Goal: Task Accomplishment & Management: Use online tool/utility

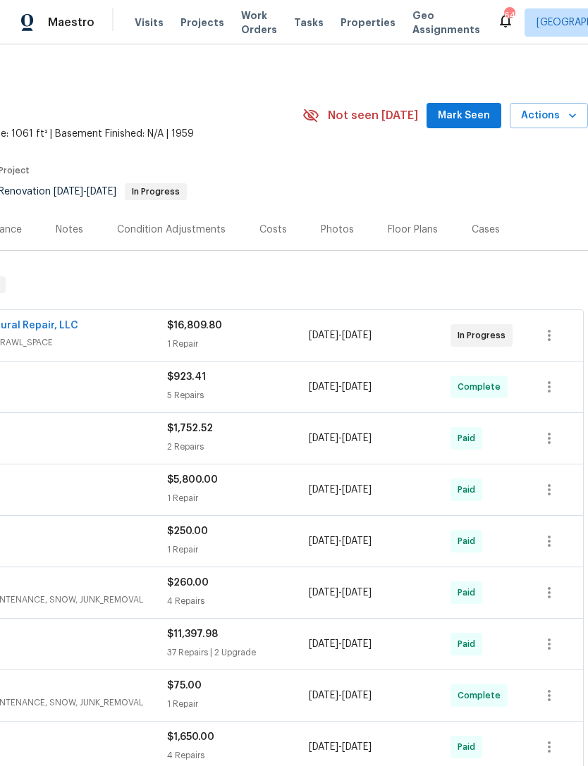
scroll to position [6, 209]
click at [484, 114] on span "Mark Seen" at bounding box center [464, 115] width 52 height 18
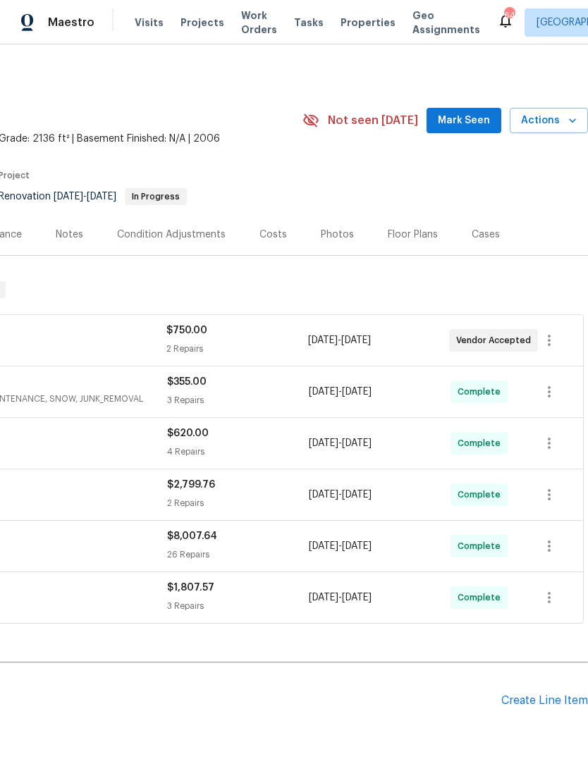
scroll to position [0, 209]
click at [487, 109] on button "Mark Seen" at bounding box center [464, 121] width 75 height 26
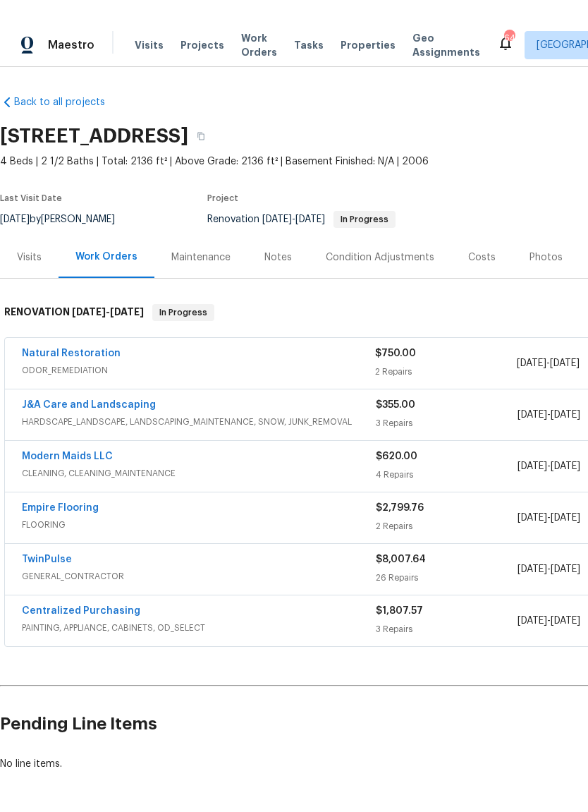
scroll to position [0, 0]
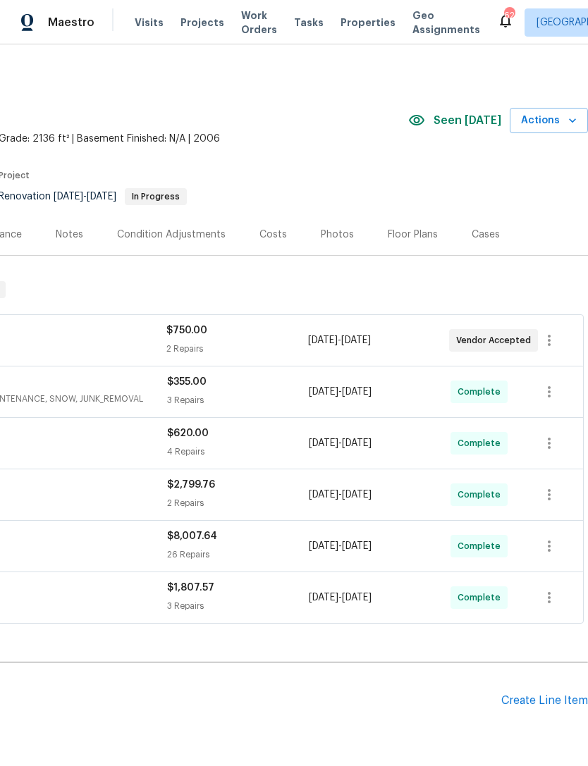
scroll to position [0, 209]
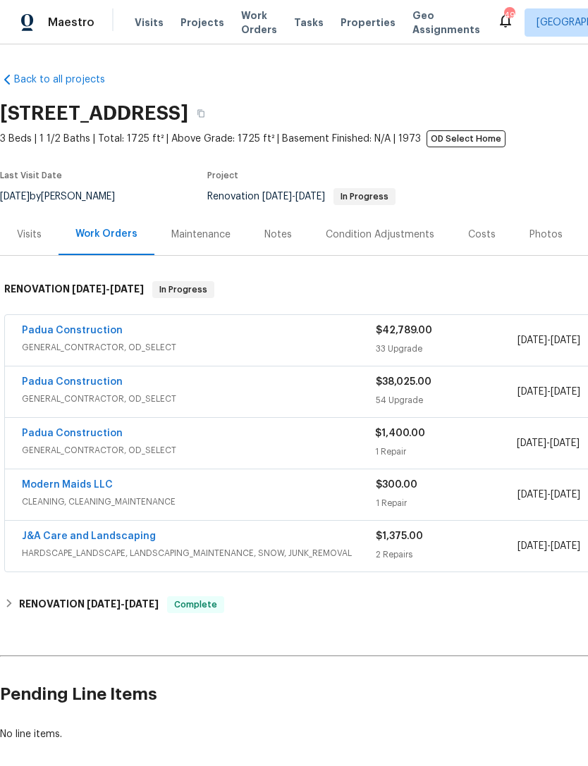
scroll to position [26, 0]
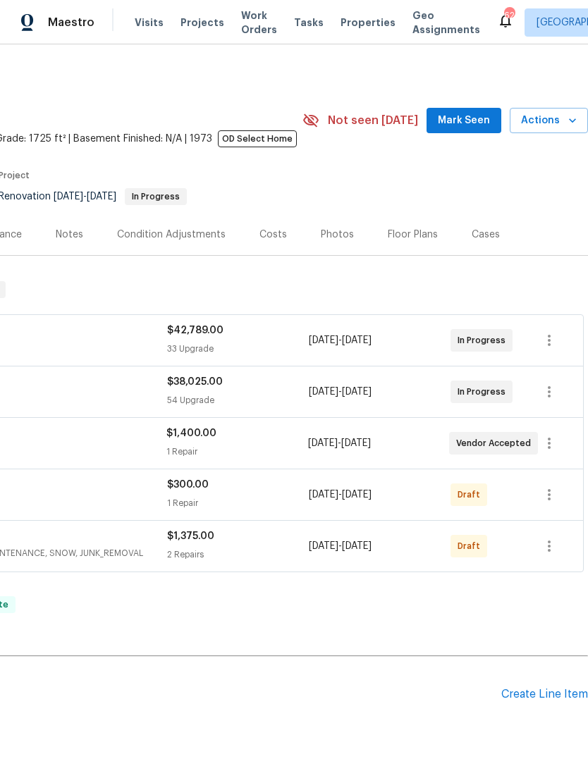
scroll to position [0, 209]
click at [480, 124] on span "Mark Seen" at bounding box center [464, 121] width 52 height 18
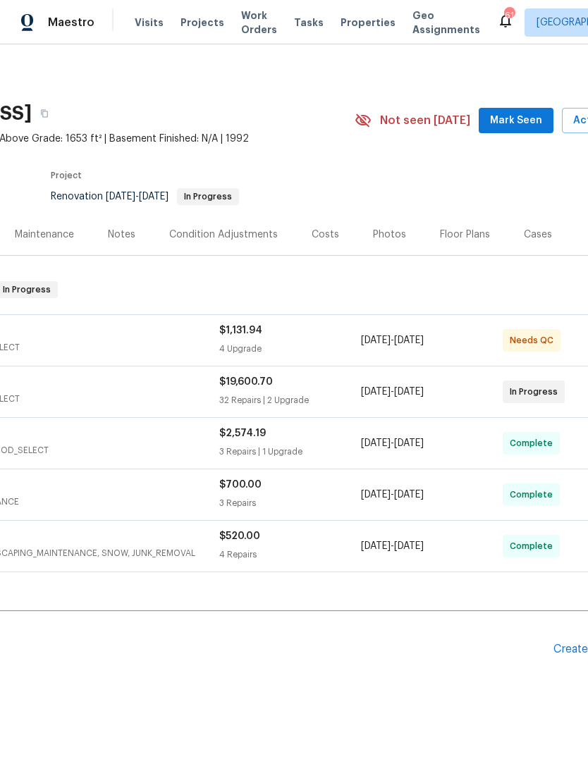
scroll to position [0, 158]
click at [522, 118] on span "Mark Seen" at bounding box center [515, 121] width 52 height 18
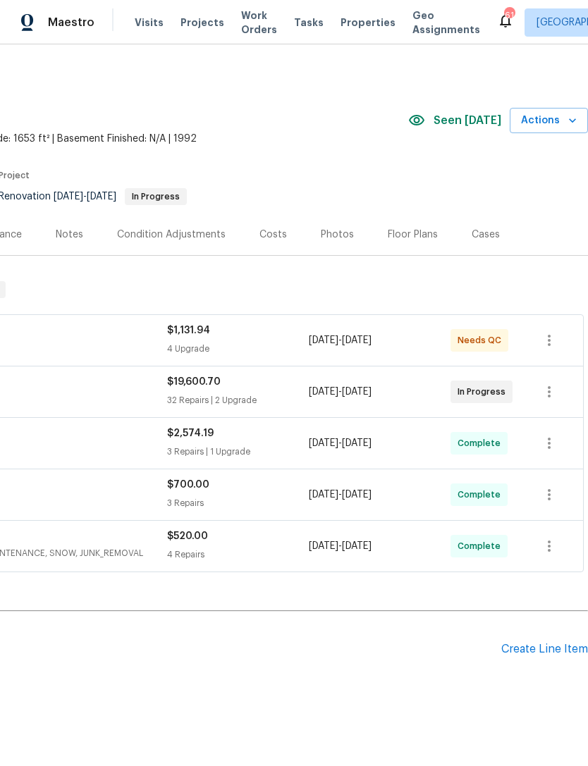
scroll to position [0, 209]
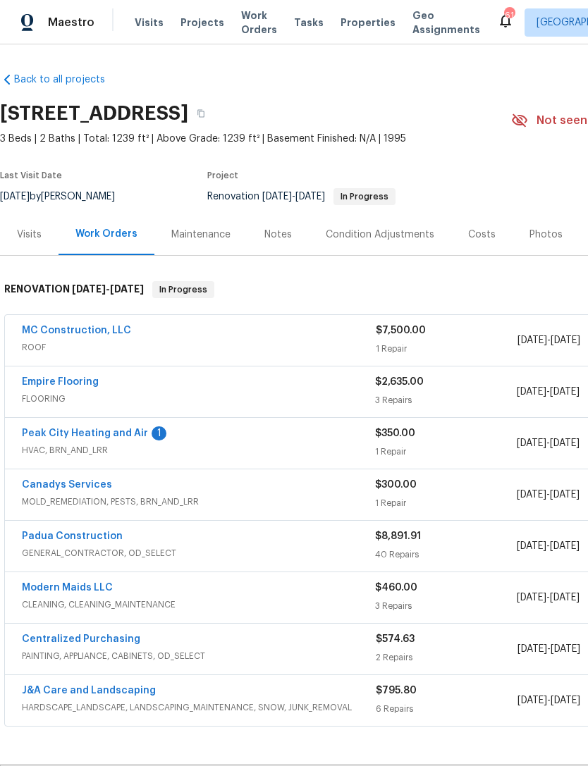
click at [130, 436] on link "Peak City Heating and Air" at bounding box center [85, 434] width 126 height 10
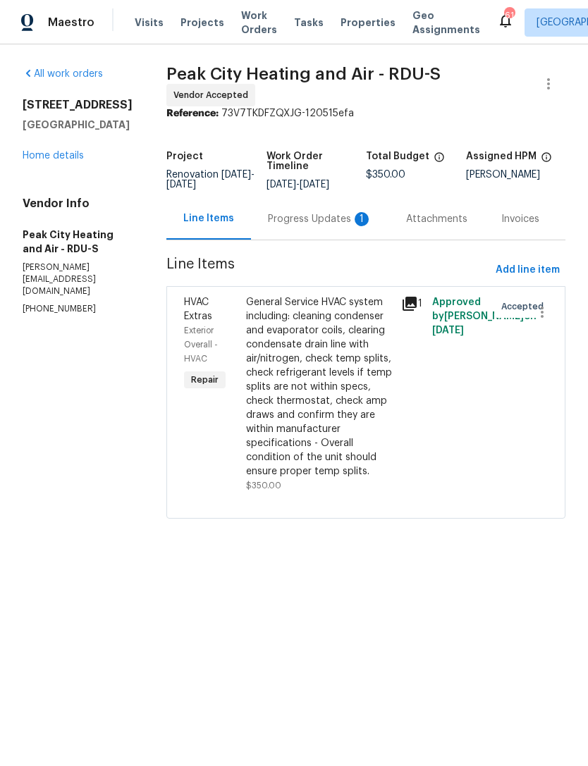
click at [310, 225] on div "Progress Updates 1" at bounding box center [320, 219] width 104 height 14
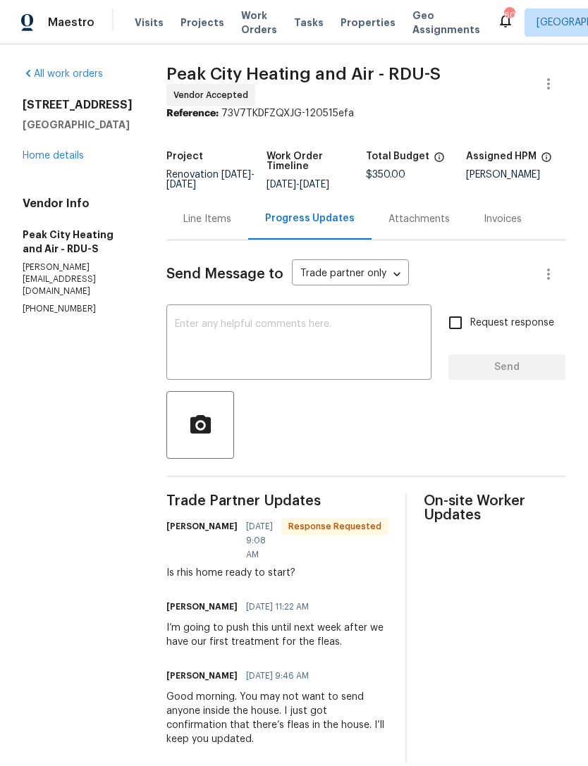
click at [264, 331] on textarea at bounding box center [299, 343] width 248 height 49
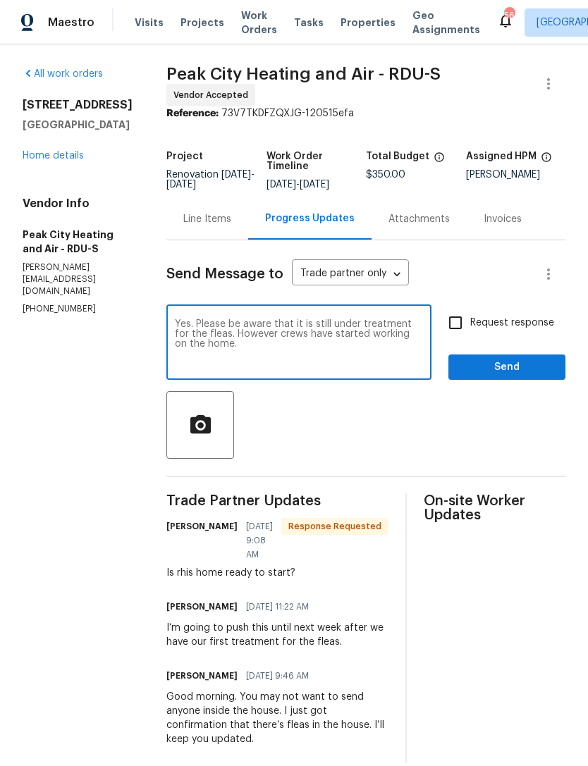
type textarea "Yes. Please be aware that it is still under treatment for the fleas. However cr…"
click at [453, 336] on input "Request response" at bounding box center [456, 323] width 30 height 30
checkbox input "true"
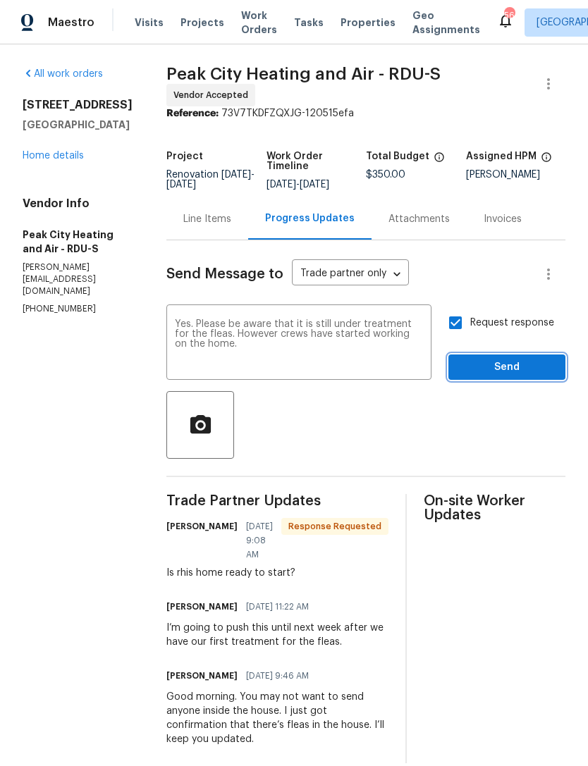
click at [503, 377] on span "Send" at bounding box center [507, 368] width 94 height 18
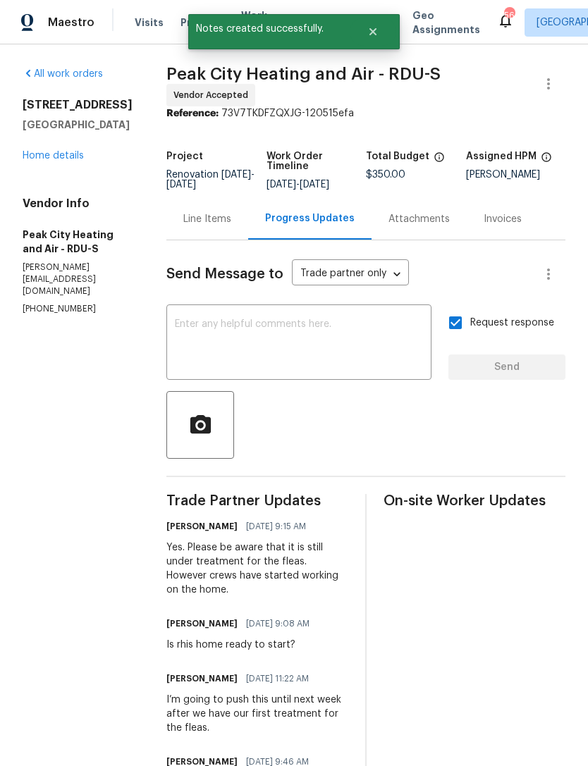
click at [39, 154] on link "Home details" at bounding box center [53, 156] width 61 height 10
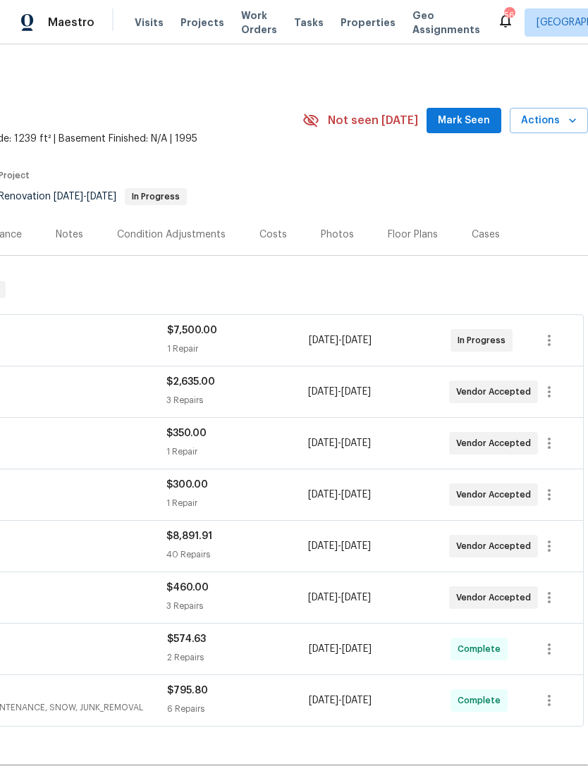
scroll to position [0, 209]
click at [466, 115] on span "Mark Seen" at bounding box center [464, 121] width 52 height 18
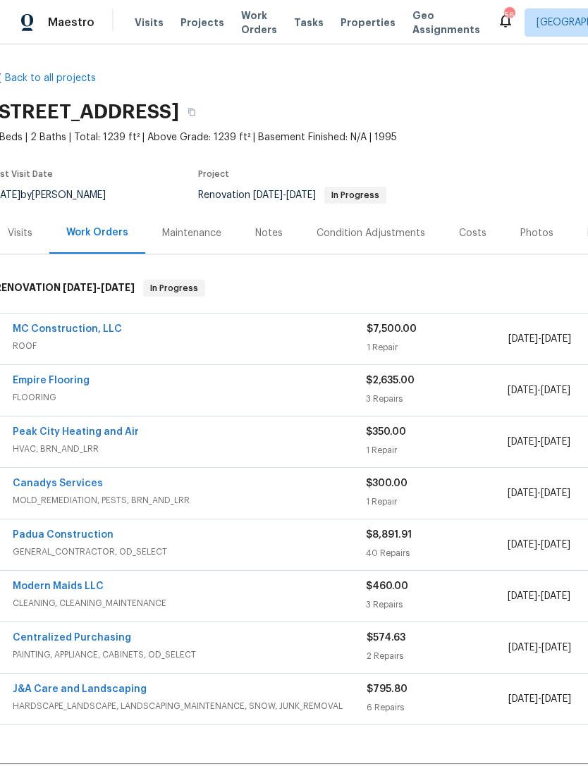
scroll to position [1, 8]
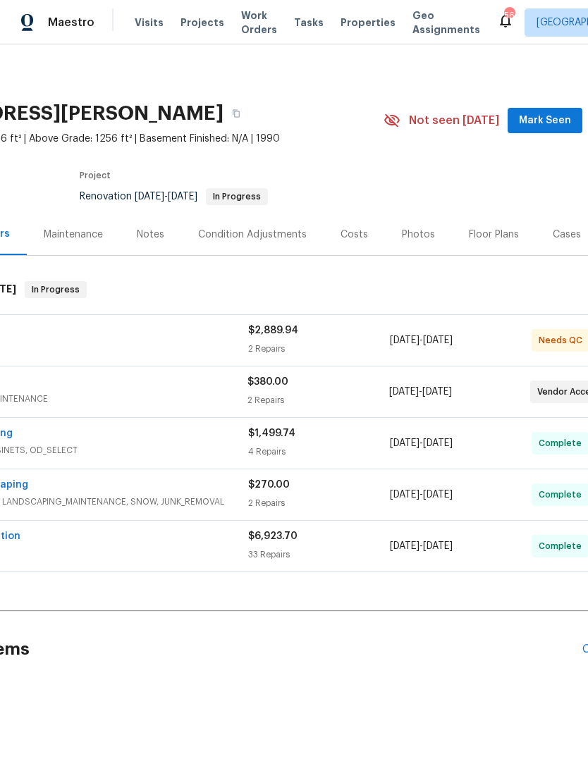
scroll to position [0, 152]
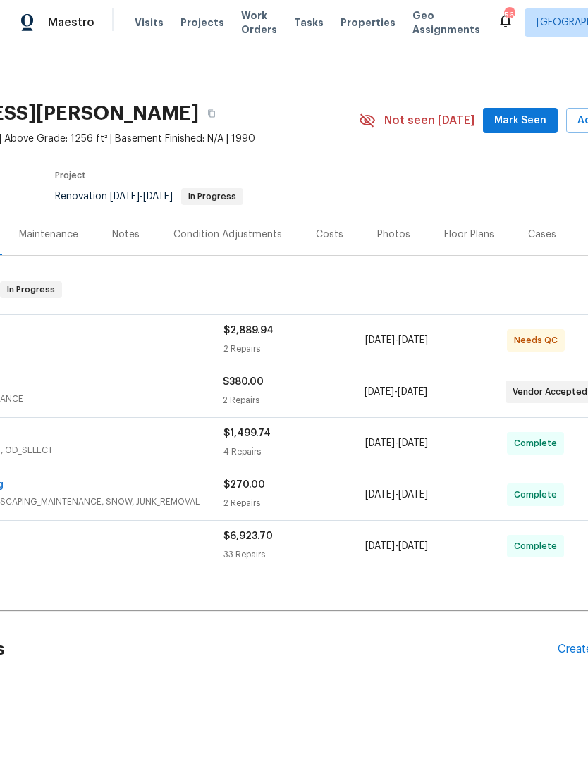
click at [532, 120] on span "Mark Seen" at bounding box center [520, 121] width 52 height 18
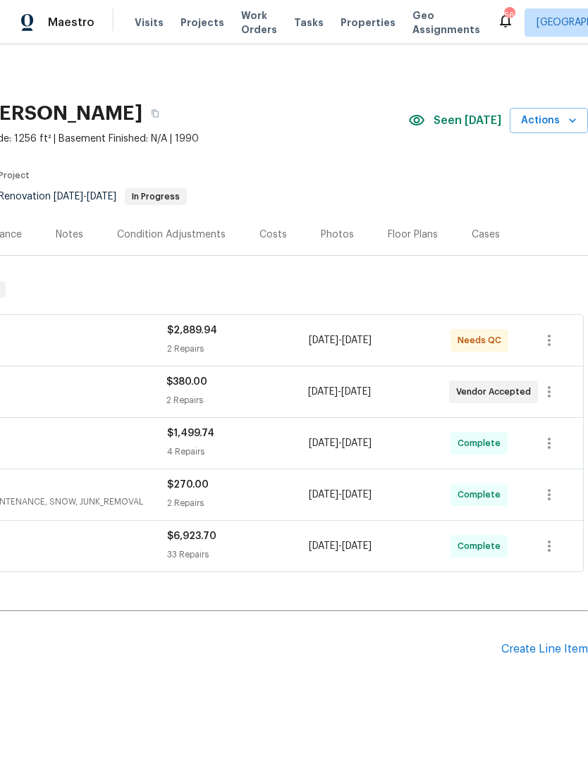
scroll to position [0, 209]
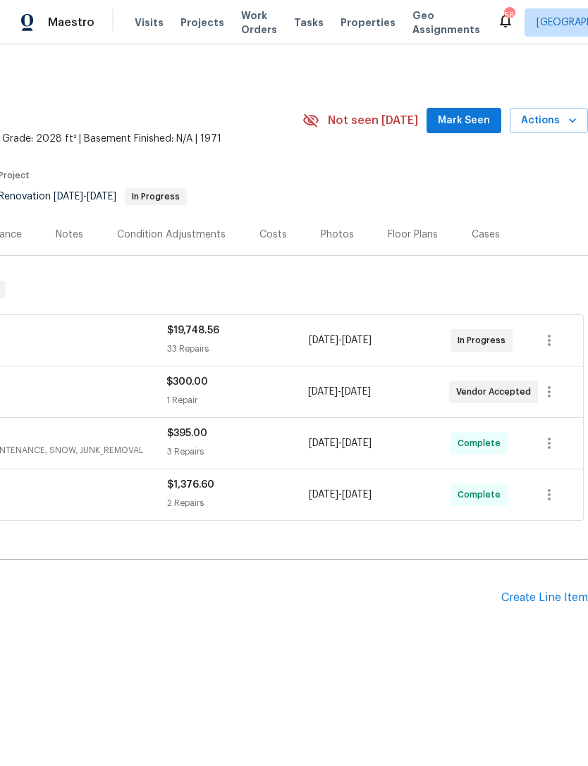
scroll to position [0, 209]
click at [464, 120] on span "Mark Seen" at bounding box center [464, 121] width 52 height 18
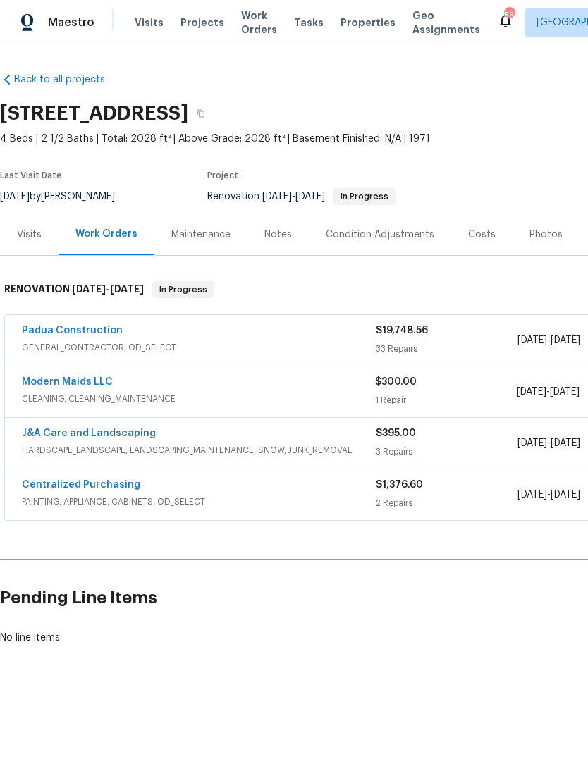
scroll to position [0, 0]
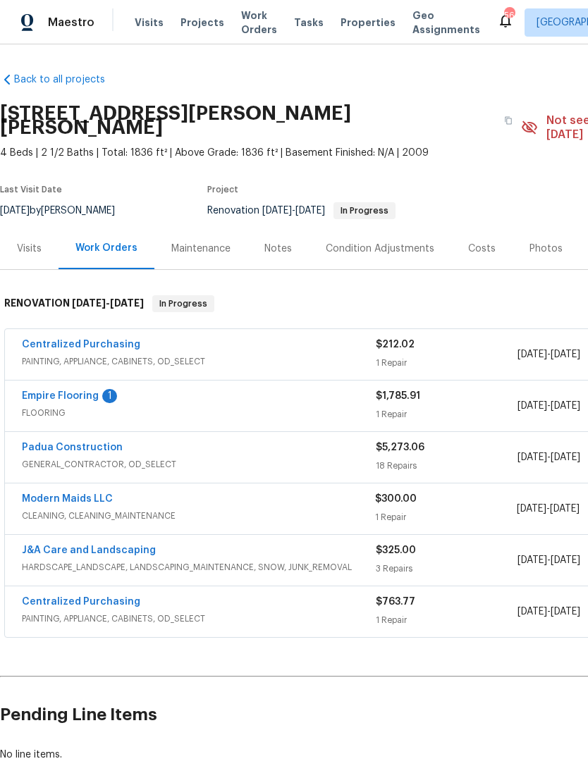
click at [94, 391] on link "Empire Flooring" at bounding box center [60, 396] width 77 height 10
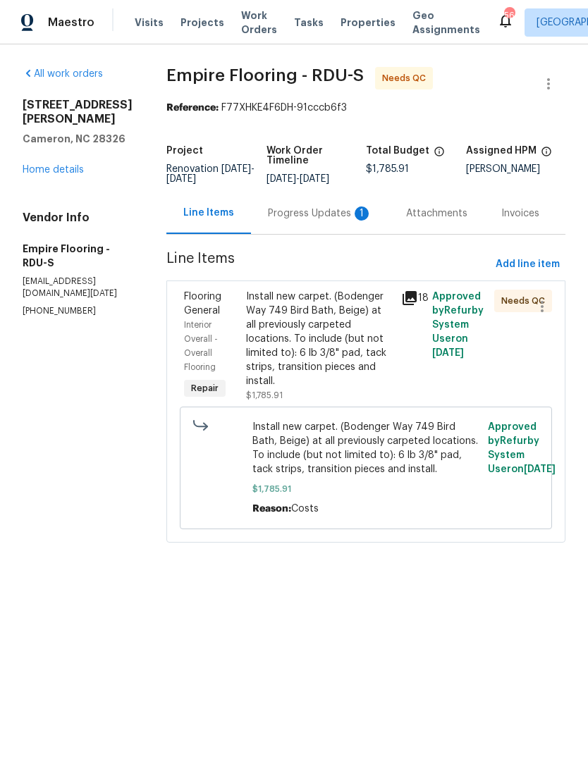
click at [314, 214] on div "Progress Updates 1" at bounding box center [320, 214] width 104 height 14
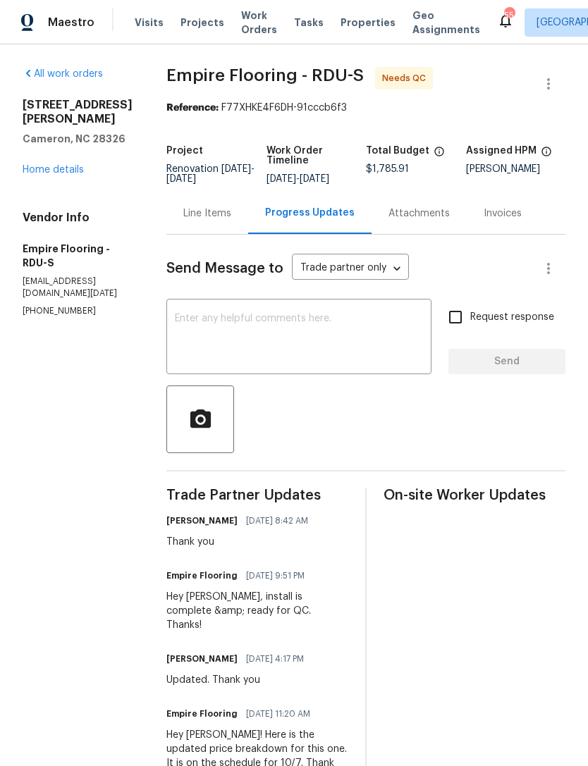
click at [56, 168] on div "All work orders 170 Lockwood Dr Cameron, NC 28326 Home details Vendor Info Empi…" at bounding box center [78, 192] width 110 height 250
click at [56, 165] on link "Home details" at bounding box center [53, 170] width 61 height 10
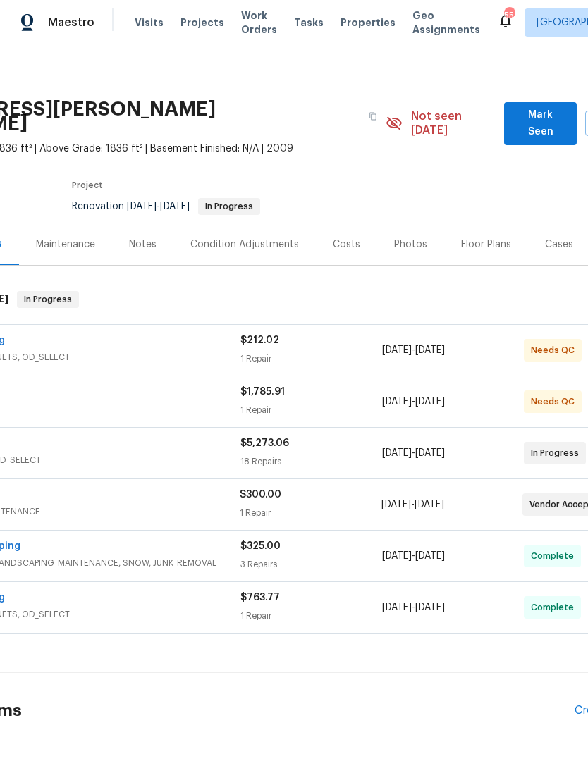
scroll to position [8, 200]
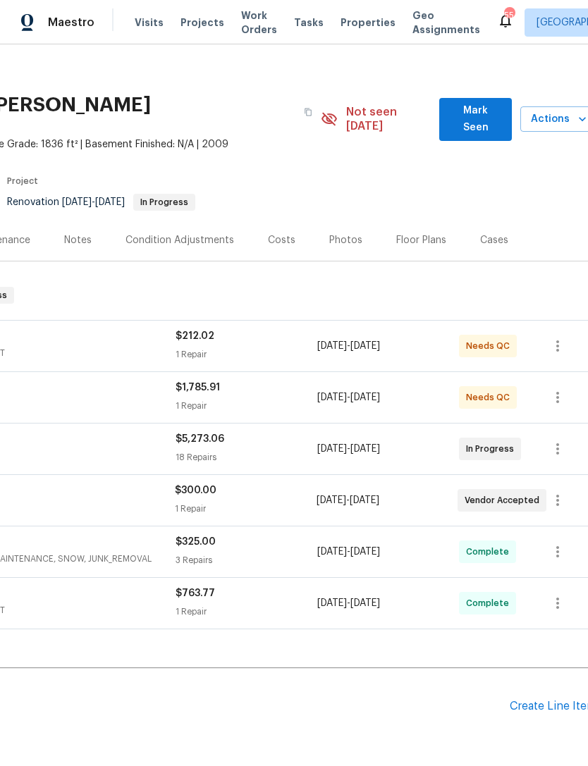
click at [482, 107] on span "Mark Seen" at bounding box center [476, 119] width 50 height 35
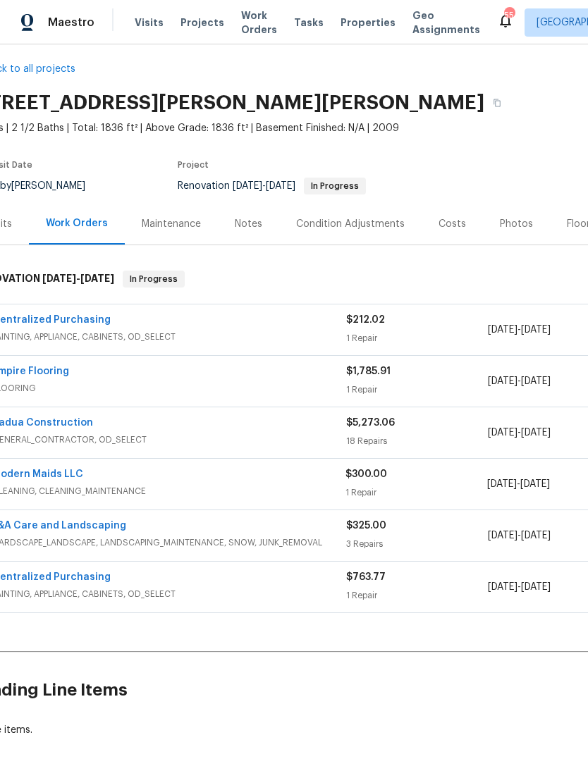
scroll to position [10, 30]
click at [39, 421] on link "Padua Construction" at bounding box center [42, 424] width 101 height 10
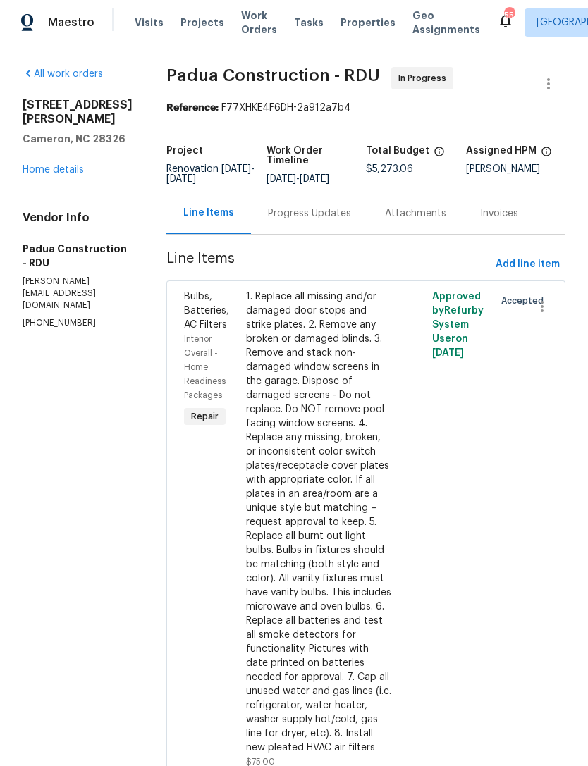
click at [289, 215] on div "Progress Updates" at bounding box center [309, 214] width 83 height 14
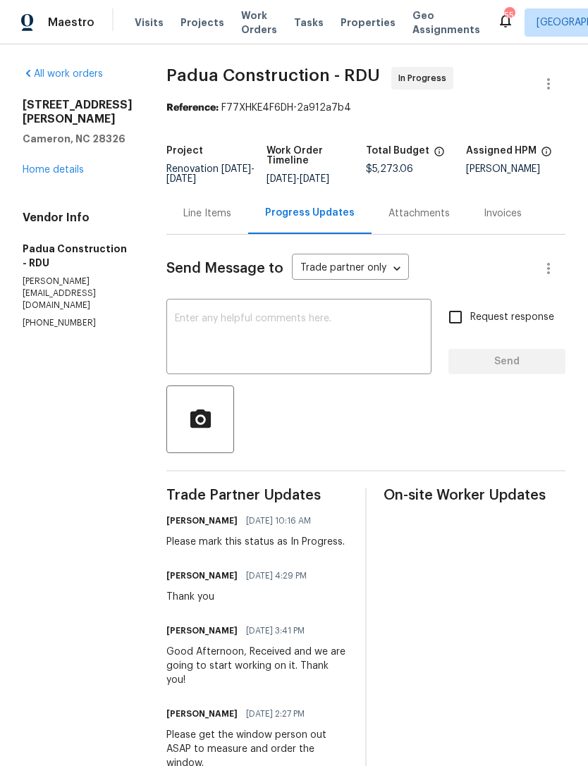
click at [301, 341] on textarea at bounding box center [299, 338] width 248 height 49
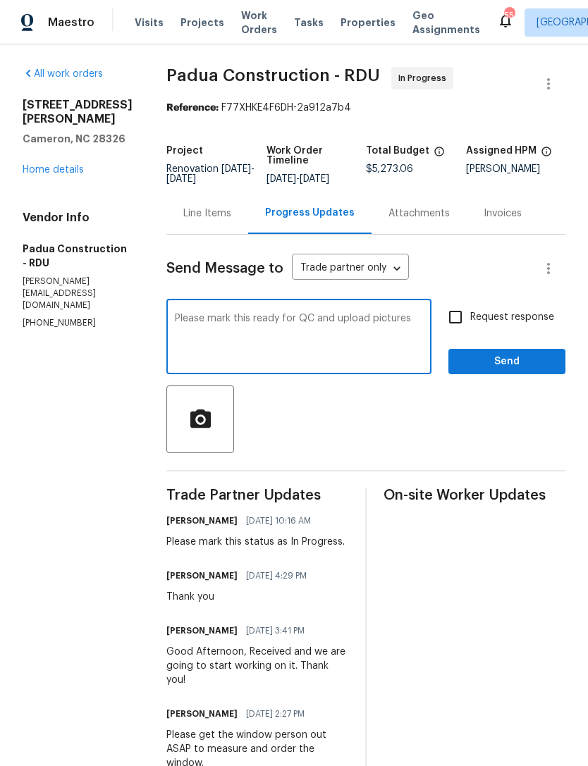
type textarea "Please mark this ready for QC and upload pictures"
click at [461, 312] on input "Request response" at bounding box center [456, 317] width 30 height 30
checkbox input "true"
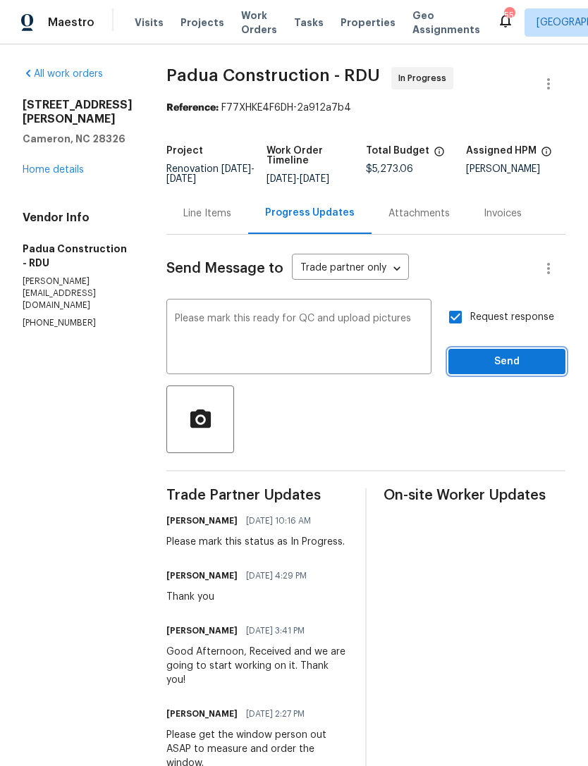
click at [504, 352] on button "Send" at bounding box center [506, 362] width 117 height 26
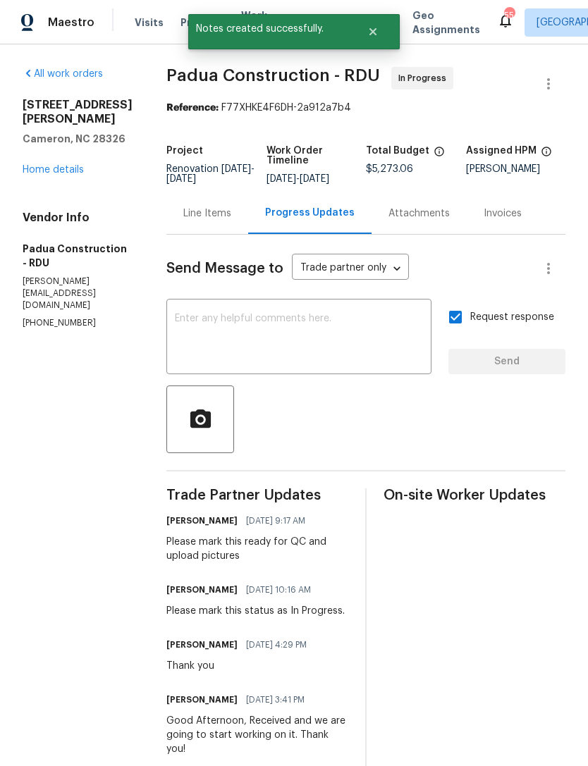
click at [40, 175] on link "Home details" at bounding box center [53, 170] width 61 height 10
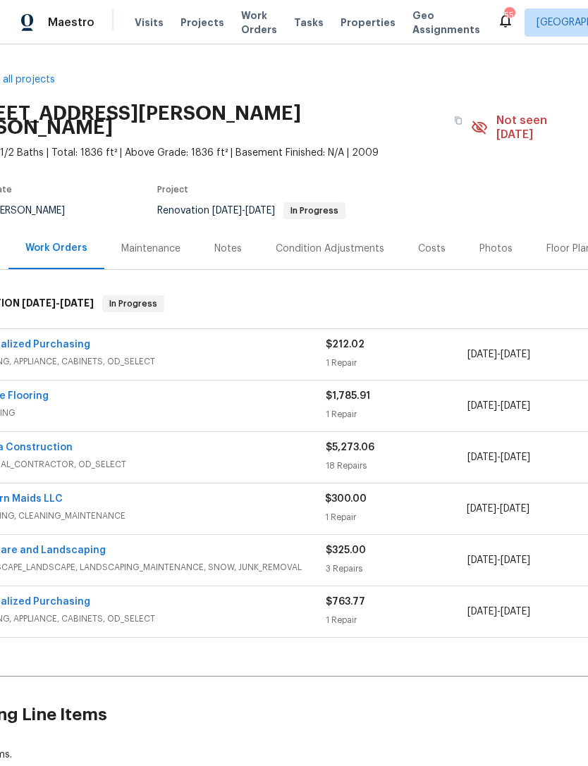
scroll to position [-1, 162]
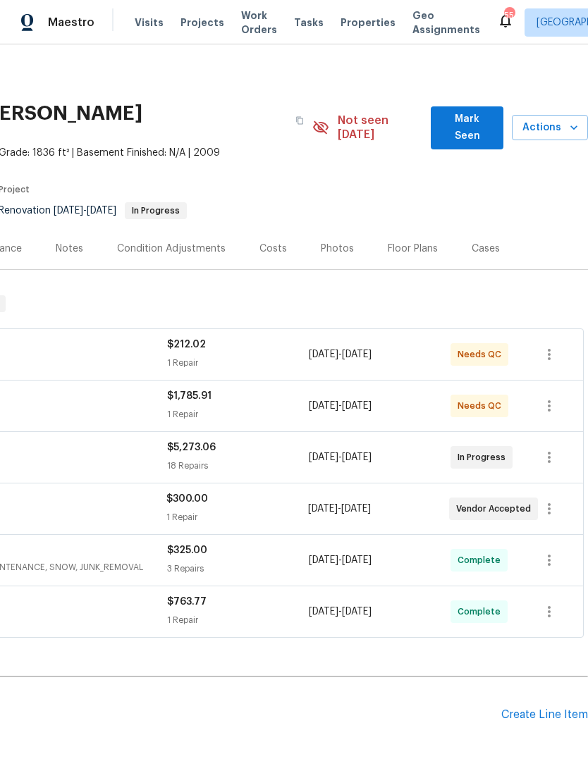
click at [467, 119] on span "Mark Seen" at bounding box center [467, 128] width 50 height 35
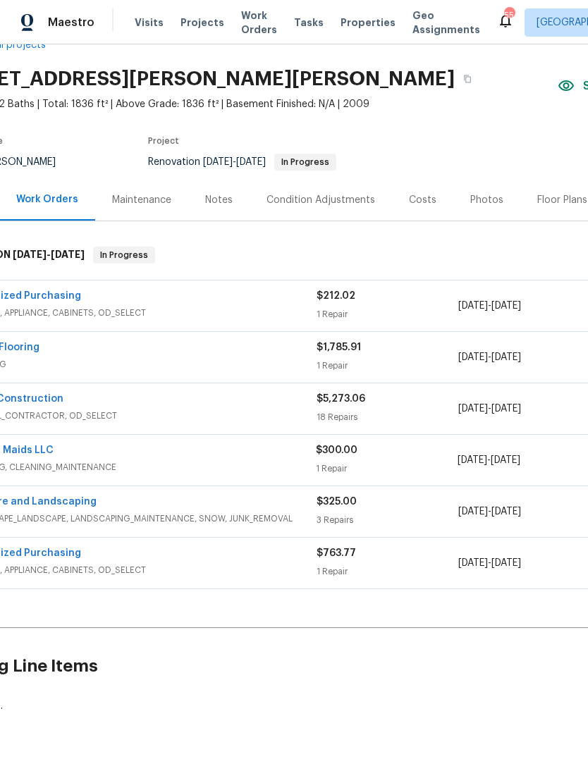
scroll to position [30, 4]
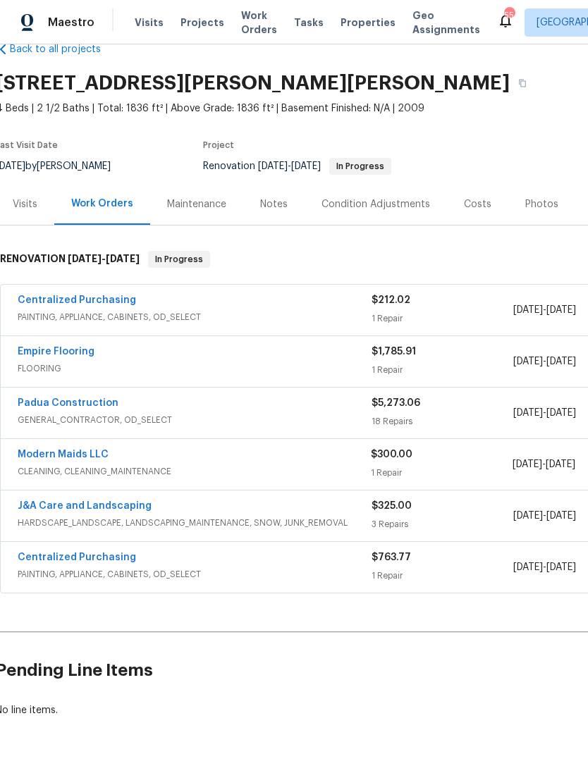
click at [61, 355] on link "Empire Flooring" at bounding box center [56, 352] width 77 height 10
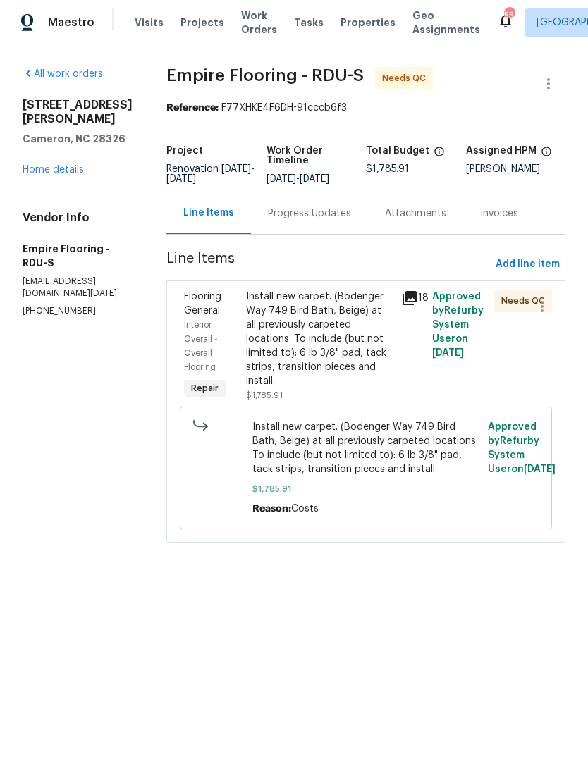
click at [329, 221] on div "Progress Updates" at bounding box center [309, 214] width 83 height 14
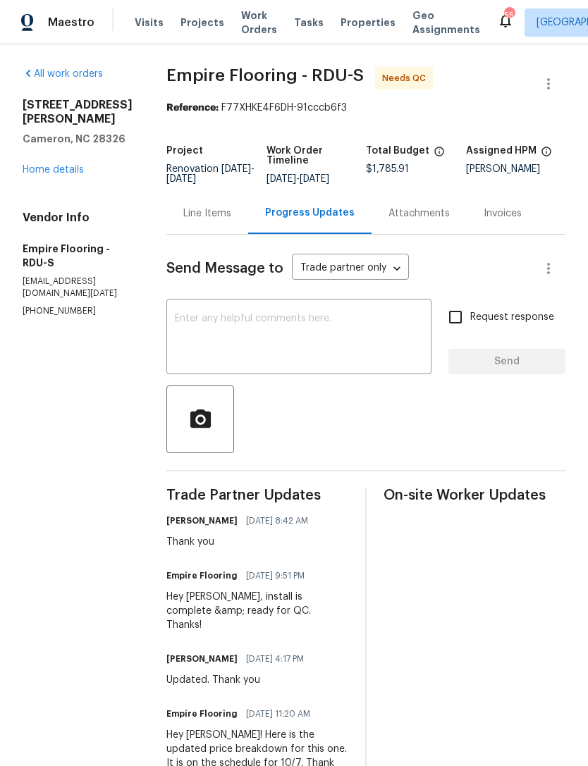
click at [54, 165] on link "Home details" at bounding box center [53, 170] width 61 height 10
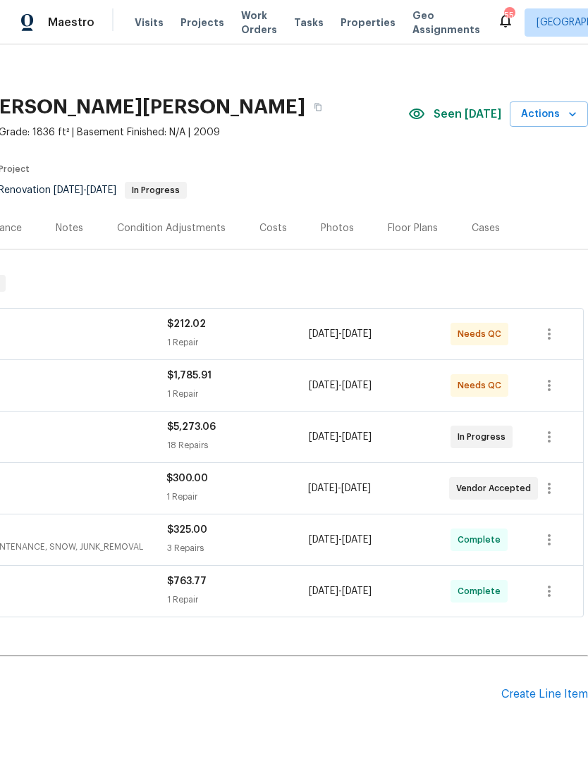
scroll to position [7, 209]
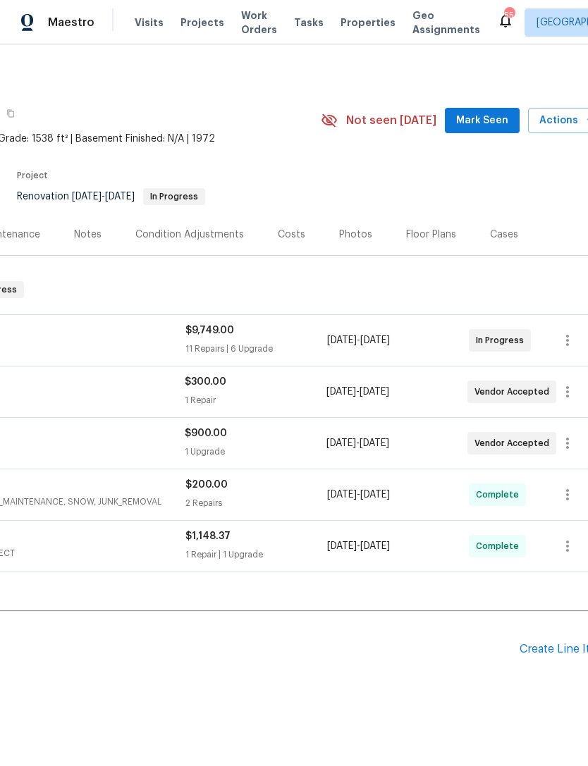
scroll to position [0, 196]
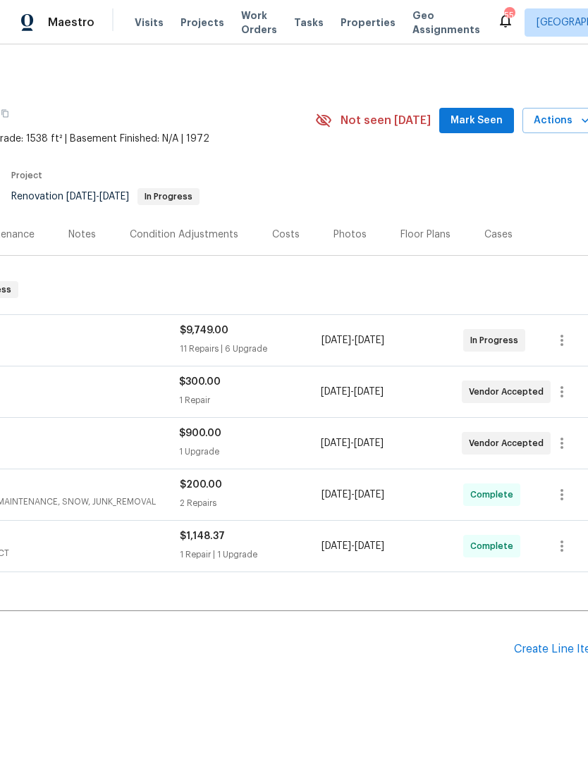
click at [486, 111] on button "Mark Seen" at bounding box center [476, 121] width 75 height 26
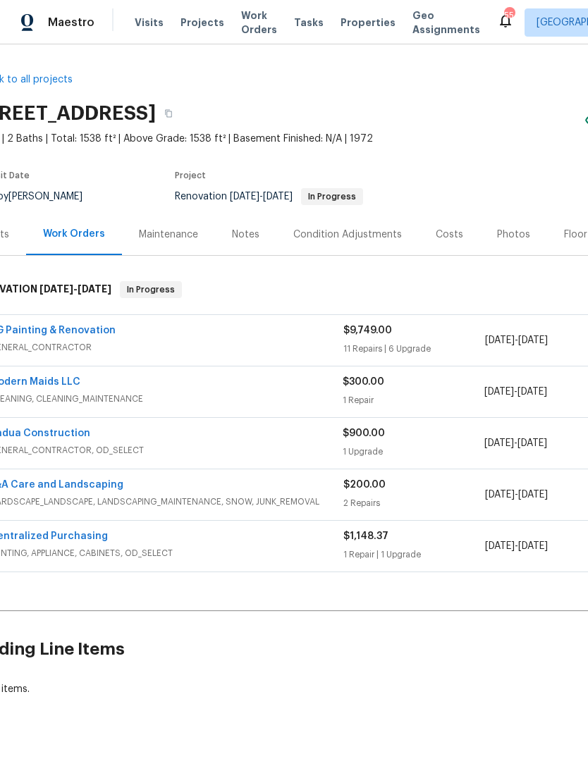
scroll to position [0, 41]
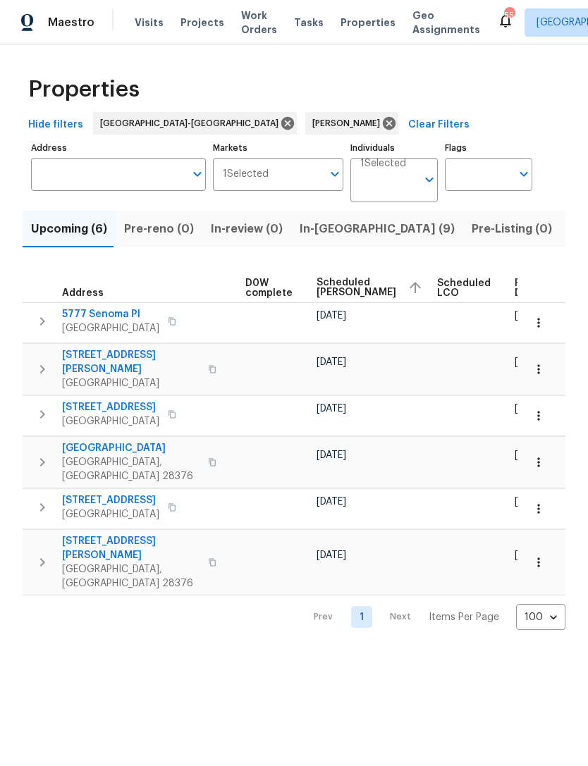
scroll to position [0, 370]
click at [381, 121] on icon at bounding box center [389, 124] width 16 height 16
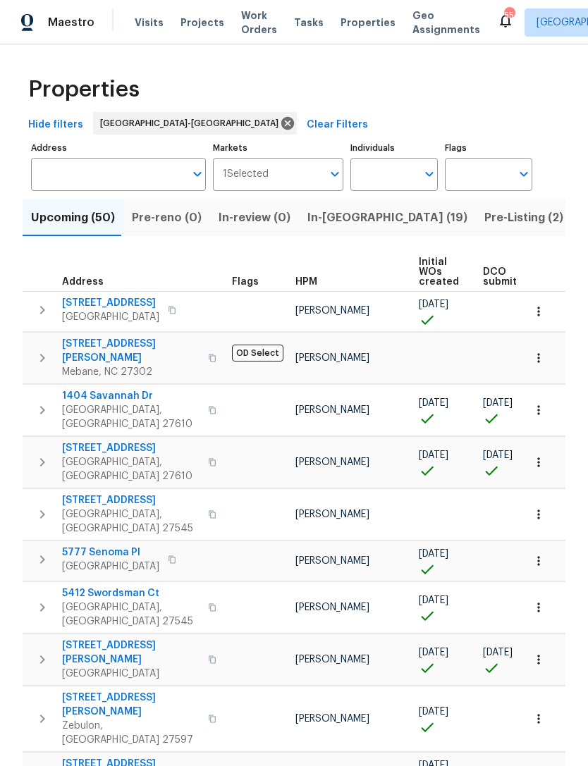
click at [380, 169] on input "Individuals" at bounding box center [383, 174] width 66 height 33
type input "Amanda Horton"
click at [375, 213] on input "checkbox" at bounding box center [377, 219] width 30 height 30
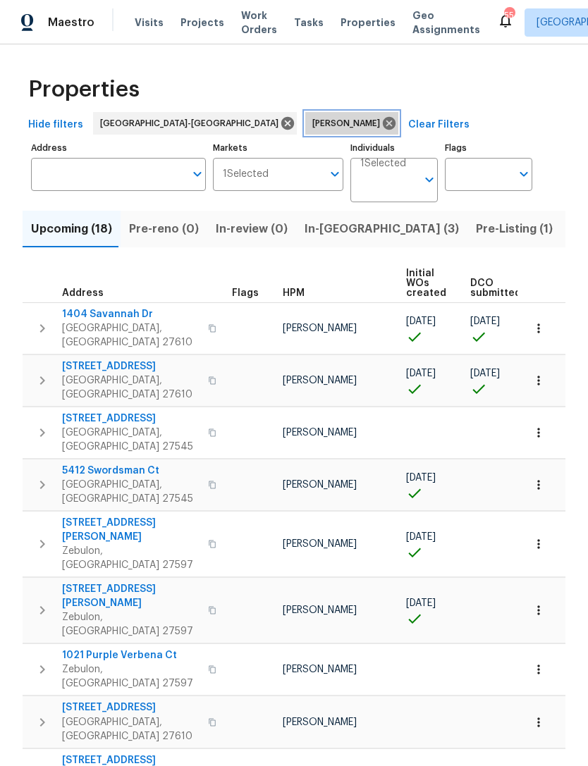
click at [381, 117] on icon at bounding box center [389, 124] width 16 height 16
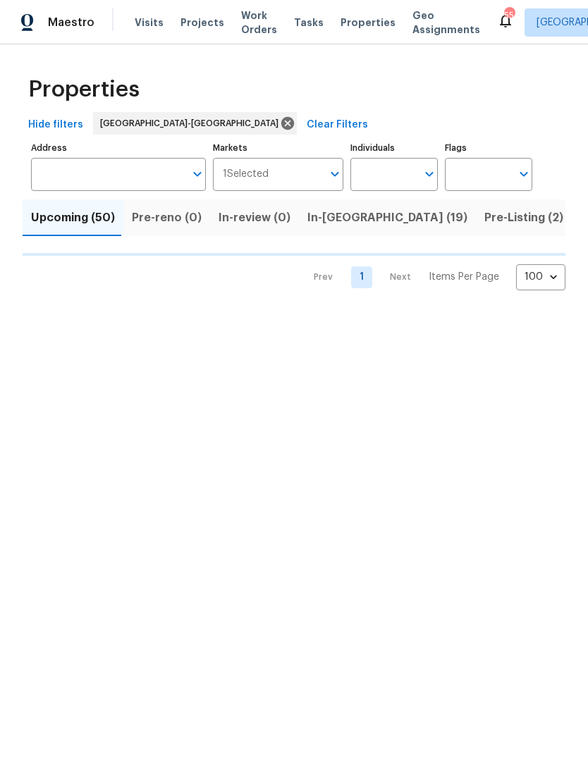
click at [377, 170] on input "Individuals" at bounding box center [383, 174] width 66 height 33
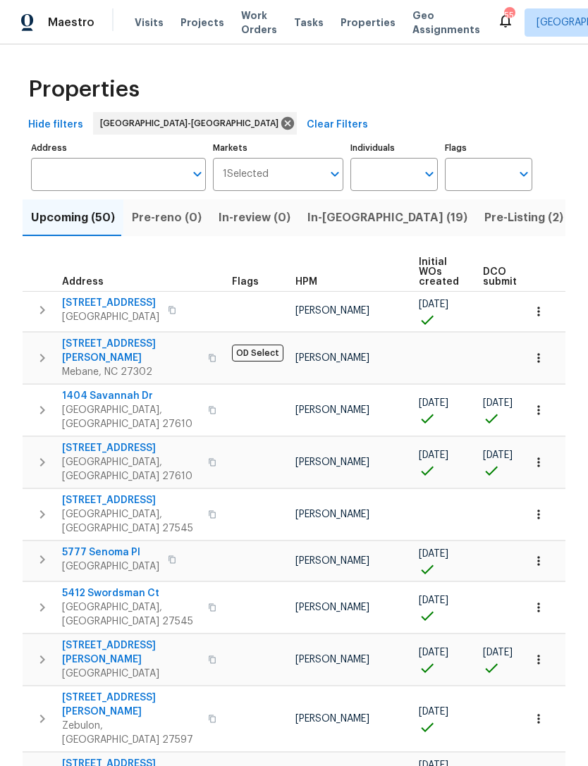
click at [383, 169] on input "Individuals" at bounding box center [383, 174] width 66 height 33
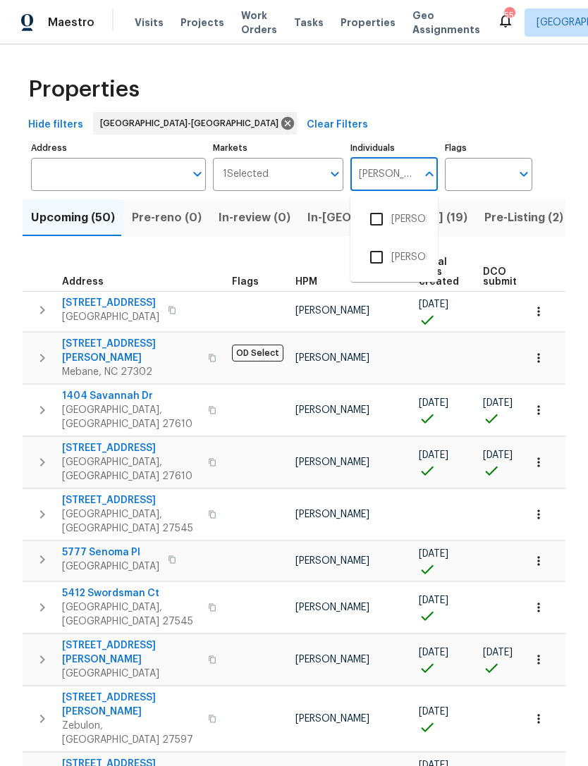
type input "Wayne"
click at [408, 253] on li "Wayne Putnam" at bounding box center [394, 258] width 65 height 30
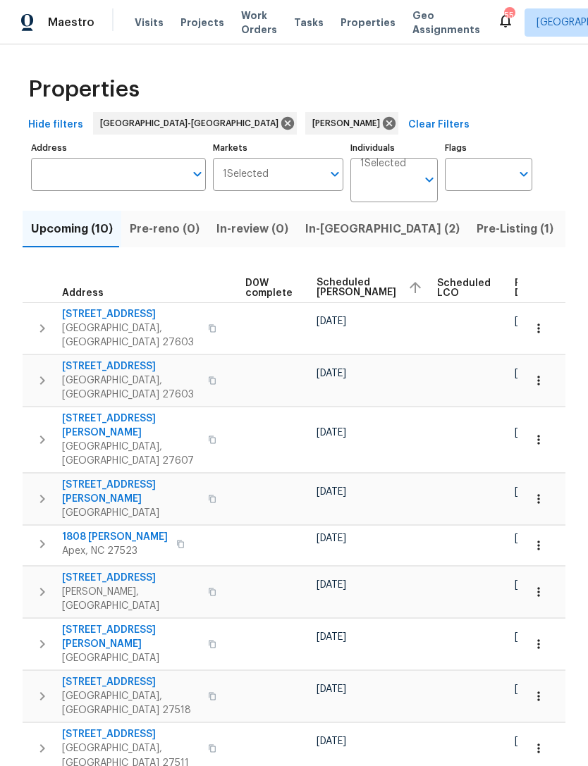
scroll to position [0, 370]
click at [381, 116] on icon at bounding box center [389, 124] width 16 height 16
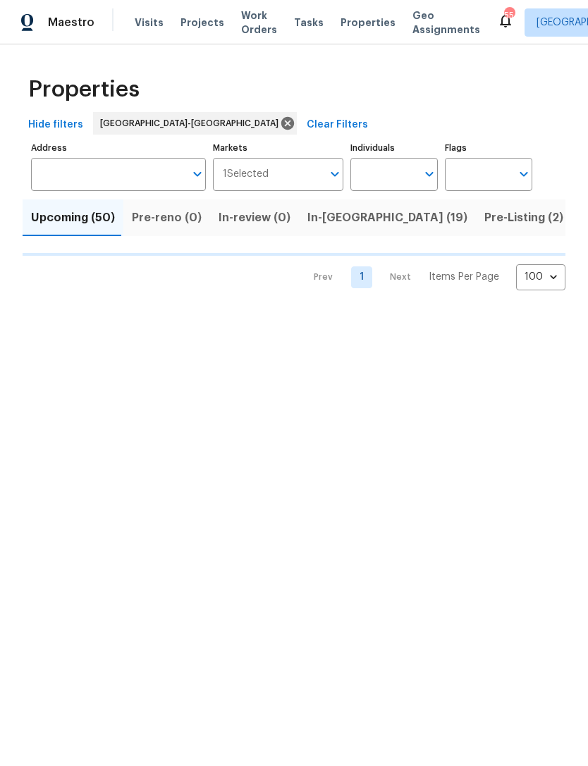
click at [371, 166] on input "Individuals" at bounding box center [383, 174] width 66 height 33
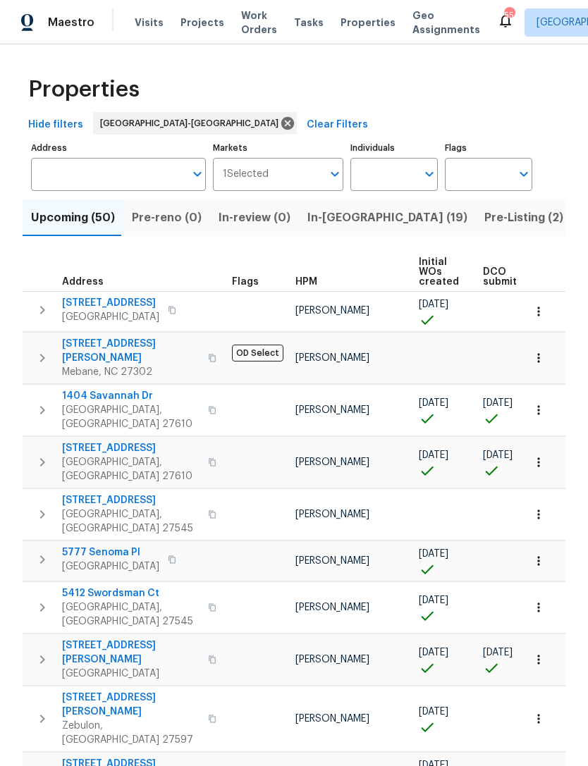
click at [373, 169] on input "Individuals" at bounding box center [383, 174] width 66 height 33
type input "Joseph"
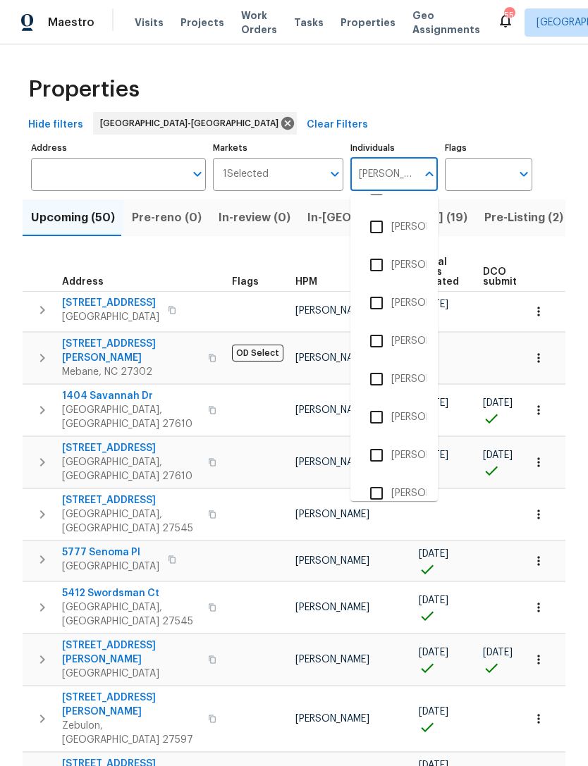
scroll to position [258, 0]
click at [413, 415] on li "Joseph White" at bounding box center [394, 418] width 65 height 30
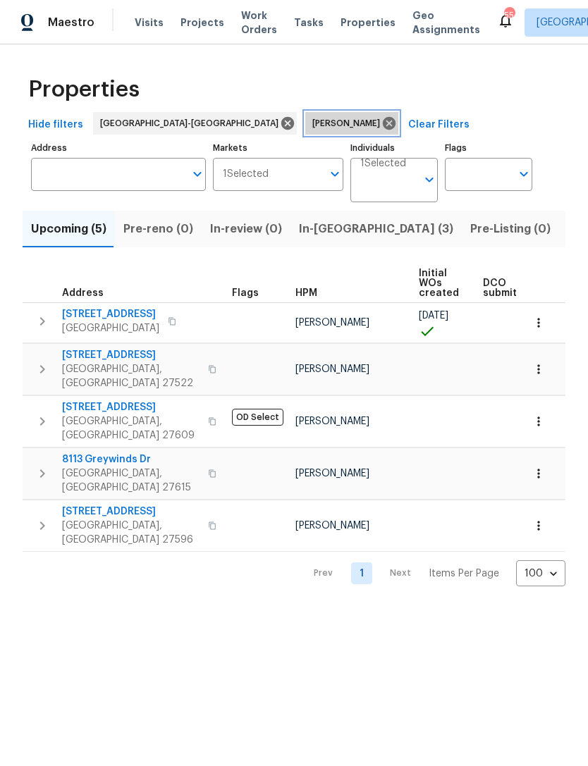
click at [383, 121] on icon at bounding box center [389, 123] width 13 height 13
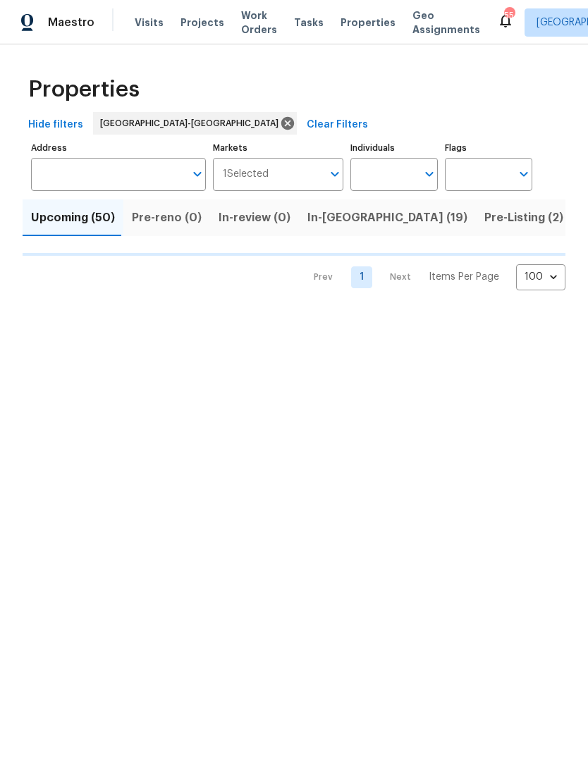
click at [389, 180] on input "Individuals" at bounding box center [383, 174] width 66 height 33
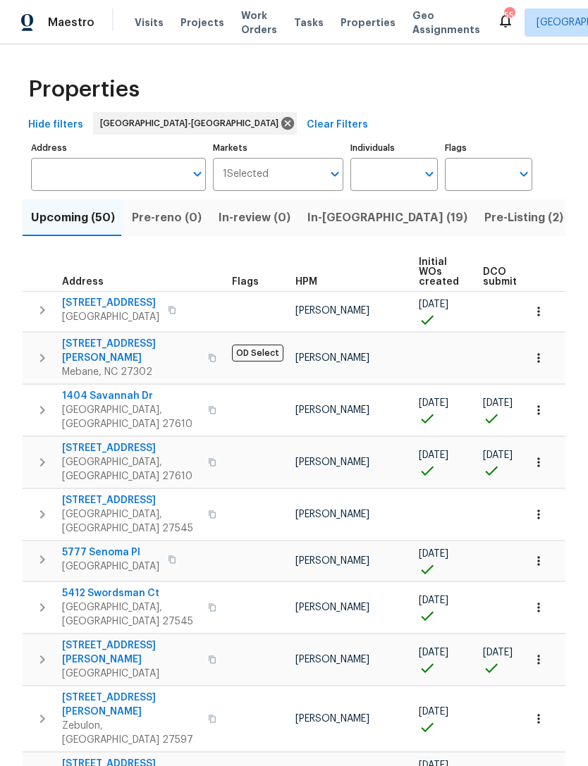
click at [388, 171] on input "Individuals" at bounding box center [383, 174] width 66 height 33
type input "Lee privette"
click at [403, 218] on li "Lee Privette" at bounding box center [394, 219] width 65 height 30
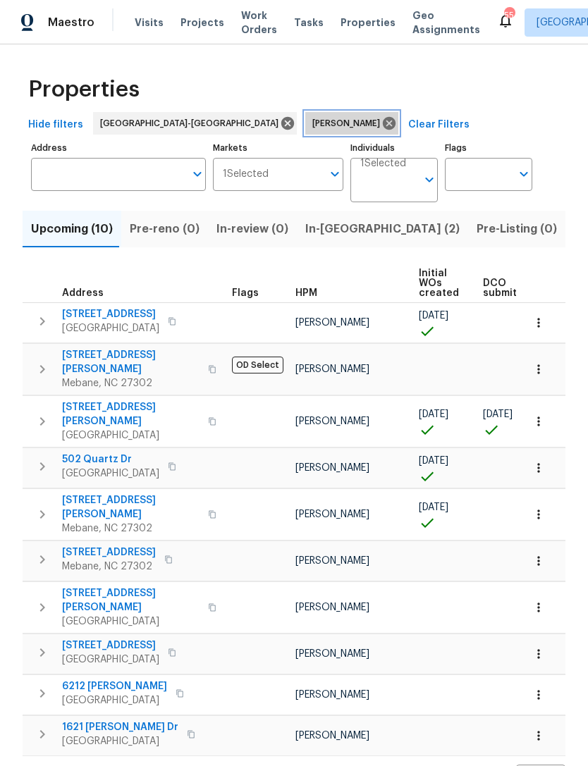
click at [381, 116] on icon at bounding box center [389, 124] width 16 height 16
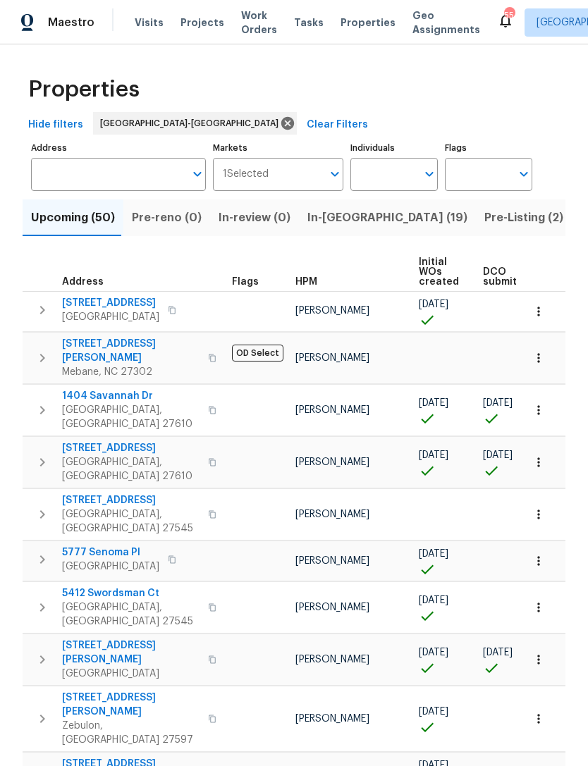
click at [370, 170] on input "Individuals" at bounding box center [383, 174] width 66 height 33
type input "Preston"
click at [381, 217] on input "checkbox" at bounding box center [377, 219] width 30 height 30
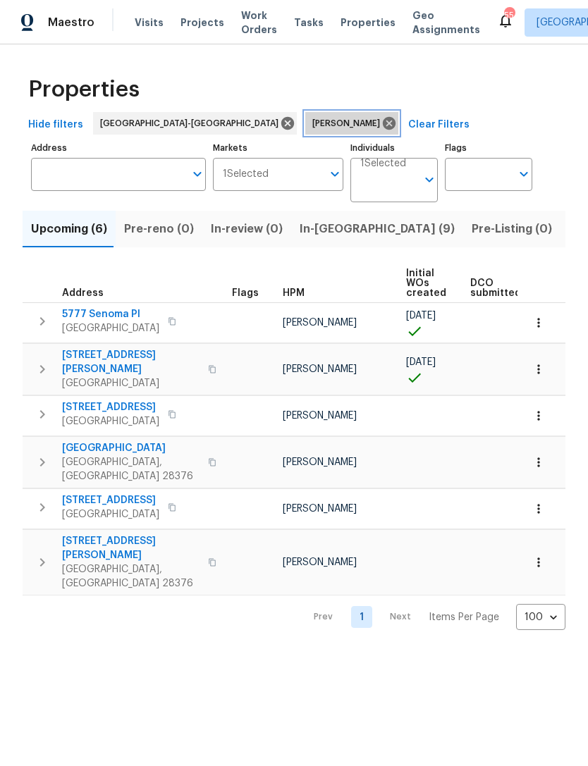
click at [381, 122] on icon at bounding box center [389, 124] width 16 height 16
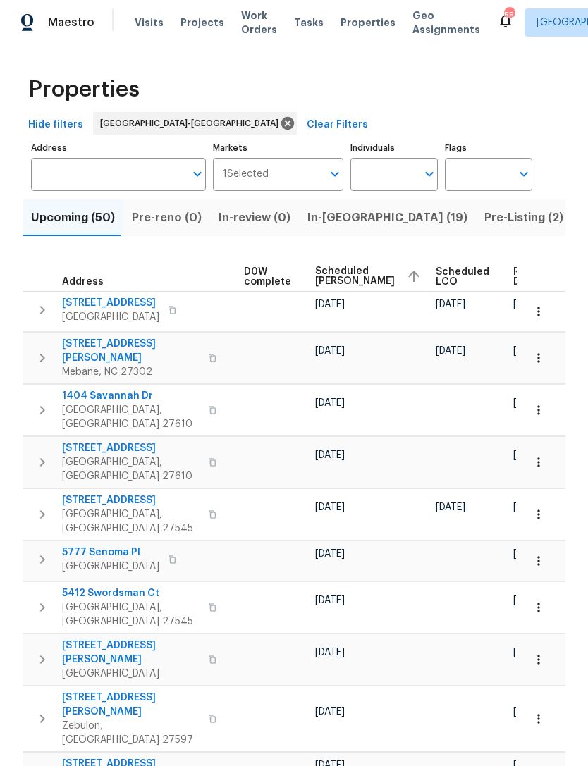
click at [389, 177] on input "Individuals" at bounding box center [383, 174] width 66 height 33
type input "Preston"
click at [384, 217] on input "checkbox" at bounding box center [377, 219] width 30 height 30
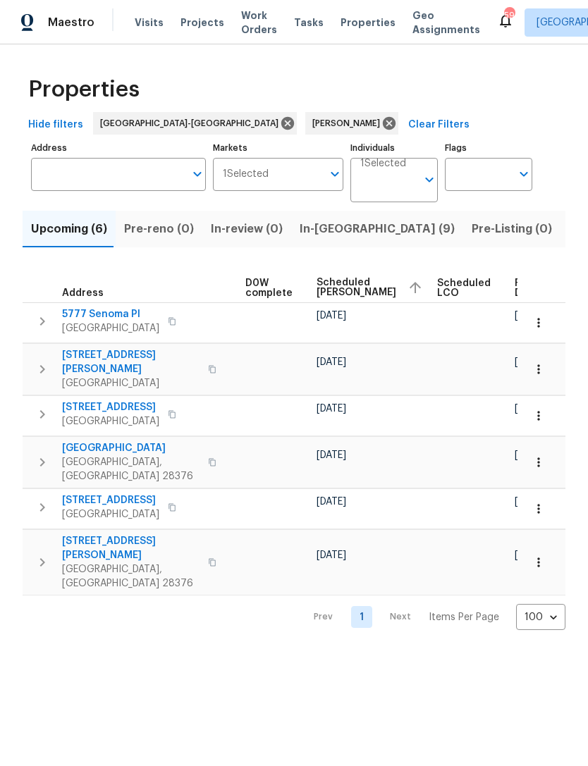
scroll to position [0, 370]
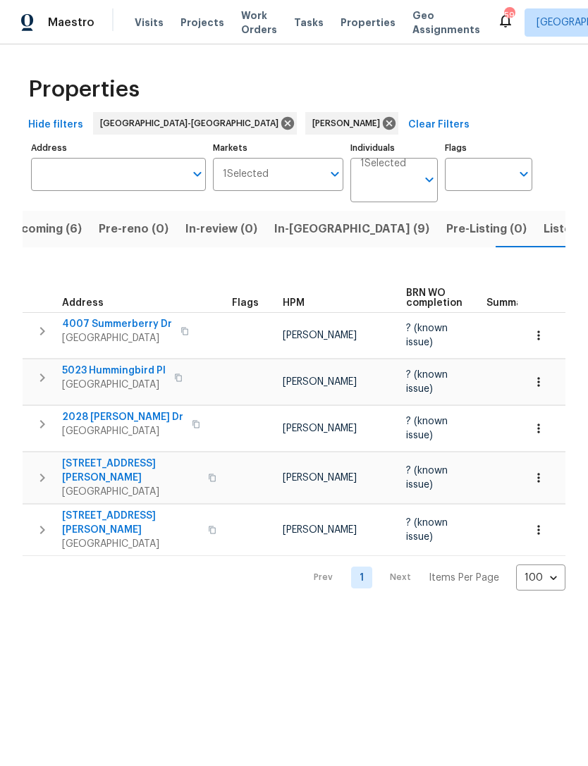
click at [101, 509] on span "[STREET_ADDRESS][PERSON_NAME]" at bounding box center [130, 523] width 137 height 28
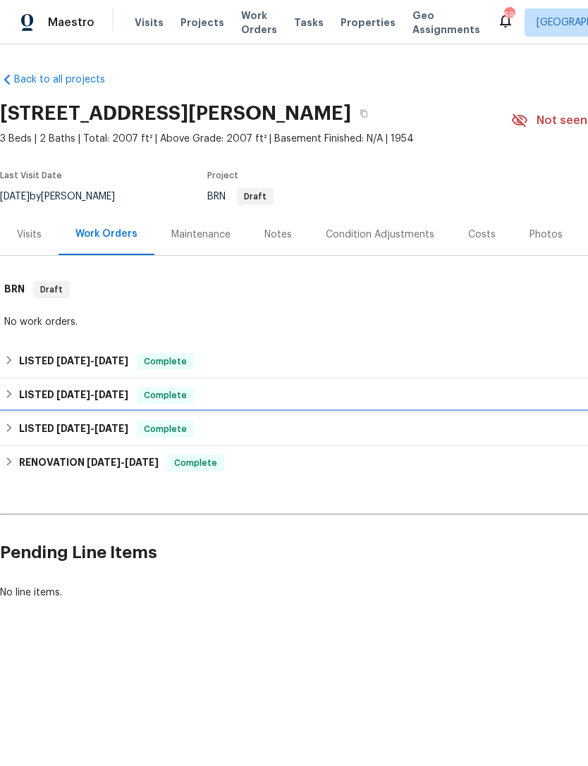
click at [49, 429] on h6 "LISTED [DATE] - [DATE]" at bounding box center [73, 429] width 109 height 17
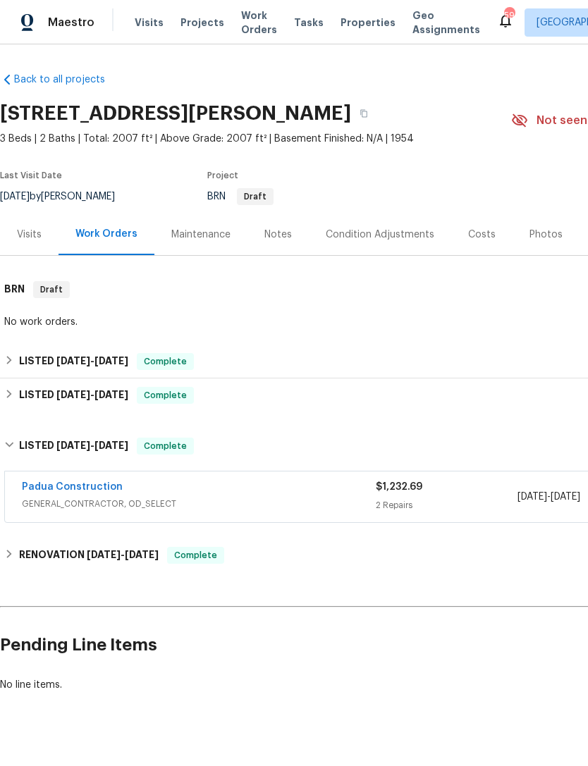
click at [85, 487] on link "Padua Construction" at bounding box center [72, 487] width 101 height 10
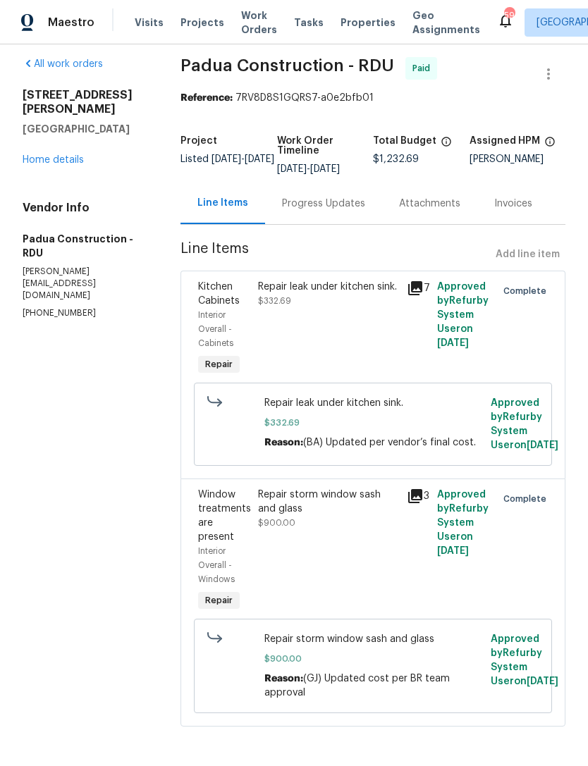
scroll to position [24, 0]
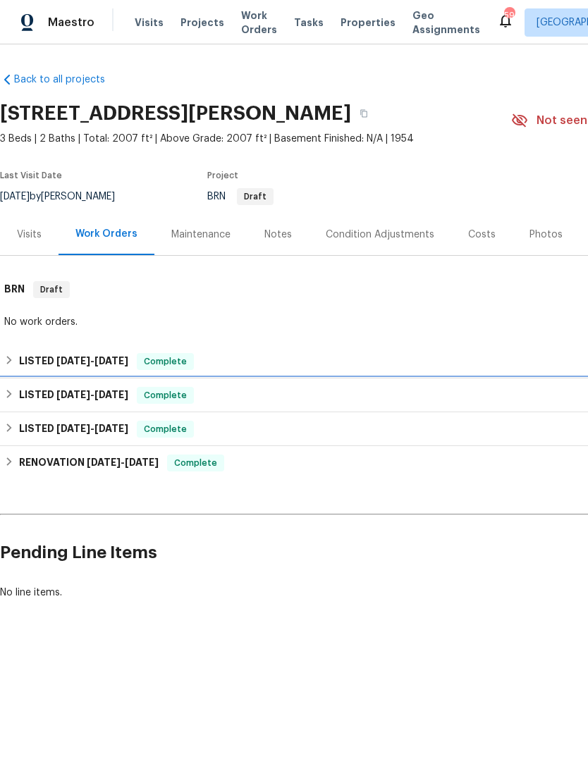
click at [81, 386] on div "LISTED 7/29/25 - 8/1/25 Complete" at bounding box center [398, 396] width 797 height 34
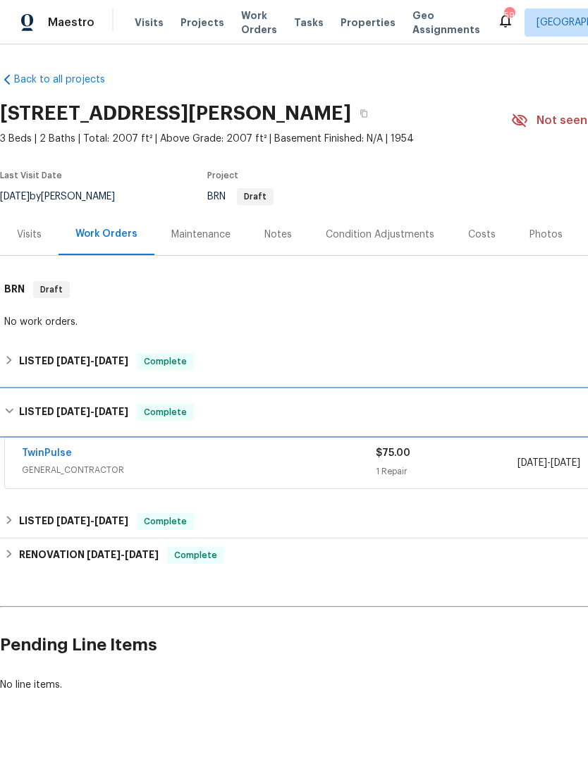
click at [70, 412] on span "[DATE]" at bounding box center [73, 412] width 34 height 10
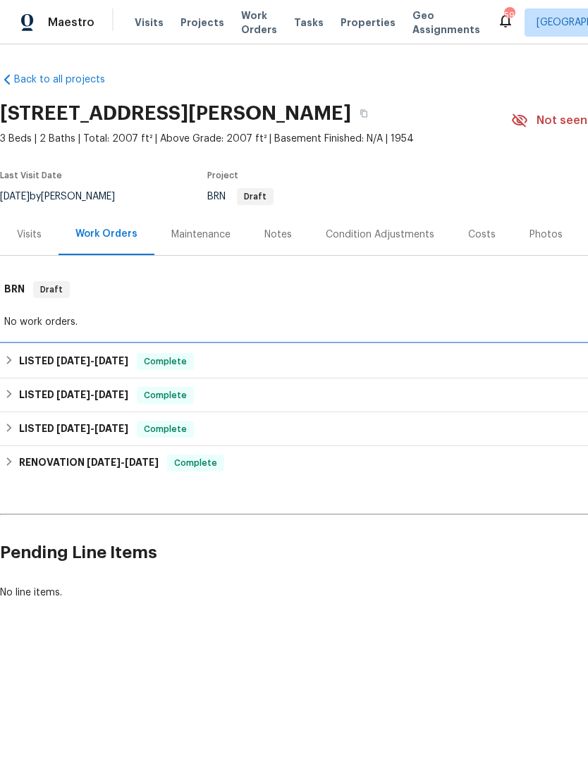
click at [71, 360] on span "8/8/25" at bounding box center [73, 361] width 34 height 10
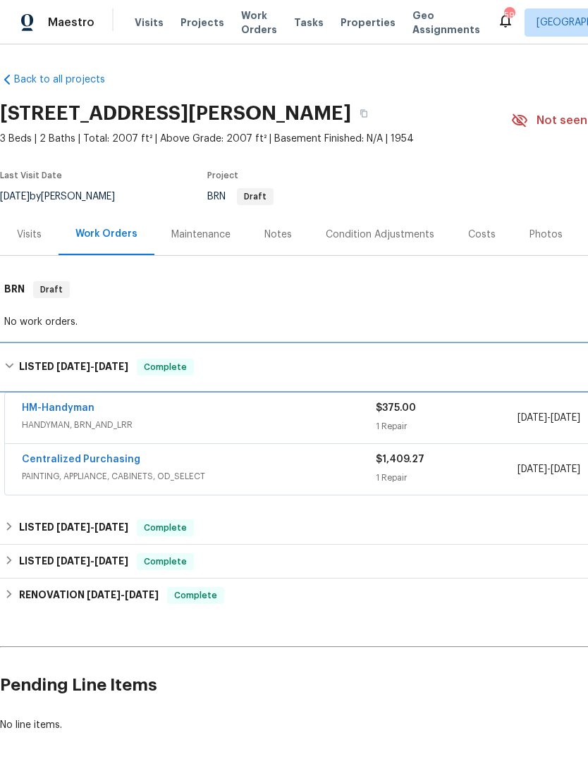
click at [66, 362] on span "8/8/25" at bounding box center [73, 367] width 34 height 10
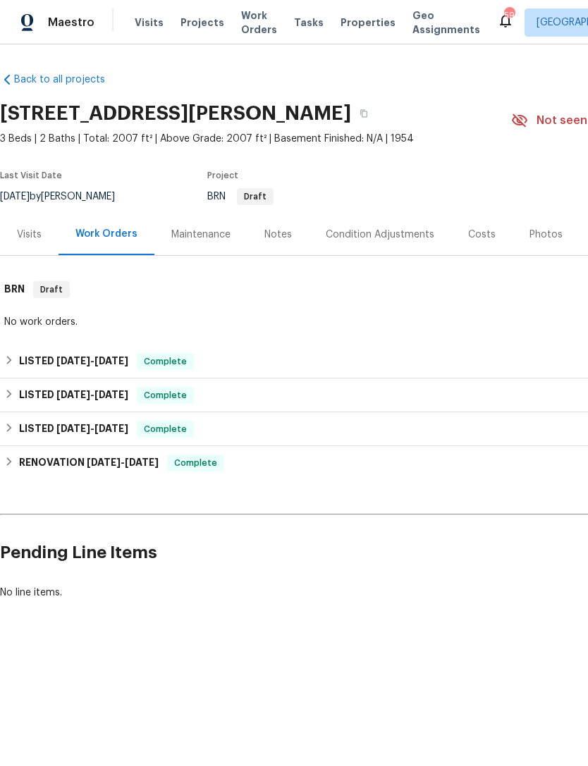
click at [484, 233] on div "Costs" at bounding box center [481, 235] width 27 height 14
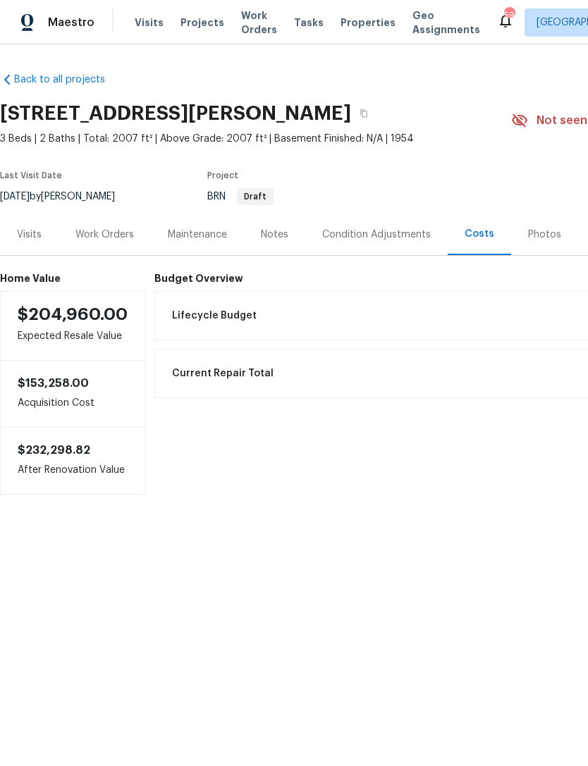
click at [92, 239] on div "Work Orders" at bounding box center [104, 235] width 59 height 14
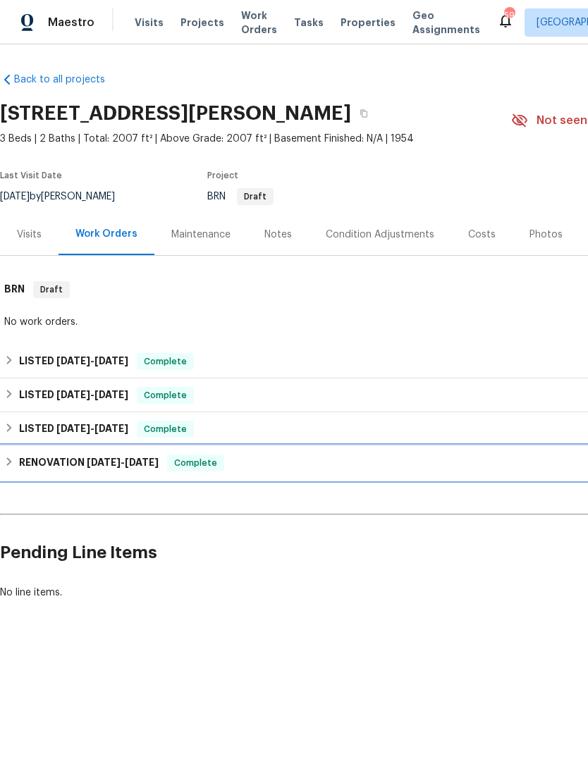
click at [78, 451] on div "RENOVATION 5/28/25 - 6/13/25 Complete" at bounding box center [398, 463] width 797 height 34
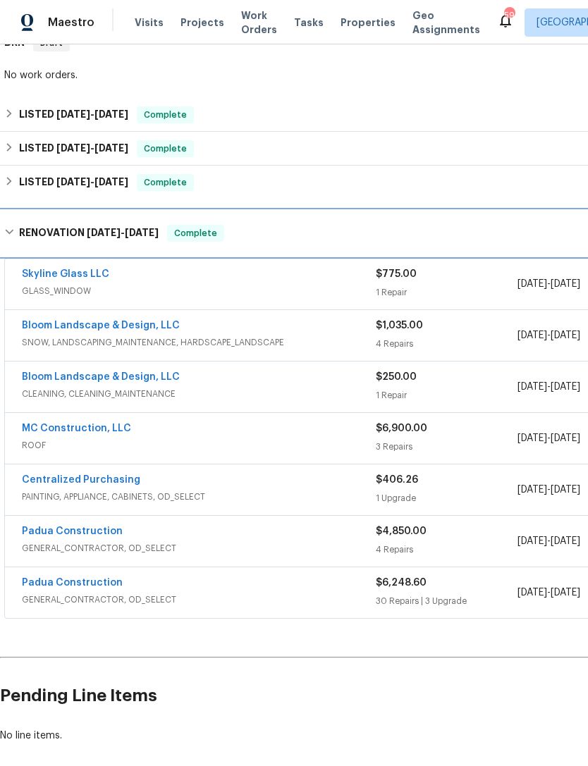
scroll to position [247, 0]
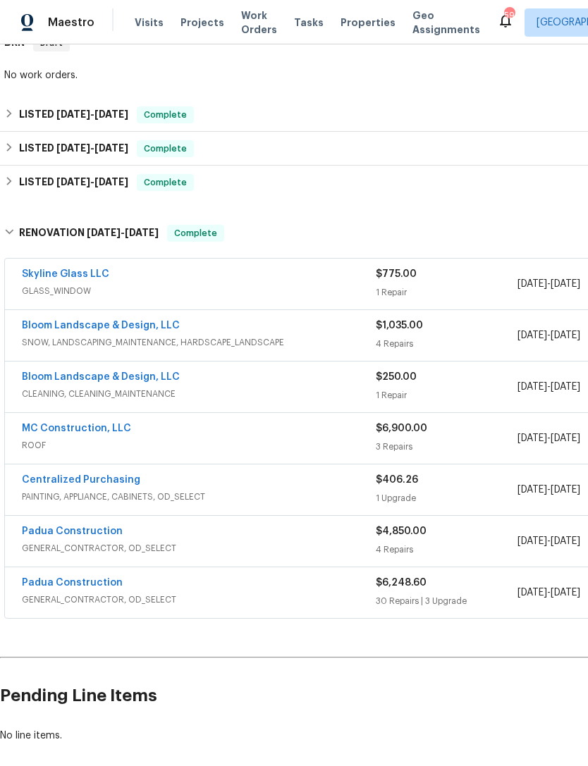
click at [102, 433] on link "MC Construction, LLC" at bounding box center [76, 429] width 109 height 10
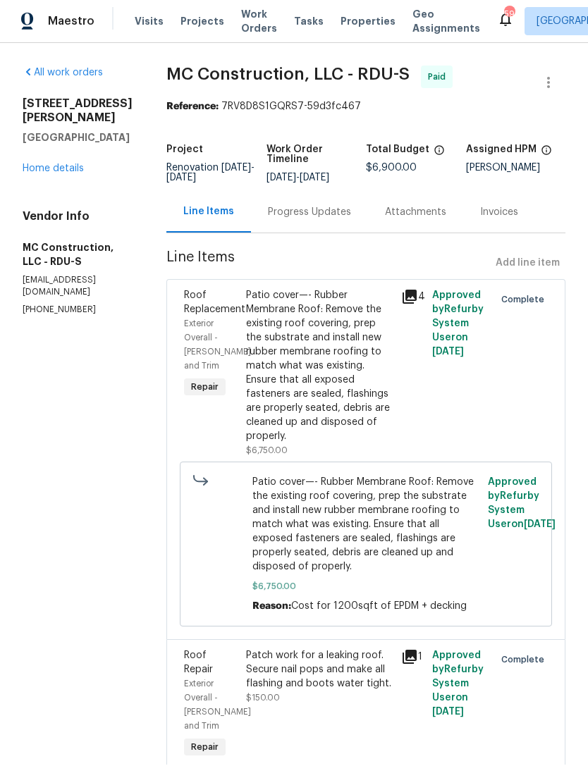
scroll to position [23, 0]
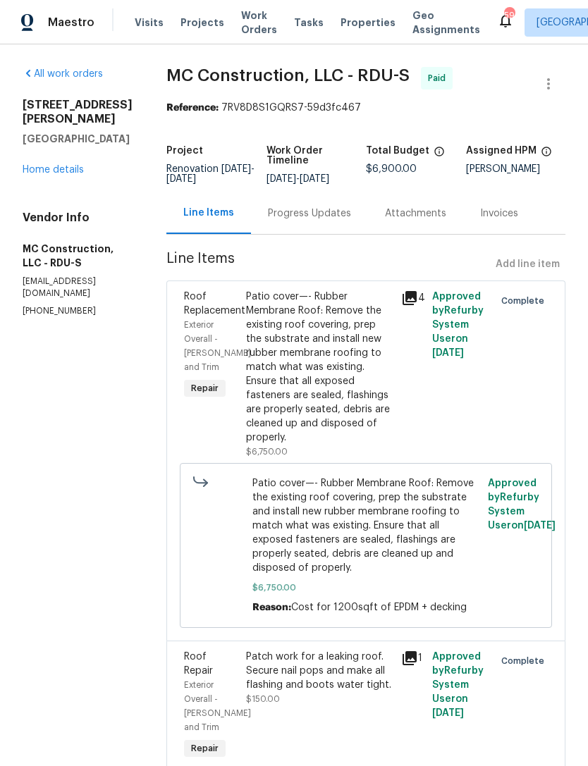
click at [45, 165] on link "Home details" at bounding box center [53, 170] width 61 height 10
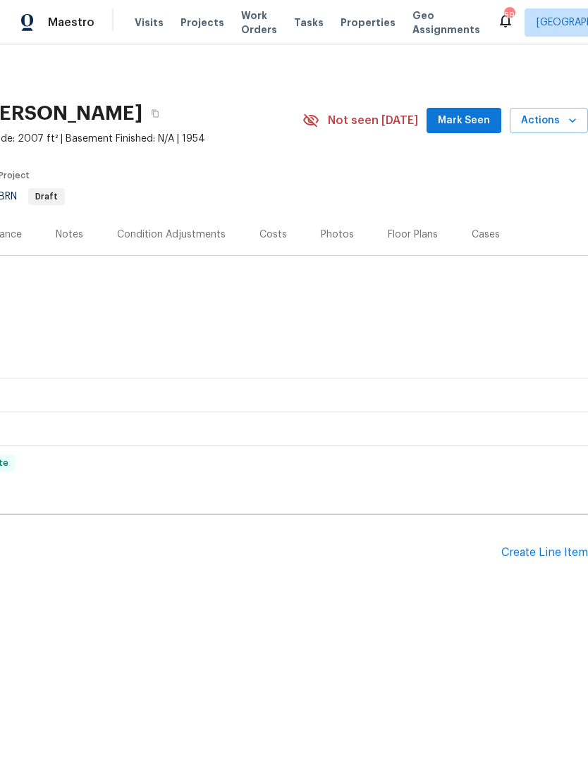
scroll to position [0, 209]
click at [562, 559] on div "Create Line Item" at bounding box center [544, 552] width 87 height 13
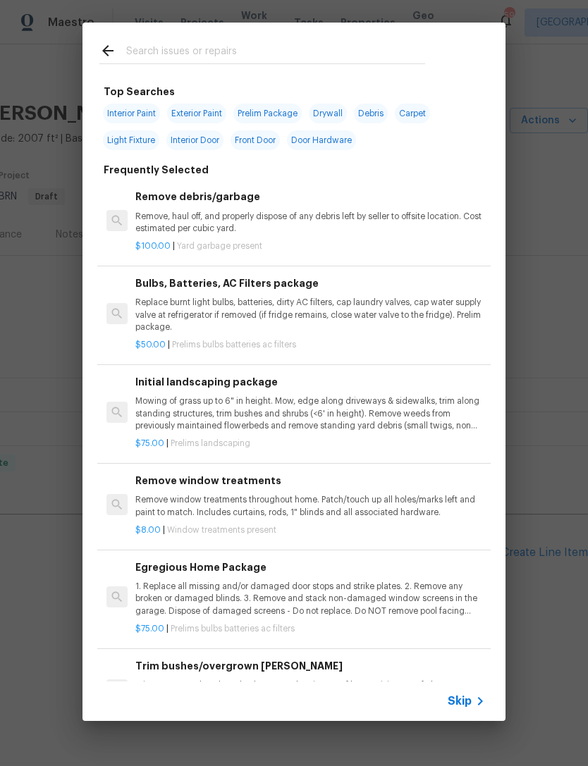
scroll to position [-1, 0]
click at [211, 51] on input "text" at bounding box center [275, 52] width 299 height 21
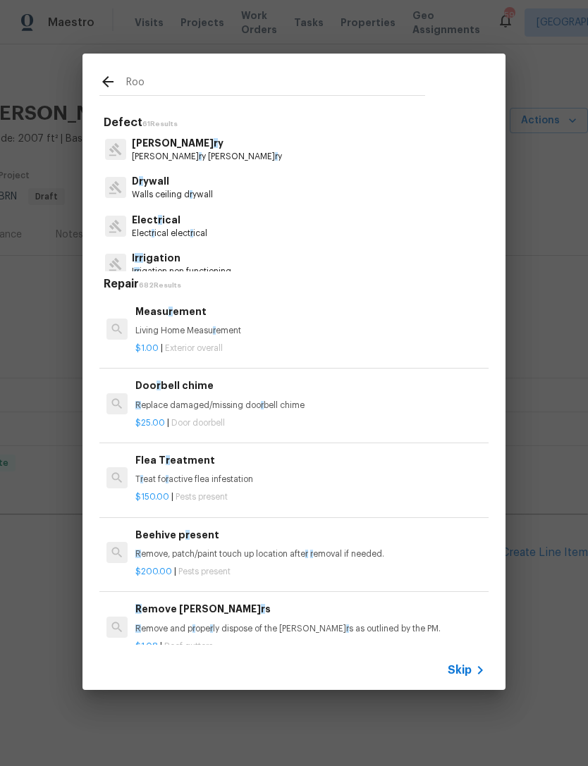
type input "Roof"
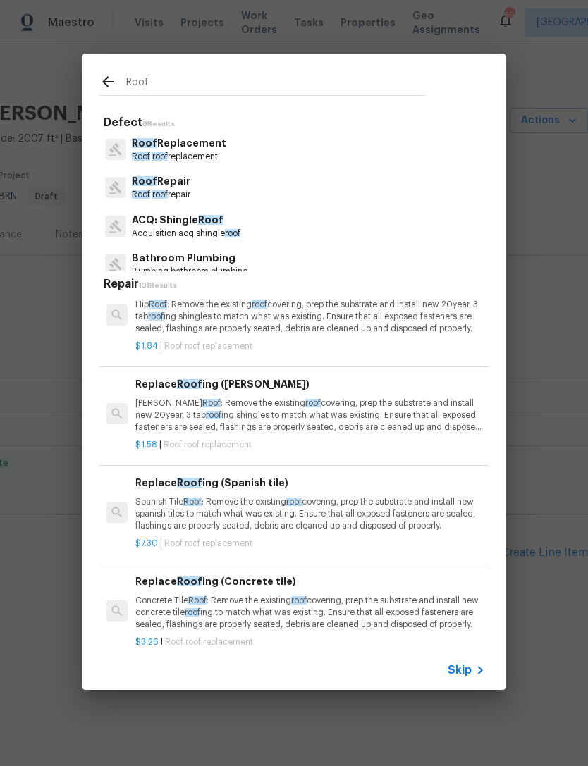
scroll to position [177, -1]
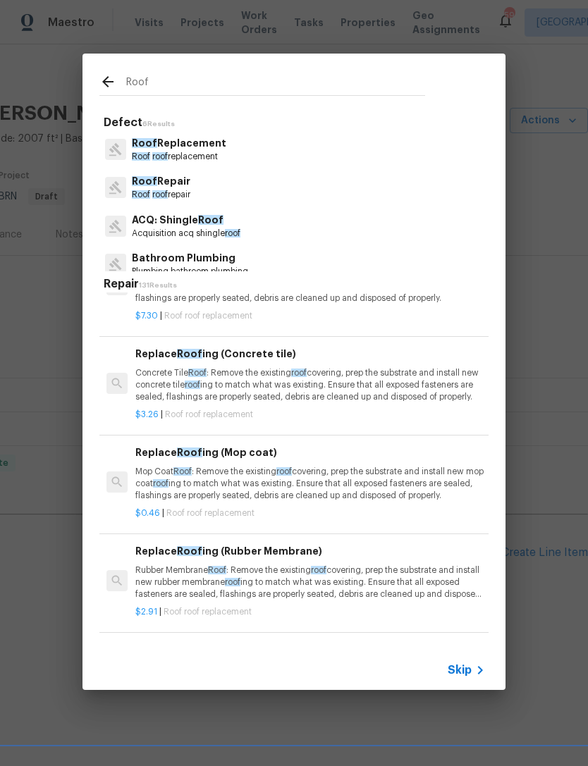
click at [190, 184] on p "Roof Repair" at bounding box center [161, 181] width 59 height 15
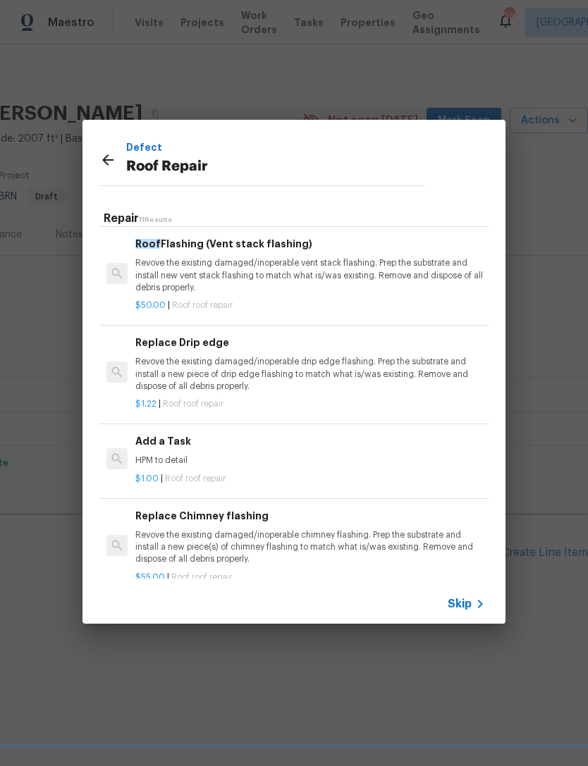
scroll to position [692, 0]
click at [162, 434] on h6 "Add a Task" at bounding box center [310, 442] width 350 height 16
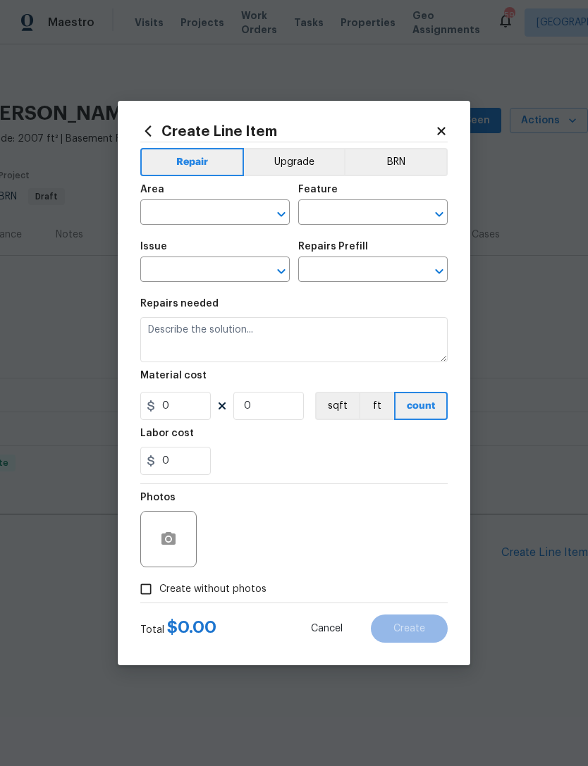
type input "Eaves and Trim"
type input "Roof Repair"
type input "Add a Task $1.00"
type textarea "HPM to detail"
type input "1"
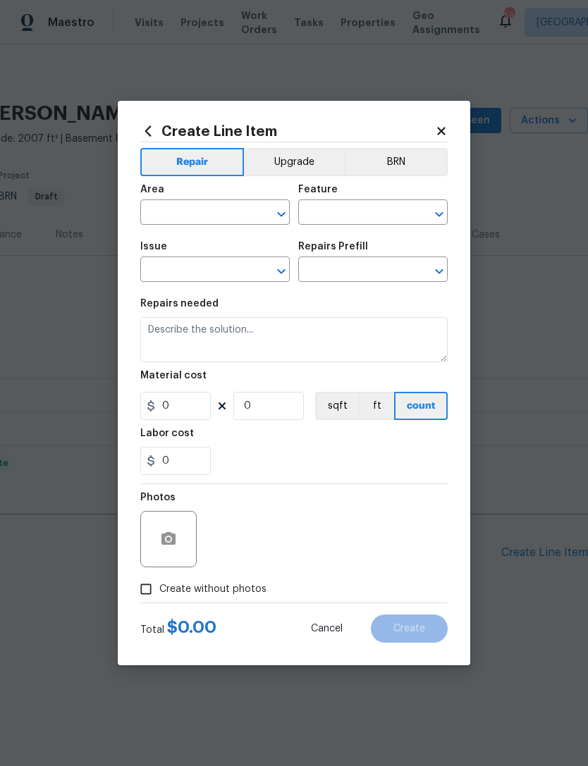
type input "1"
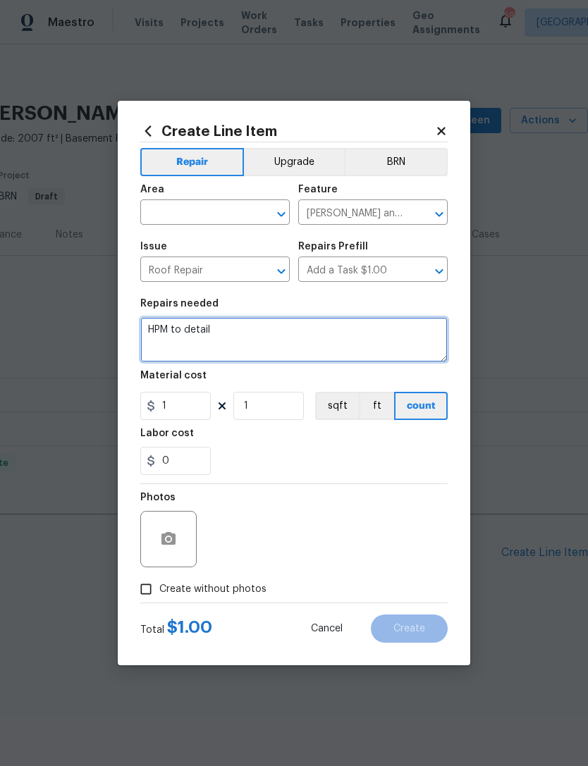
click at [171, 328] on textarea "HPM to detail" at bounding box center [293, 339] width 307 height 45
click at [171, 327] on textarea "HPM to detail" at bounding box center [293, 339] width 307 height 45
click at [437, 327] on textarea "This home was under contract. The home inspector called out" at bounding box center [293, 339] width 307 height 45
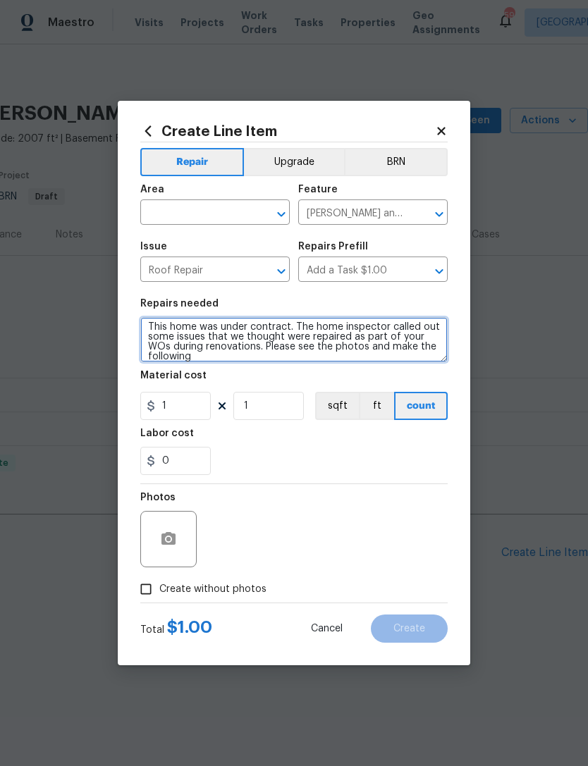
scroll to position [3, 0]
type textarea "This home was under contract. The home inspector called out some issues that we…"
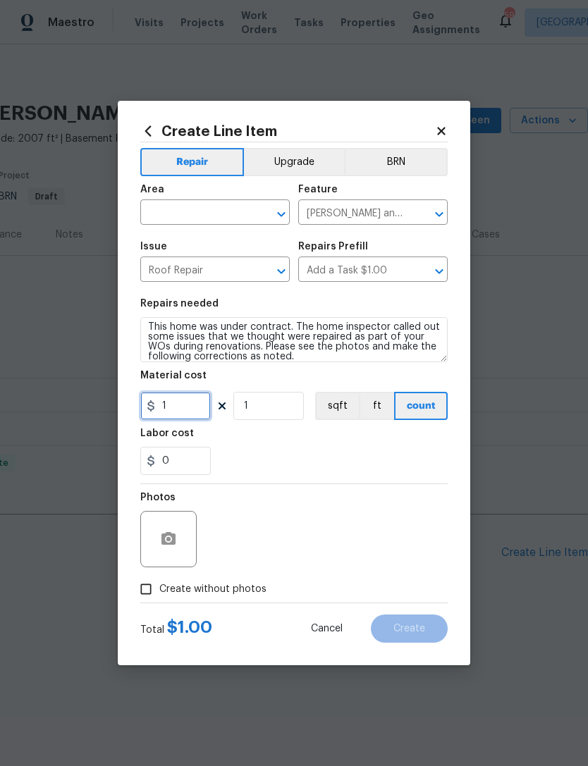
click at [188, 399] on input "1" at bounding box center [175, 406] width 71 height 28
click at [271, 409] on input "1" at bounding box center [268, 406] width 71 height 28
type input "75"
click at [309, 469] on div "0" at bounding box center [293, 461] width 307 height 28
click at [194, 213] on input "text" at bounding box center [195, 214] width 110 height 22
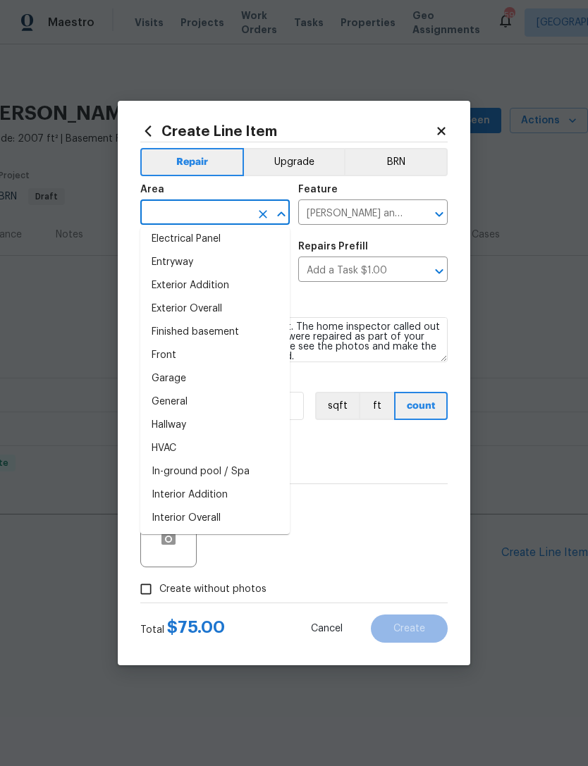
scroll to position [299, 0]
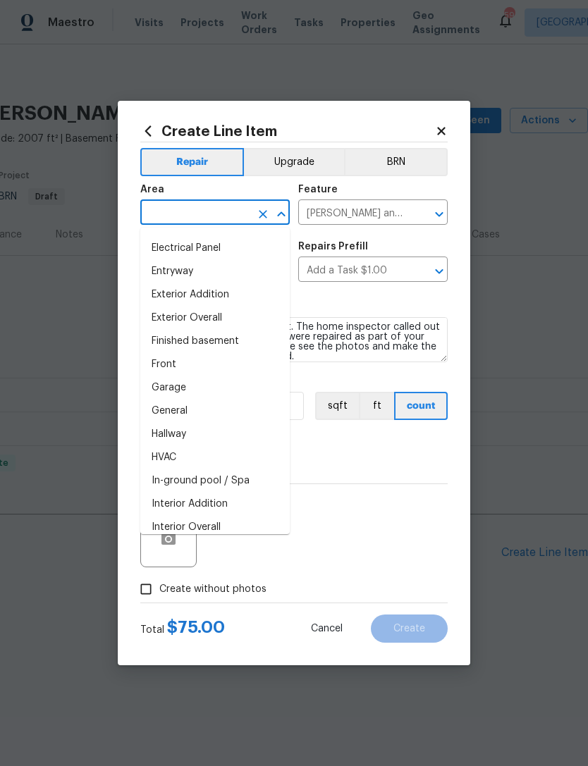
click at [219, 319] on li "Exterior Overall" at bounding box center [214, 318] width 149 height 23
type input "Exterior Overall"
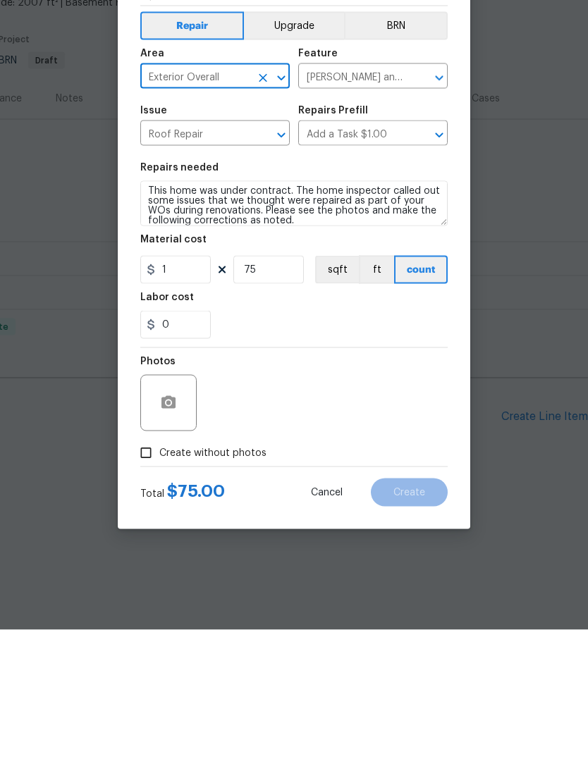
click at [155, 576] on input "Create without photos" at bounding box center [146, 589] width 27 height 27
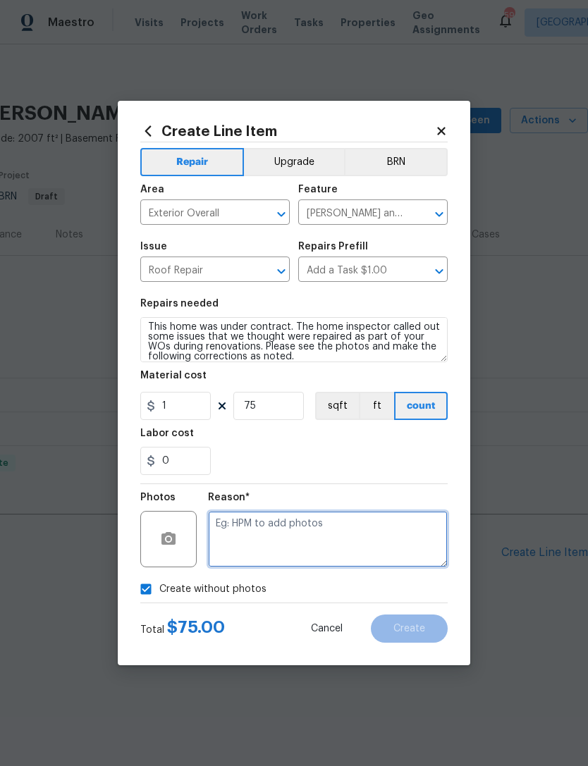
click at [288, 532] on textarea at bounding box center [328, 539] width 240 height 56
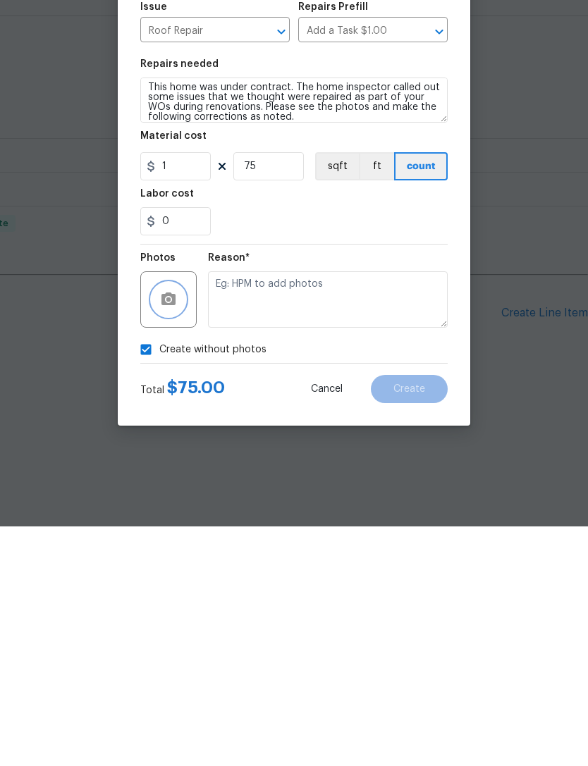
click at [169, 537] on circle "button" at bounding box center [168, 539] width 4 height 4
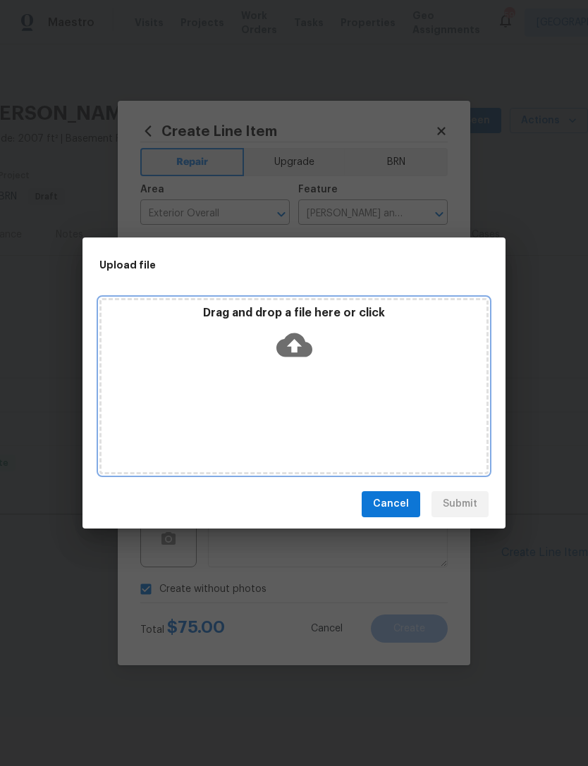
click at [302, 343] on icon at bounding box center [294, 345] width 36 height 24
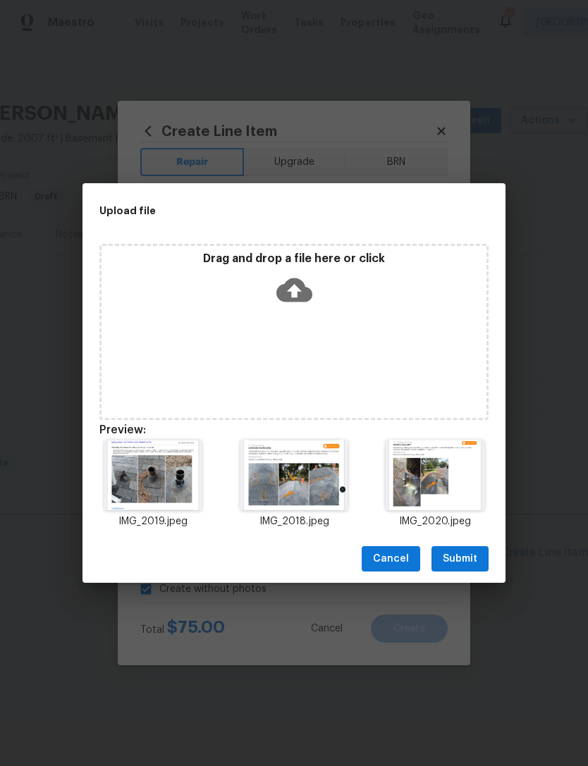
click at [471, 558] on span "Submit" at bounding box center [460, 560] width 35 height 18
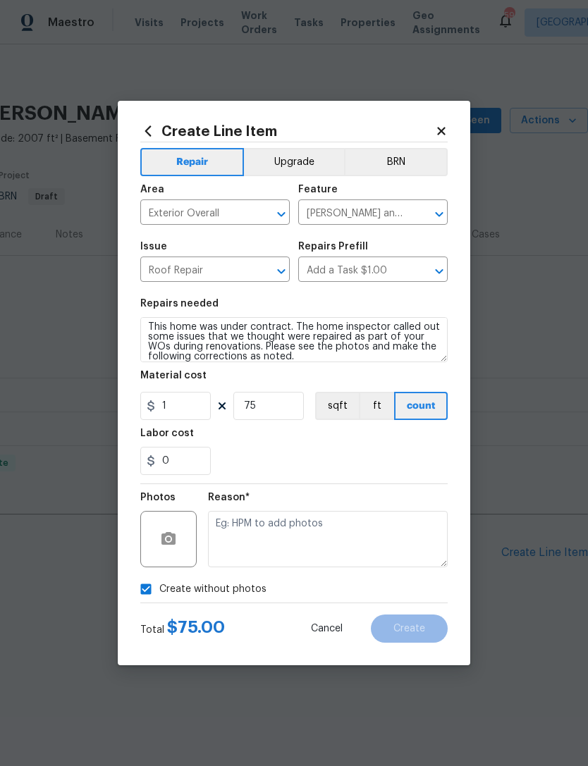
click at [151, 588] on input "Create without photos" at bounding box center [146, 589] width 27 height 27
checkbox input "false"
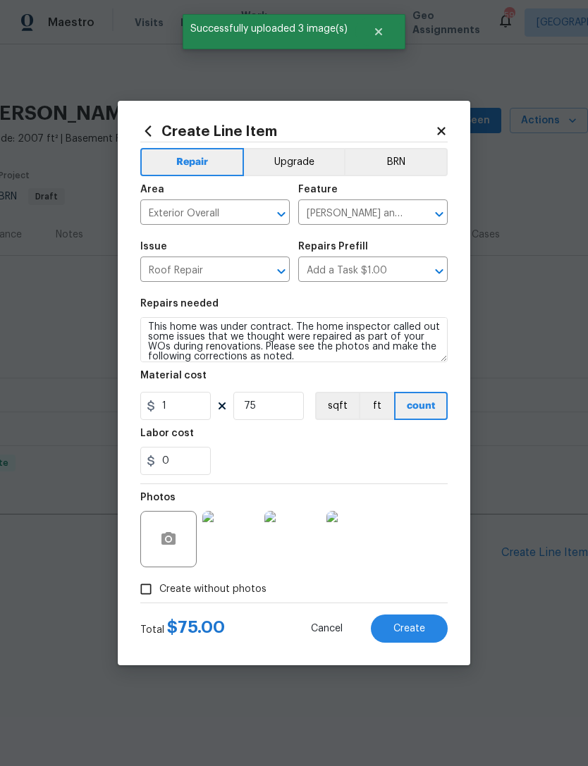
click at [421, 620] on button "Create" at bounding box center [409, 629] width 77 height 28
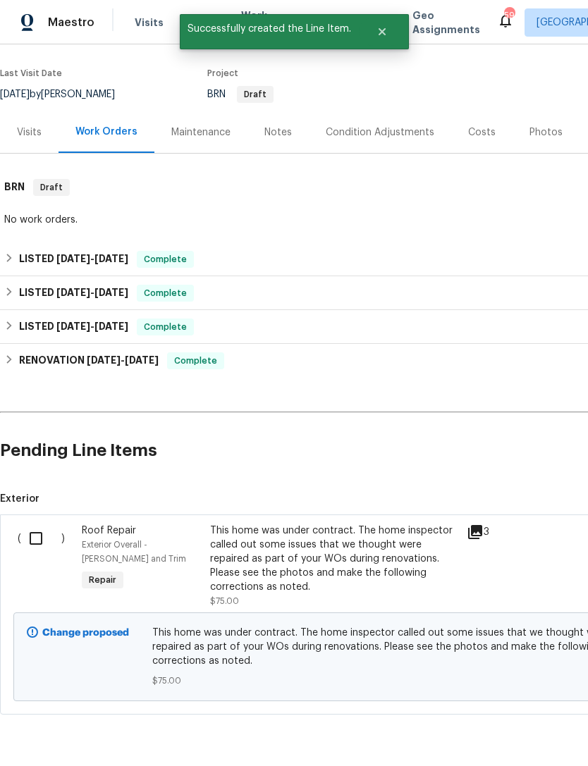
scroll to position [102, 0]
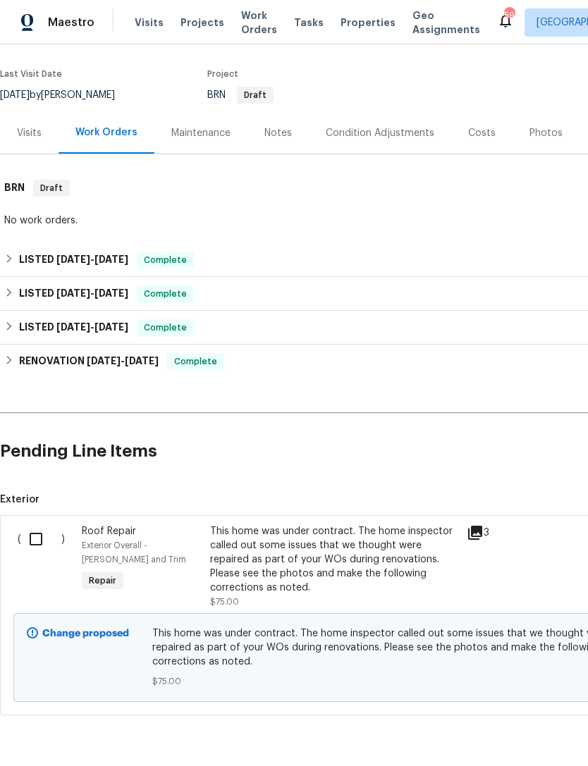
click at [35, 534] on input "checkbox" at bounding box center [41, 540] width 40 height 30
checkbox input "true"
click at [527, 736] on span "Create Work Order" at bounding box center [507, 732] width 94 height 18
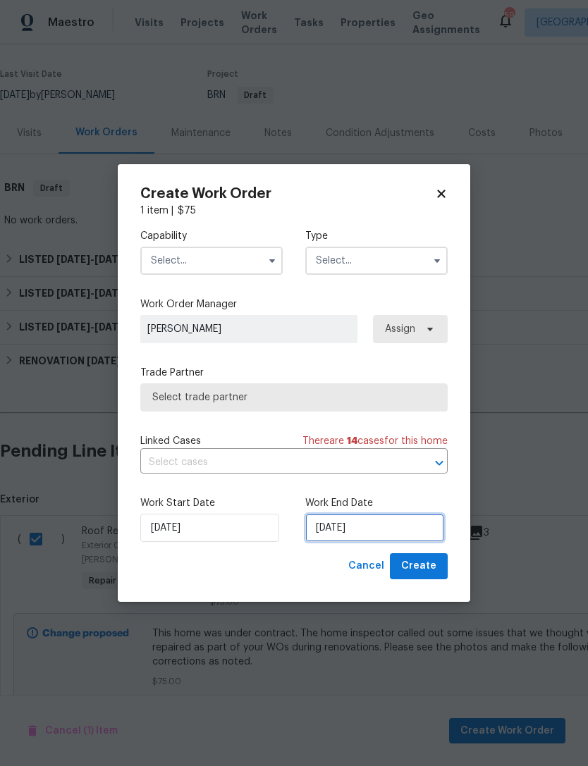
click at [339, 521] on input "10/8/2025" at bounding box center [374, 528] width 139 height 28
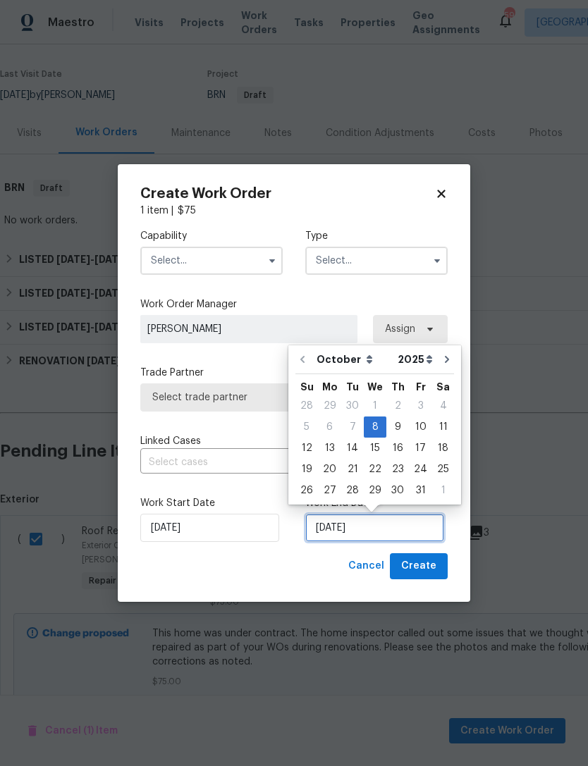
scroll to position [26, 0]
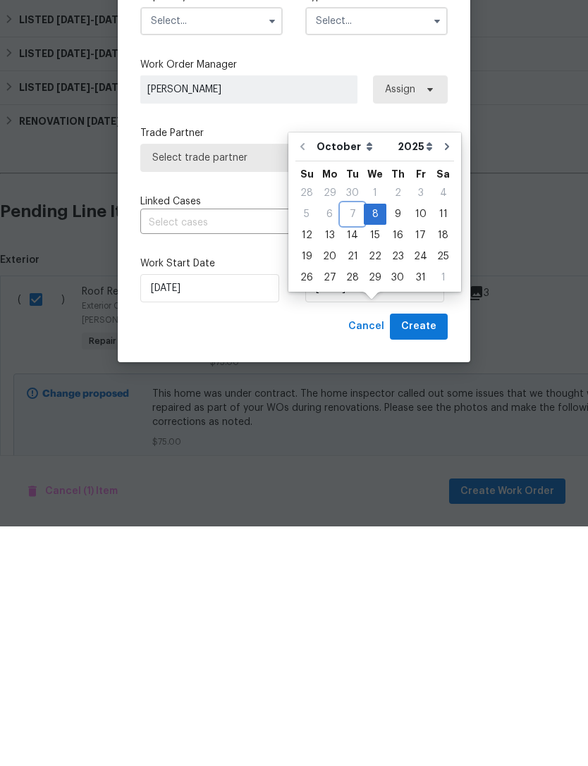
click at [341, 444] on div "7" at bounding box center [352, 454] width 23 height 20
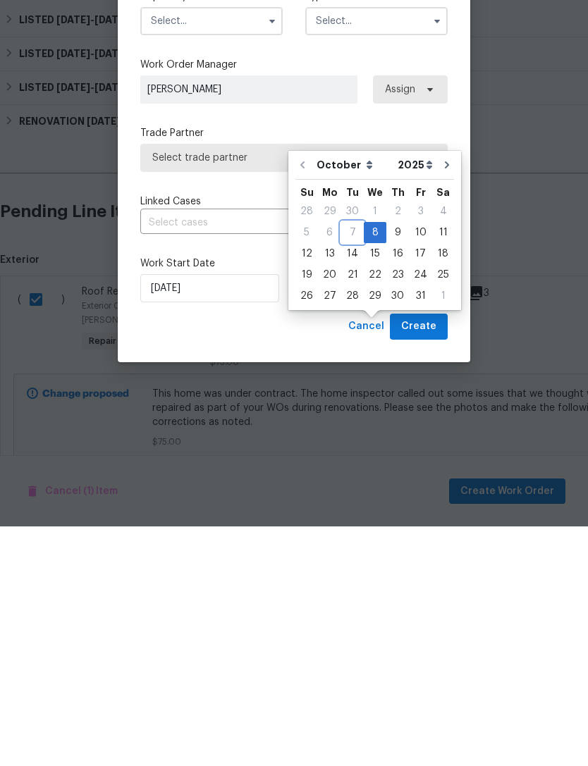
scroll to position [45, 0]
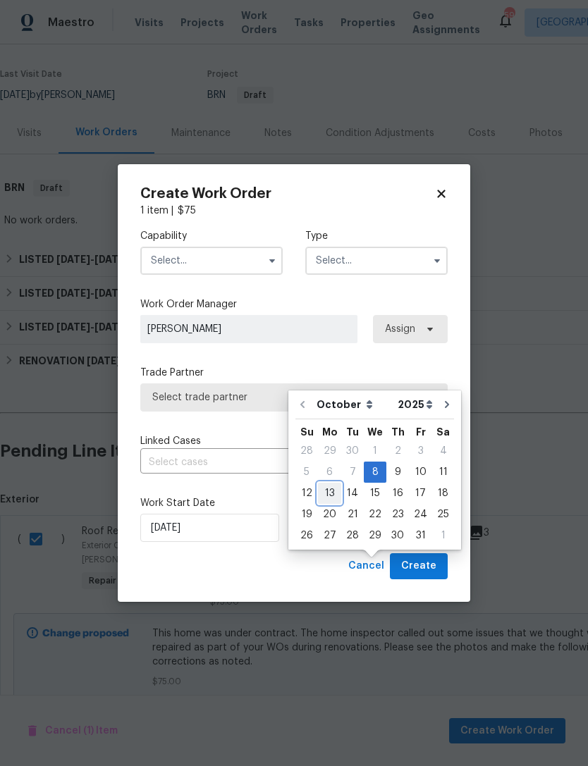
click at [333, 484] on div "13" at bounding box center [329, 494] width 23 height 20
type input "10/13/2025"
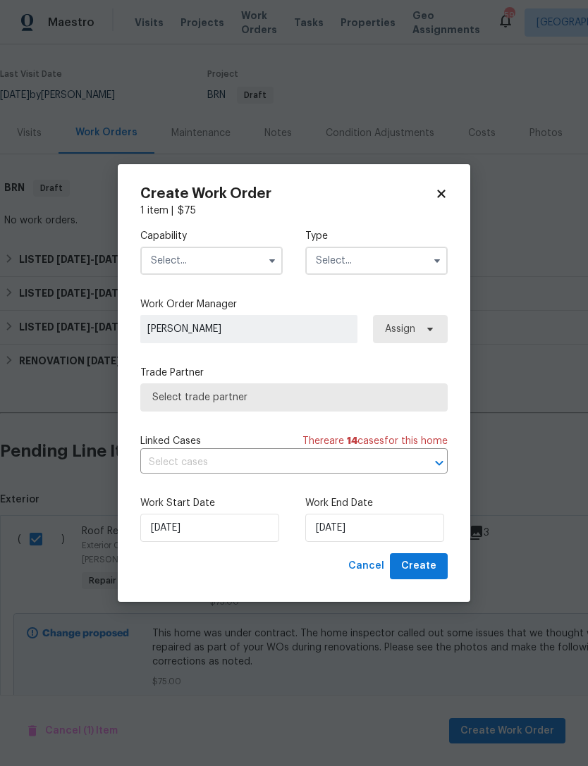
click at [240, 255] on input "text" at bounding box center [211, 261] width 142 height 28
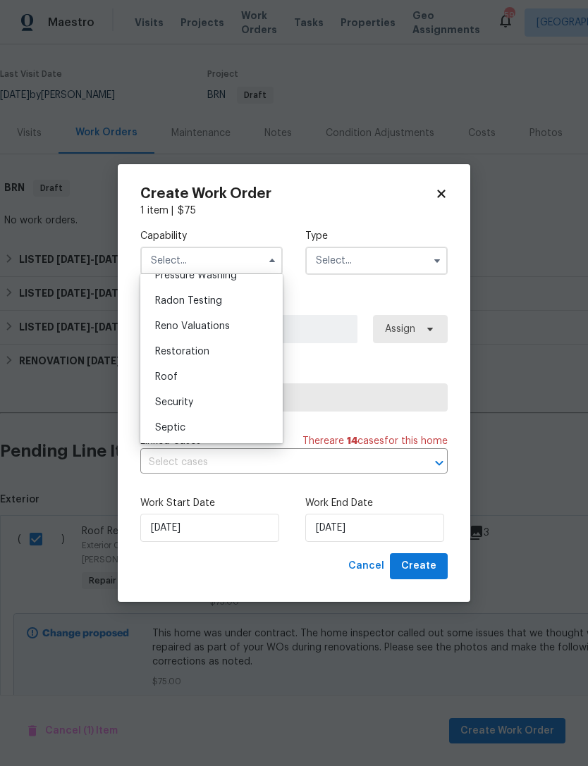
scroll to position [1381, 0]
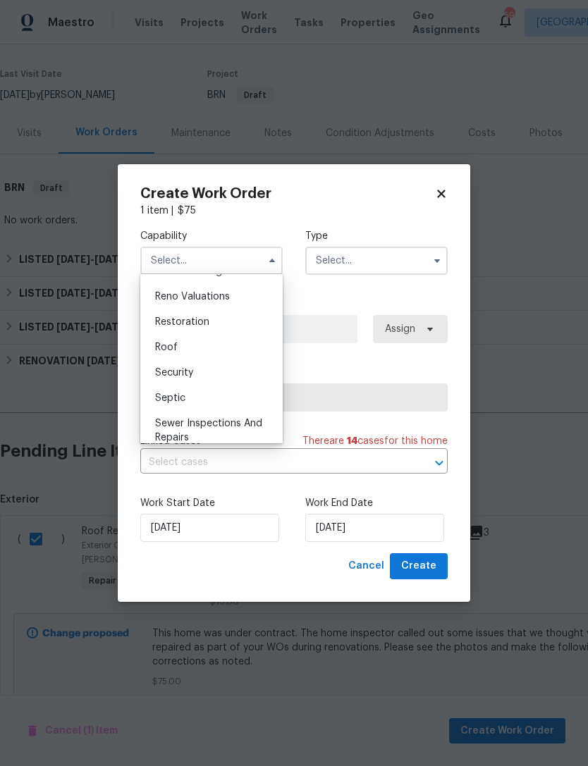
click at [217, 343] on div "Roof" at bounding box center [211, 347] width 135 height 25
type input "Roof"
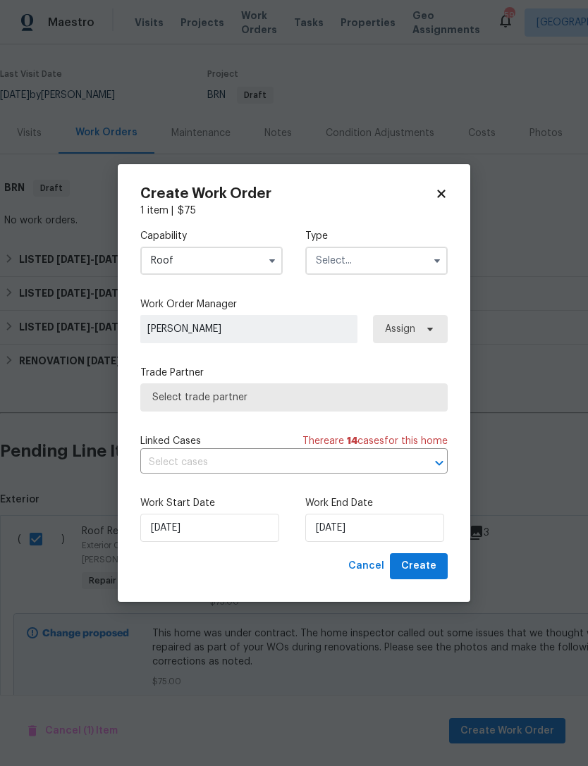
click at [377, 258] on input "text" at bounding box center [376, 261] width 142 height 28
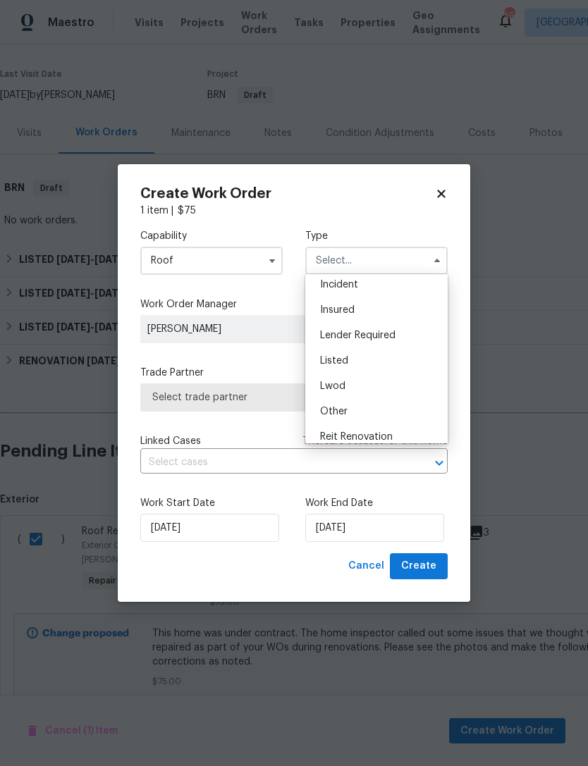
scroll to position [57, 0]
click at [372, 362] on div "Listed" at bounding box center [376, 360] width 135 height 25
type input "Listed"
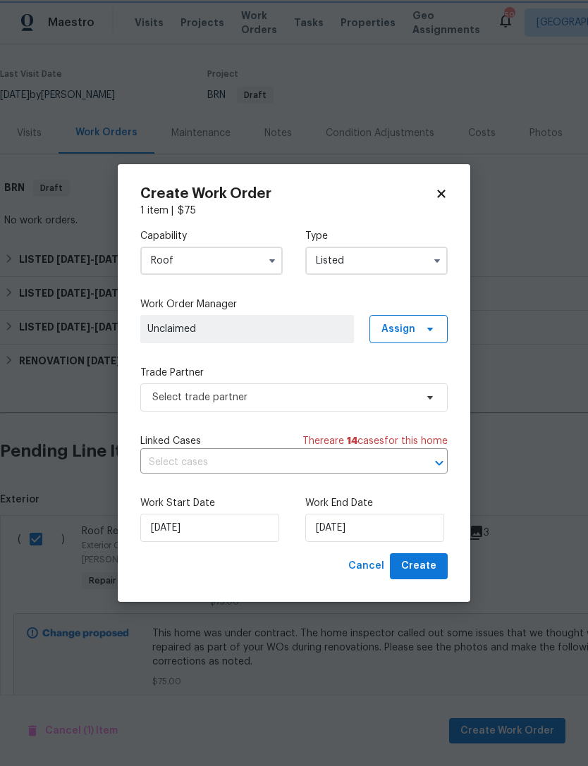
scroll to position [0, 0]
click at [414, 322] on span "Assign" at bounding box center [398, 329] width 34 height 14
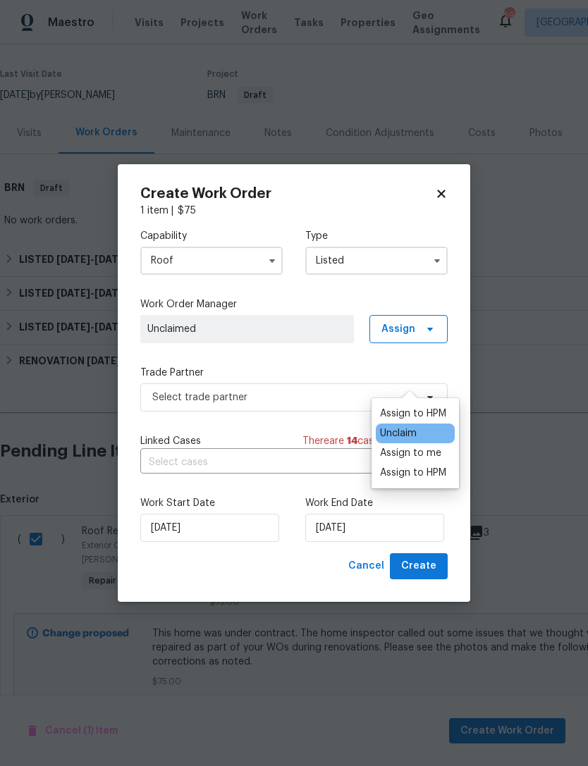
click at [428, 407] on div "Assign to HPM" at bounding box center [413, 414] width 66 height 14
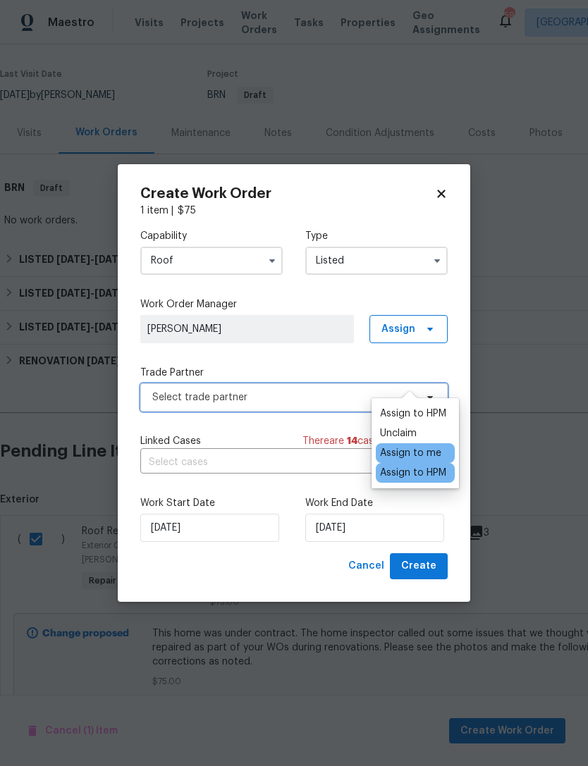
click at [271, 394] on span "Select trade partner" at bounding box center [283, 398] width 263 height 14
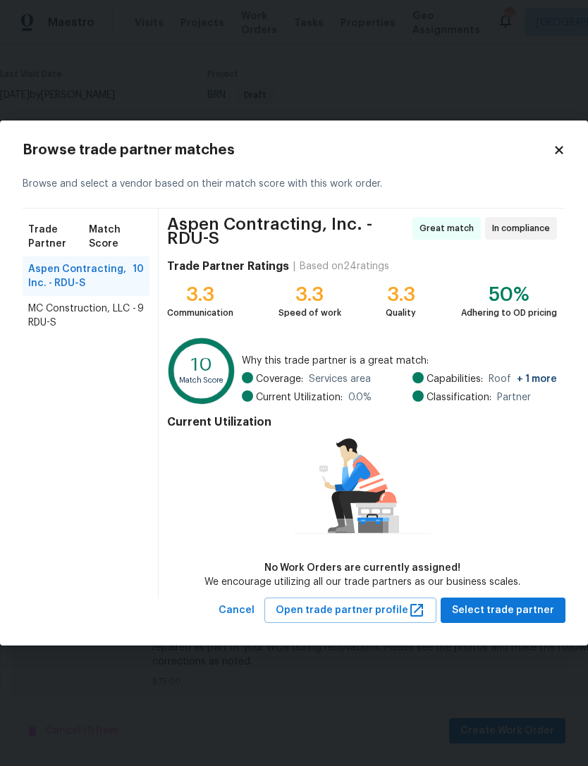
click at [47, 313] on span "MC Construction, LLC - RDU-S" at bounding box center [82, 316] width 109 height 28
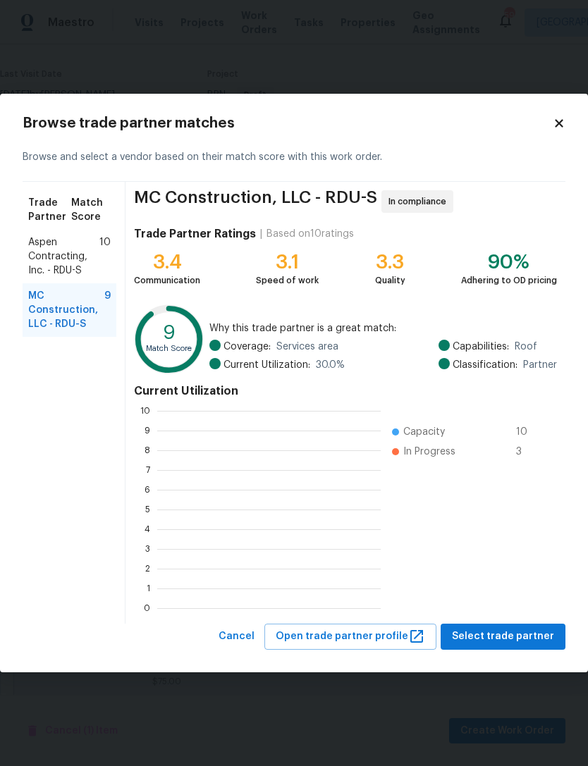
scroll to position [197, 224]
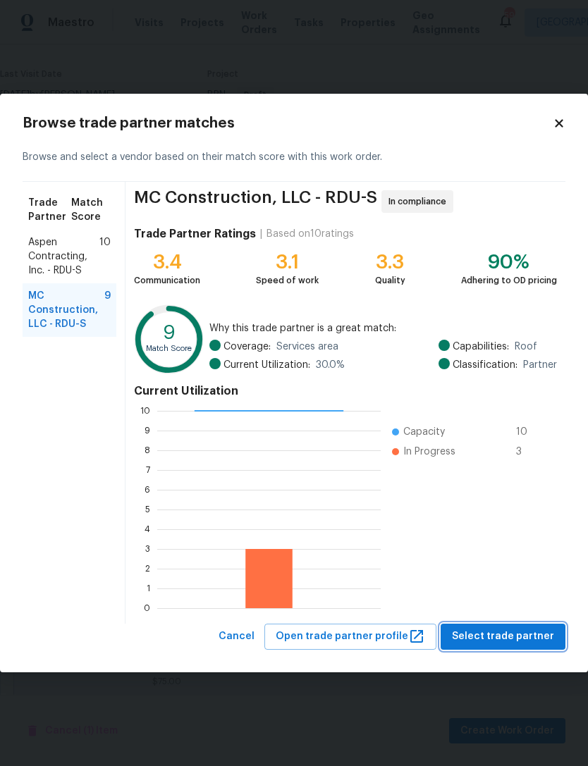
click at [522, 635] on span "Select trade partner" at bounding box center [503, 637] width 102 height 18
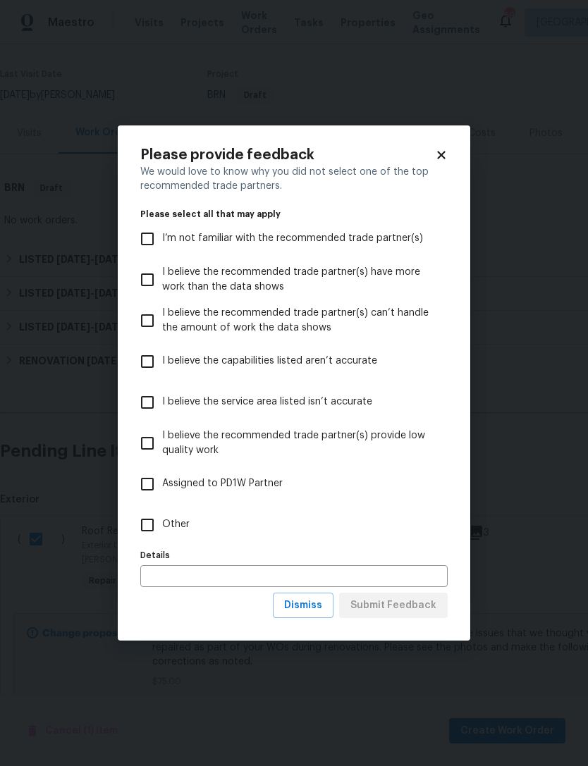
click at [154, 519] on input "Other" at bounding box center [148, 525] width 30 height 30
checkbox input "true"
click at [410, 611] on span "Submit Feedback" at bounding box center [393, 606] width 86 height 18
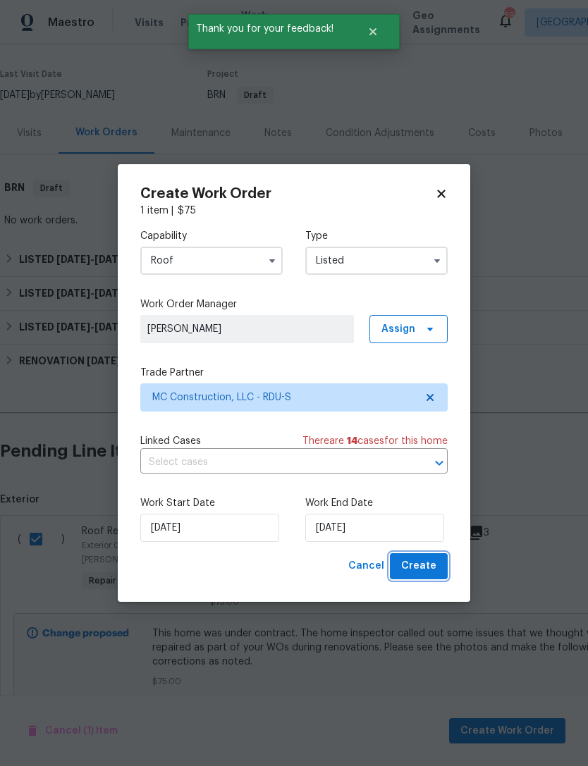
click at [424, 568] on span "Create" at bounding box center [418, 567] width 35 height 18
checkbox input "false"
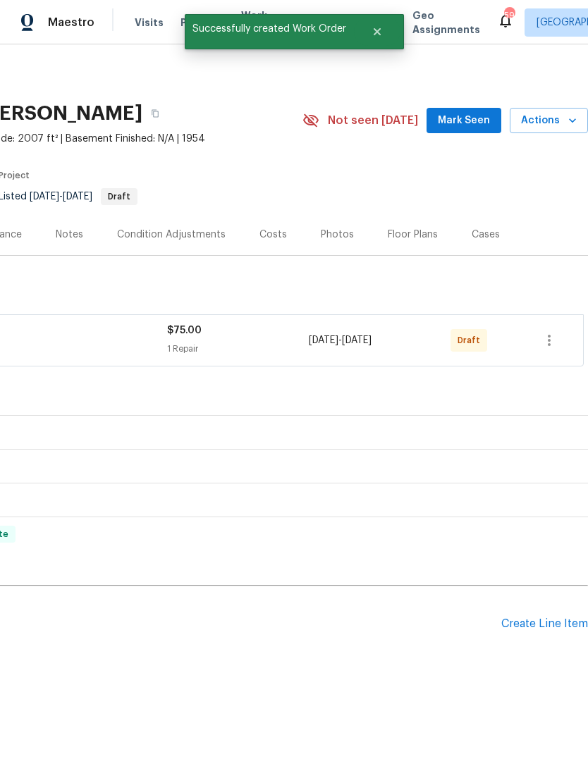
scroll to position [0, 209]
click at [556, 620] on div "Create Line Item" at bounding box center [544, 624] width 87 height 13
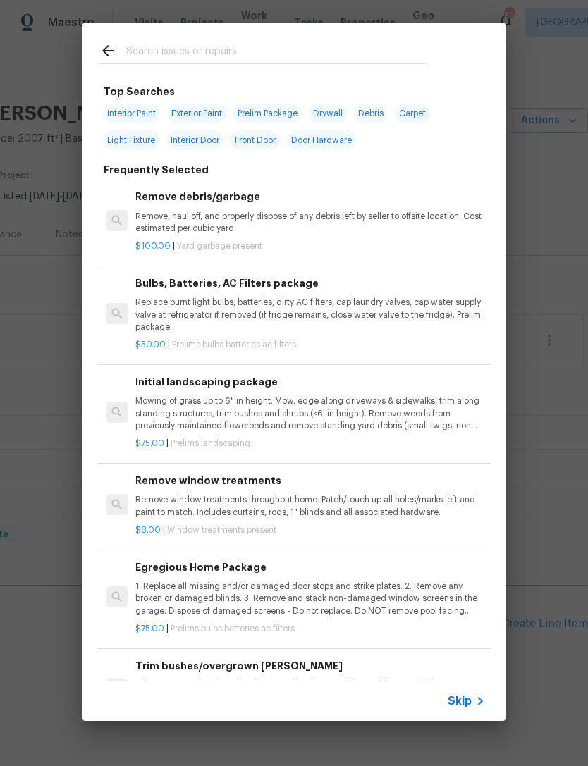
click at [145, 48] on input "text" at bounding box center [275, 52] width 299 height 21
type input "C"
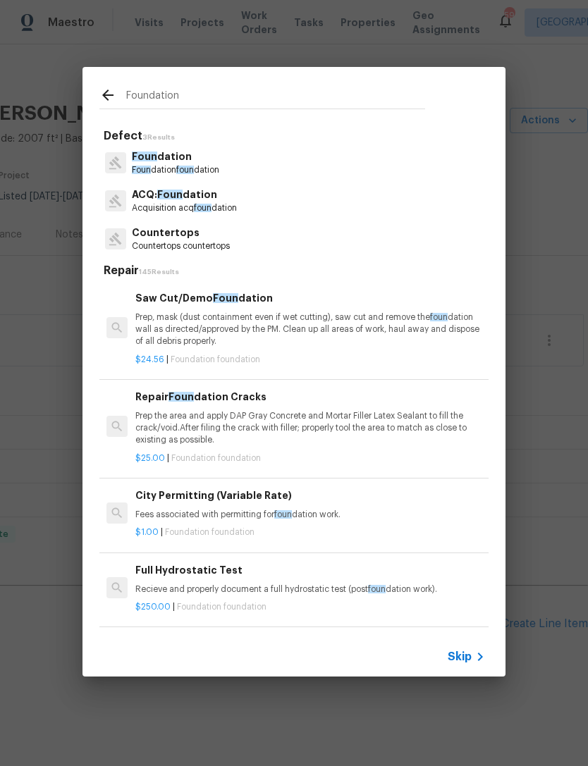
type input "Foundation"
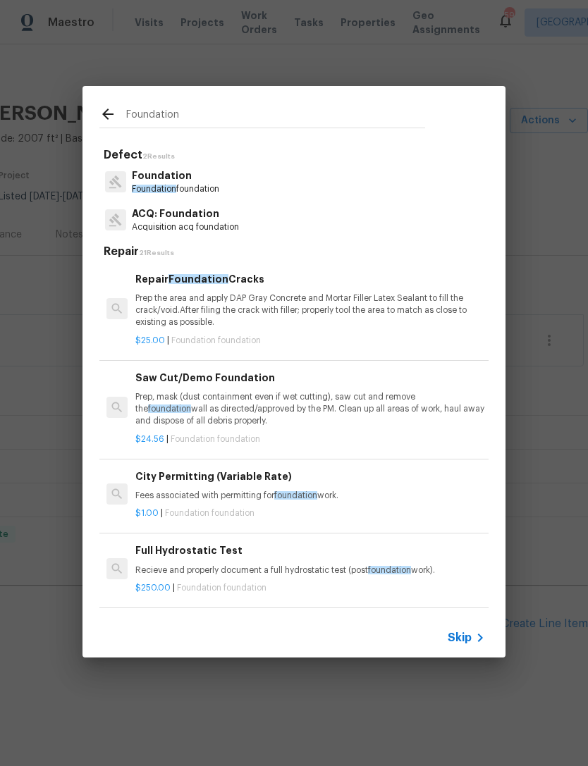
scroll to position [0, 0]
click at [173, 176] on p "Foundation" at bounding box center [175, 176] width 87 height 15
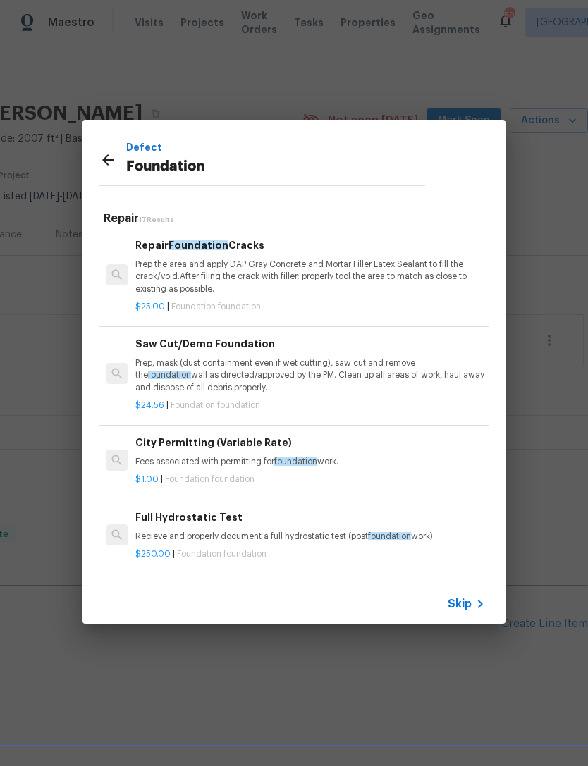
click at [114, 155] on icon at bounding box center [107, 160] width 17 height 17
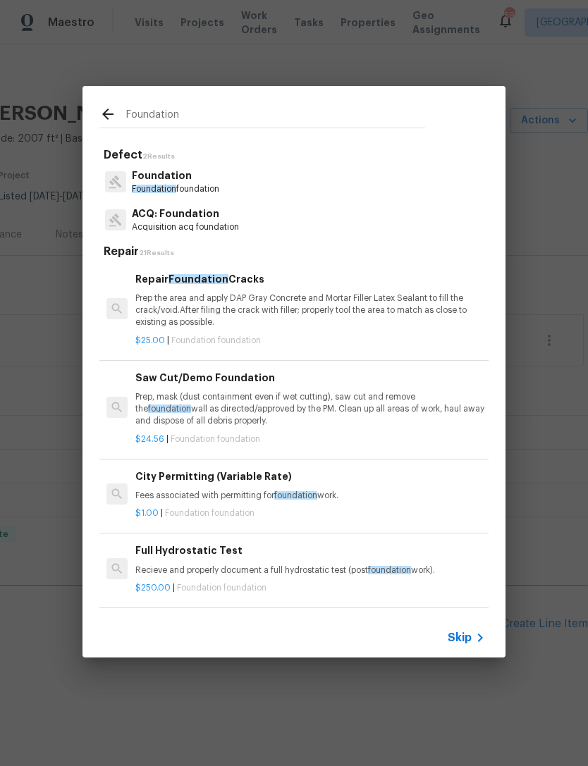
click at [214, 113] on input "Foundation" at bounding box center [275, 116] width 299 height 21
type input "F"
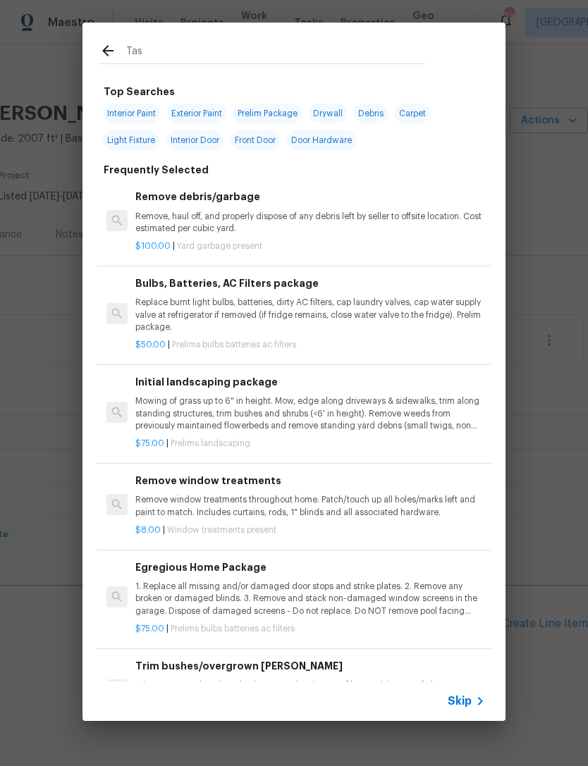
type input "Task"
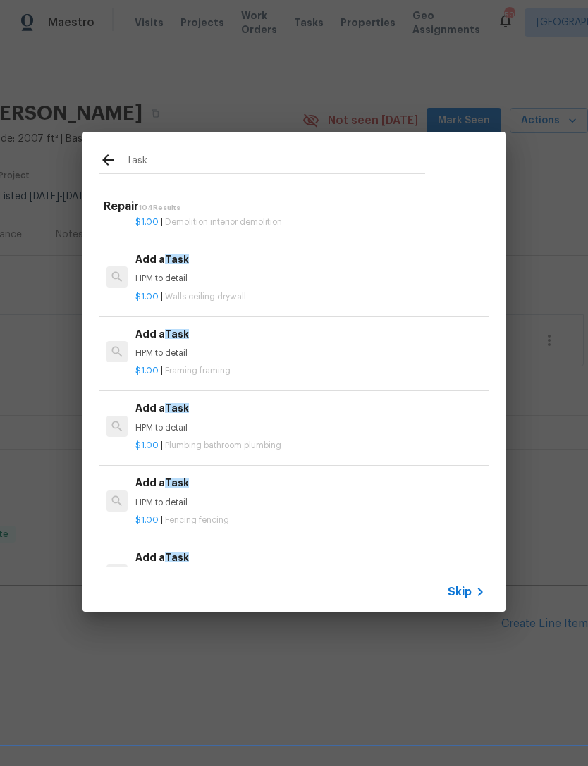
click at [198, 329] on div "Add a Task HPM to detail" at bounding box center [310, 343] width 350 height 34
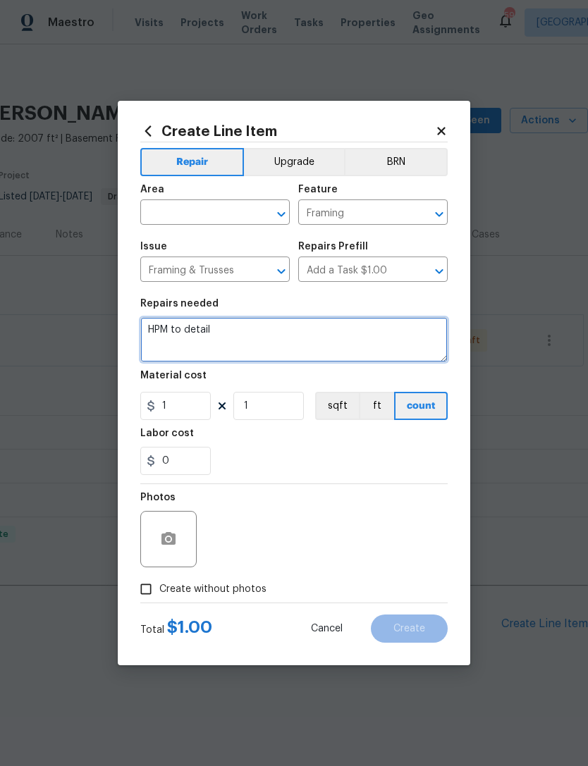
click at [183, 329] on textarea "HPM to detail" at bounding box center [293, 339] width 307 height 45
click at [169, 332] on textarea "HPM to detail" at bounding box center [293, 339] width 307 height 45
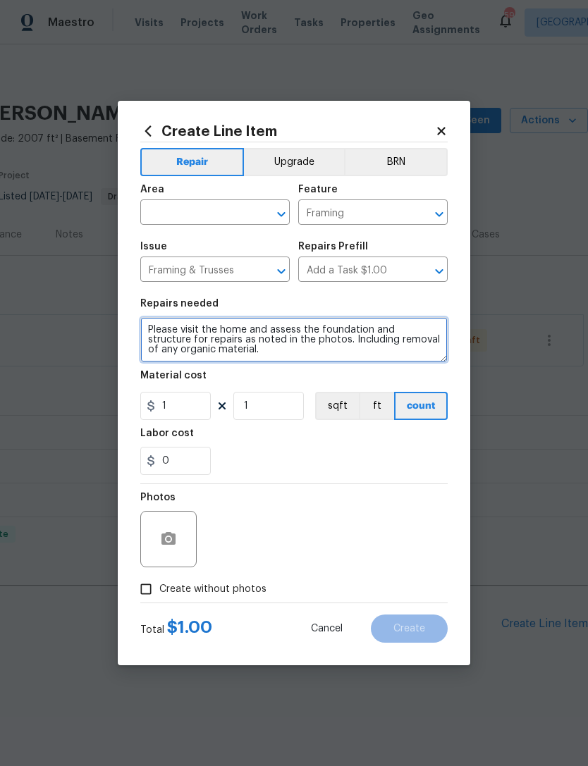
type textarea "Please visit the home and assess the foundation and structure for repairs as no…"
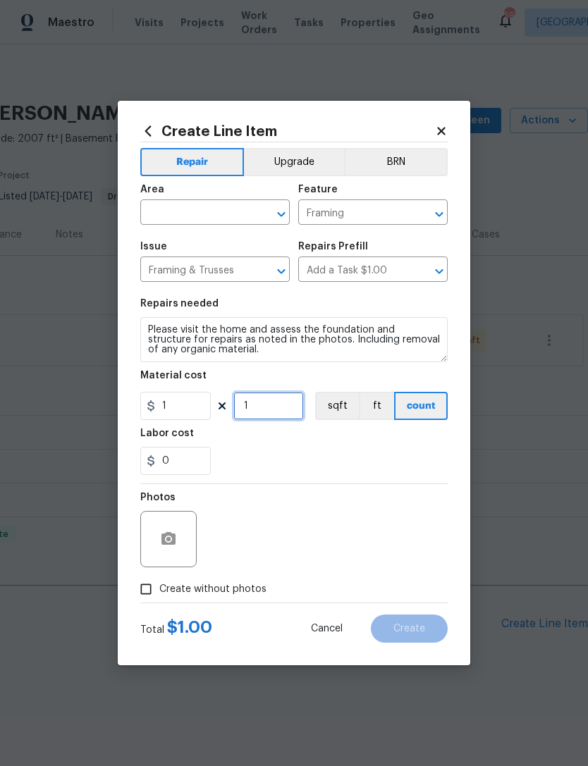
click at [255, 412] on input "1" at bounding box center [268, 406] width 71 height 28
type input "75"
click at [188, 212] on input "text" at bounding box center [195, 214] width 110 height 22
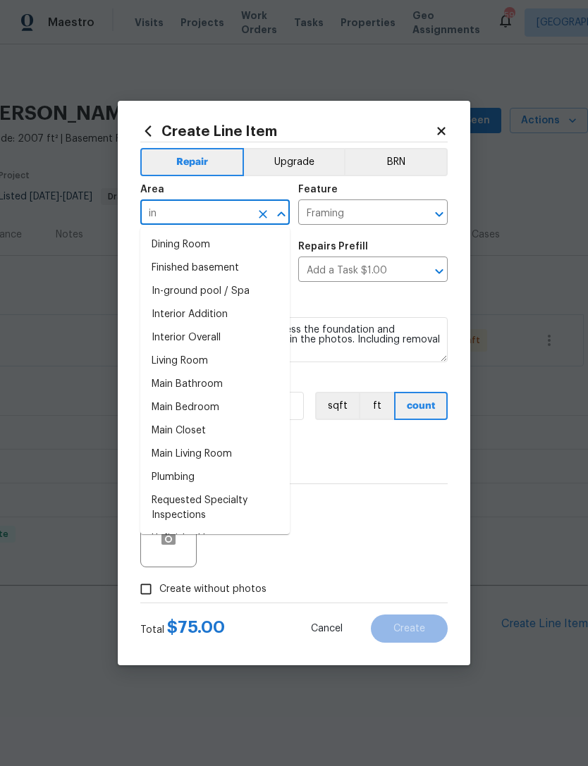
type input "i"
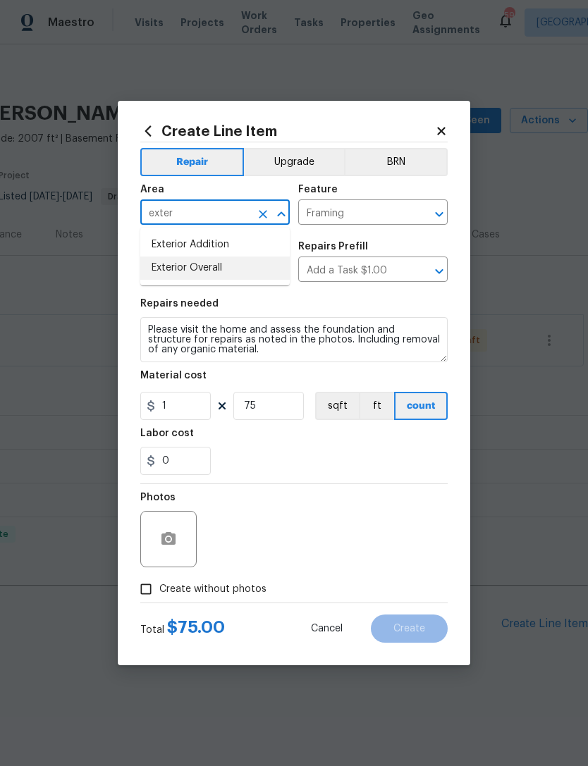
click at [212, 264] on li "Exterior Overall" at bounding box center [214, 268] width 149 height 23
type input "Exterior Overall"
click at [164, 544] on icon "button" at bounding box center [168, 538] width 14 height 13
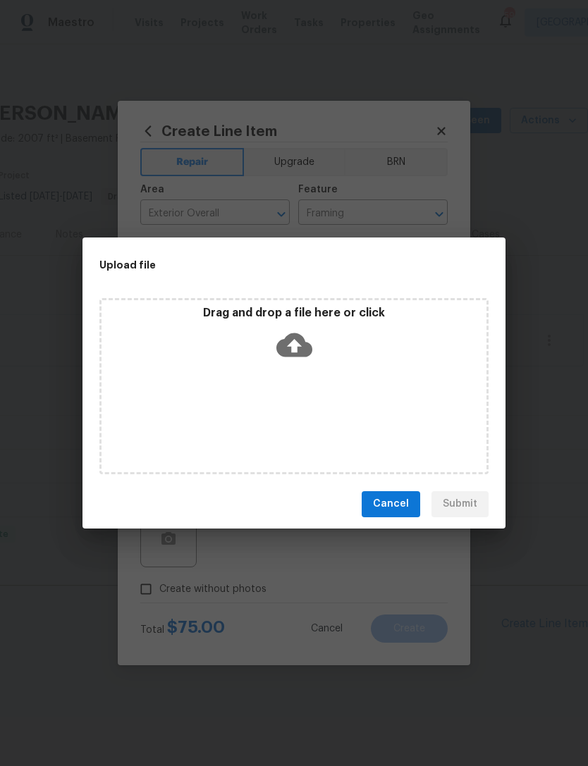
click at [372, 192] on div "Upload file Drag and drop a file here or click Cancel Submit" at bounding box center [294, 383] width 588 height 766
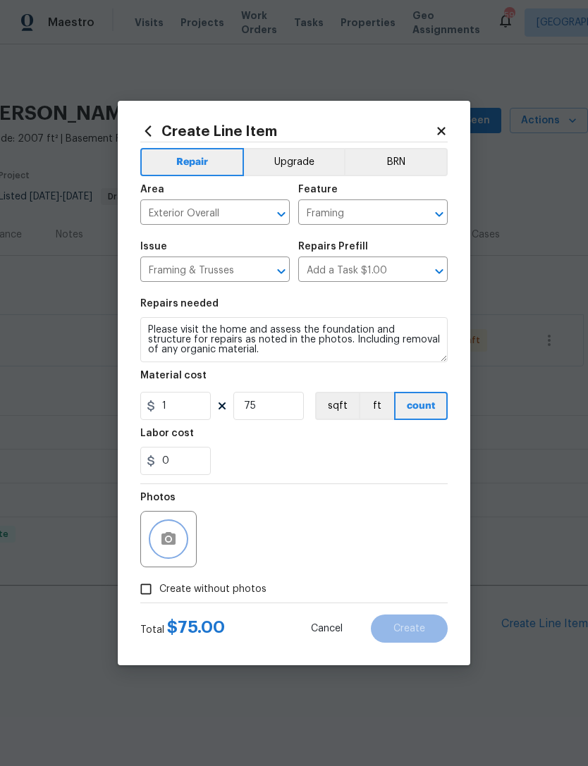
click at [169, 542] on circle "button" at bounding box center [168, 539] width 4 height 4
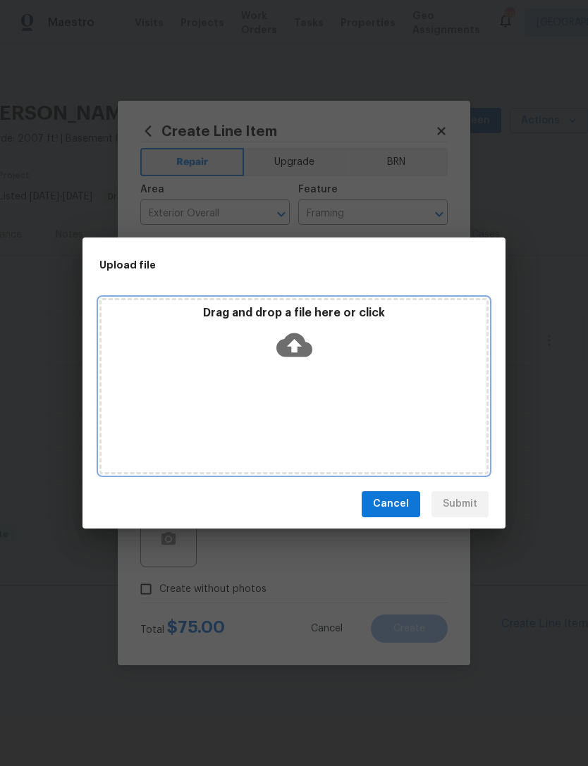
click at [297, 352] on icon at bounding box center [294, 345] width 36 height 36
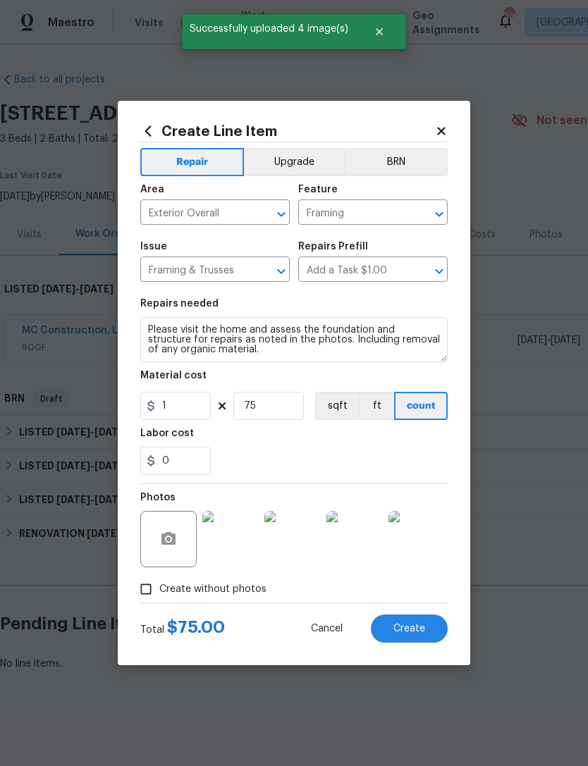
scroll to position [0, 209]
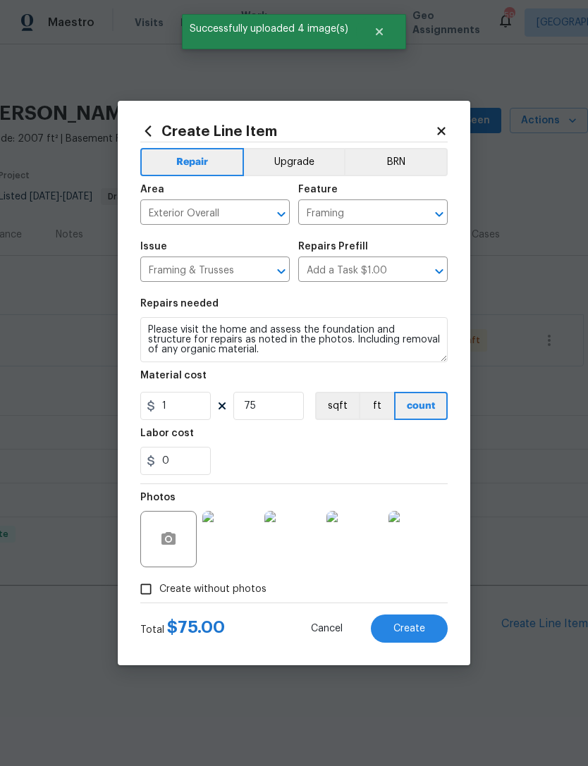
click at [425, 625] on button "Create" at bounding box center [409, 629] width 77 height 28
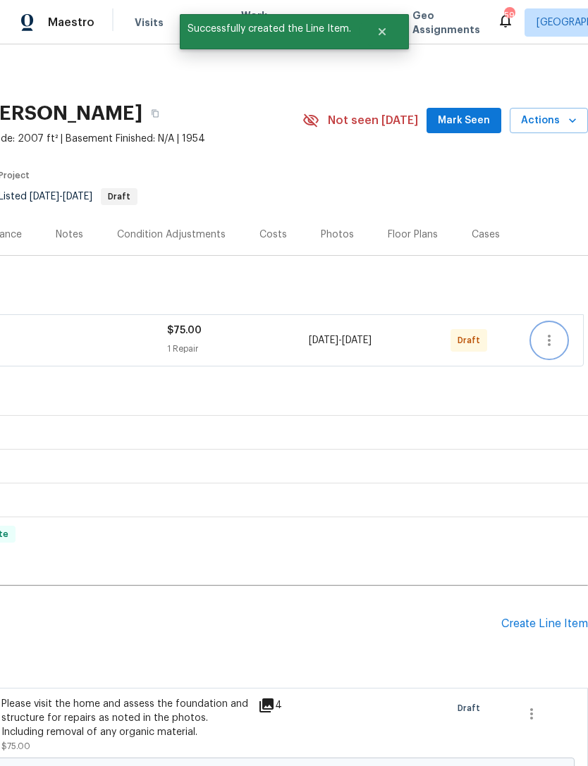
click at [548, 338] on icon "button" at bounding box center [549, 340] width 17 height 17
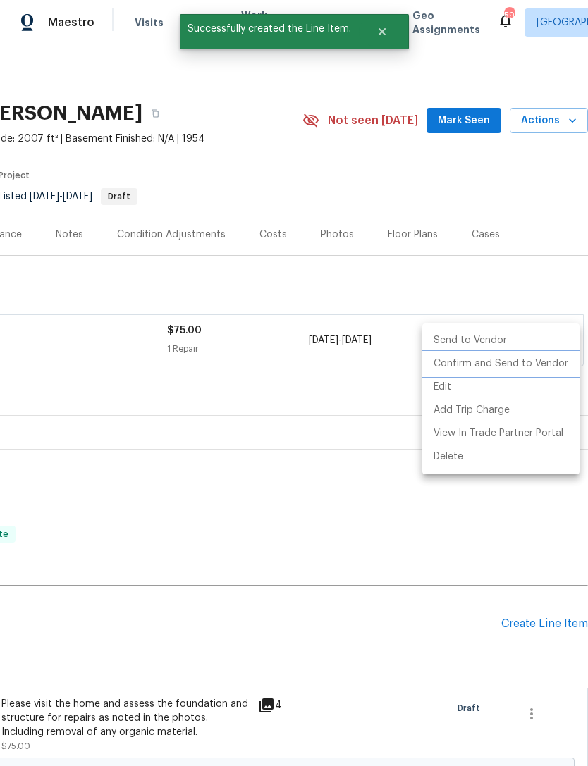
click at [522, 363] on li "Confirm and Send to Vendor" at bounding box center [500, 364] width 157 height 23
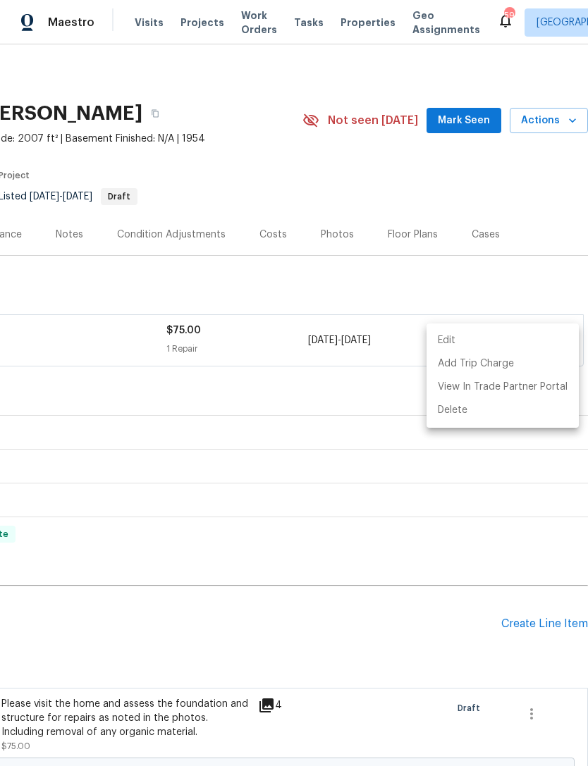
click at [286, 636] on div at bounding box center [294, 383] width 588 height 766
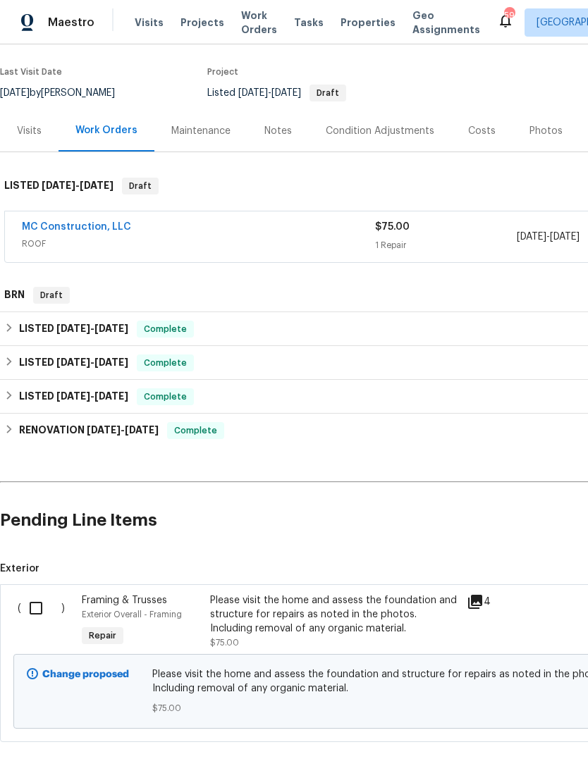
scroll to position [105, 0]
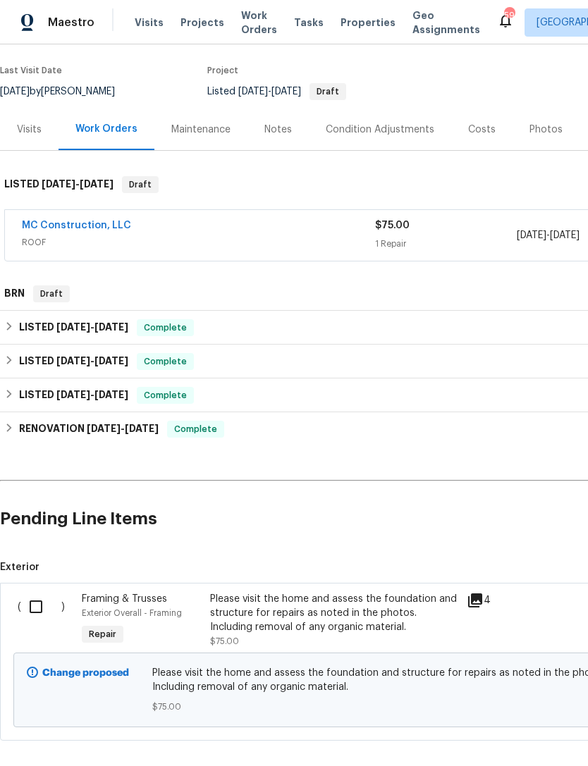
click at [37, 603] on input "checkbox" at bounding box center [41, 607] width 40 height 30
checkbox input "true"
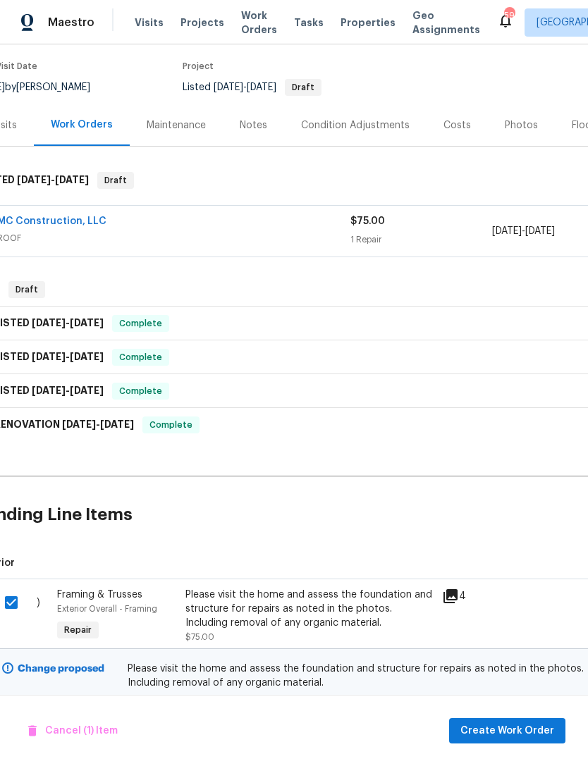
scroll to position [128, 50]
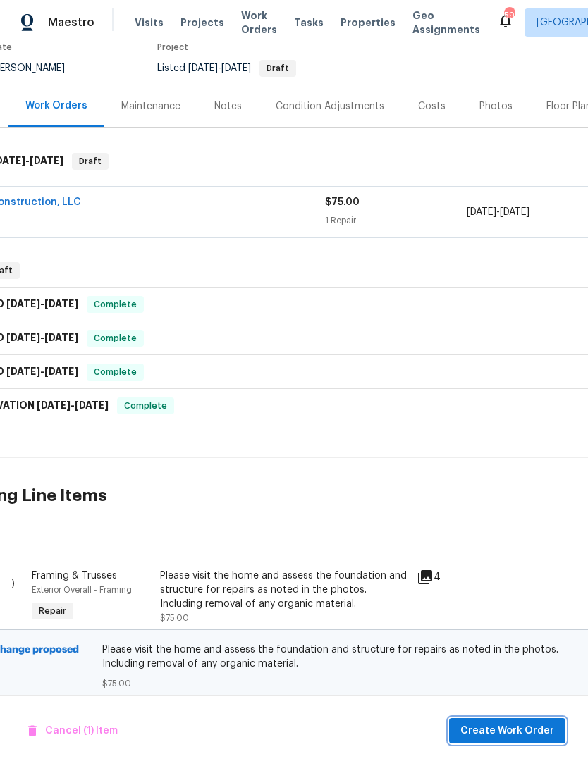
click at [520, 734] on span "Create Work Order" at bounding box center [507, 732] width 94 height 18
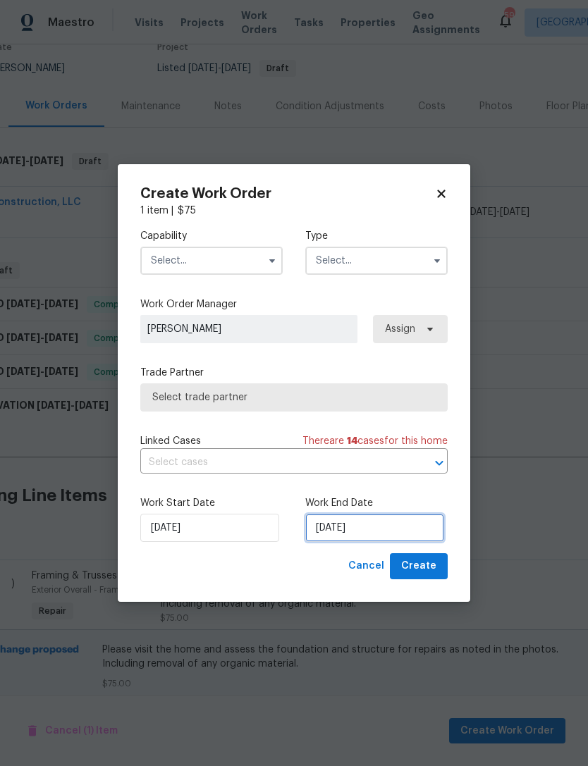
click at [343, 530] on input "[DATE]" at bounding box center [374, 528] width 139 height 28
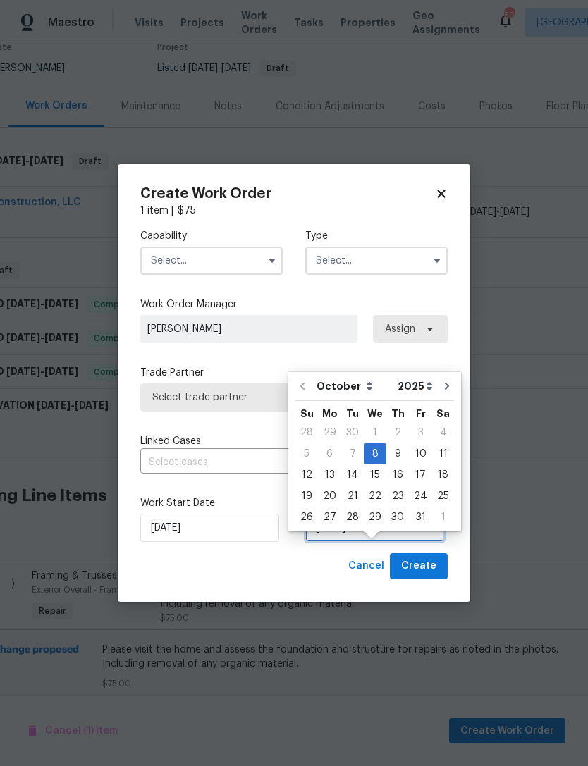
scroll to position [26, 0]
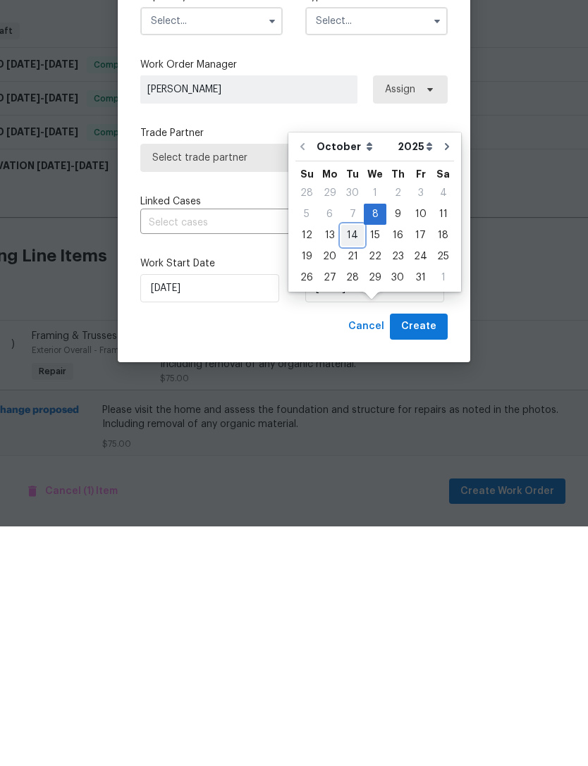
click at [355, 465] on div "14" at bounding box center [352, 475] width 23 height 20
type input "10/14/2025"
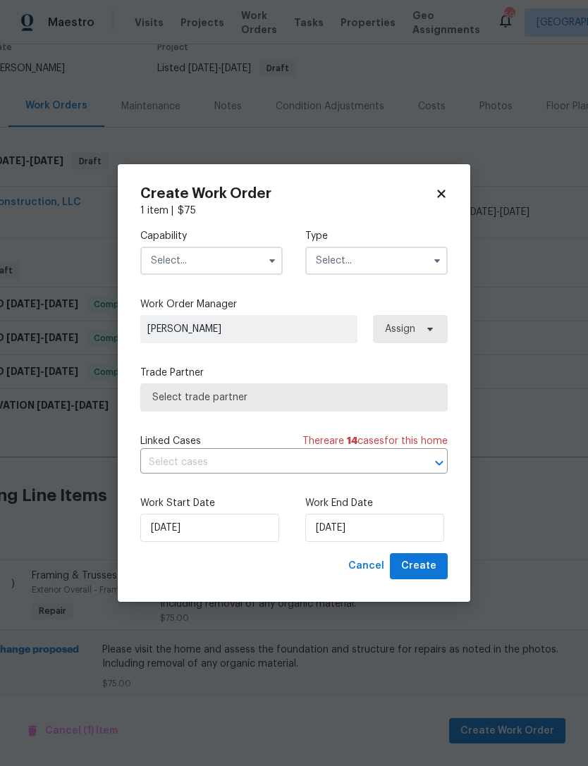
click at [232, 257] on input "text" at bounding box center [211, 261] width 142 height 28
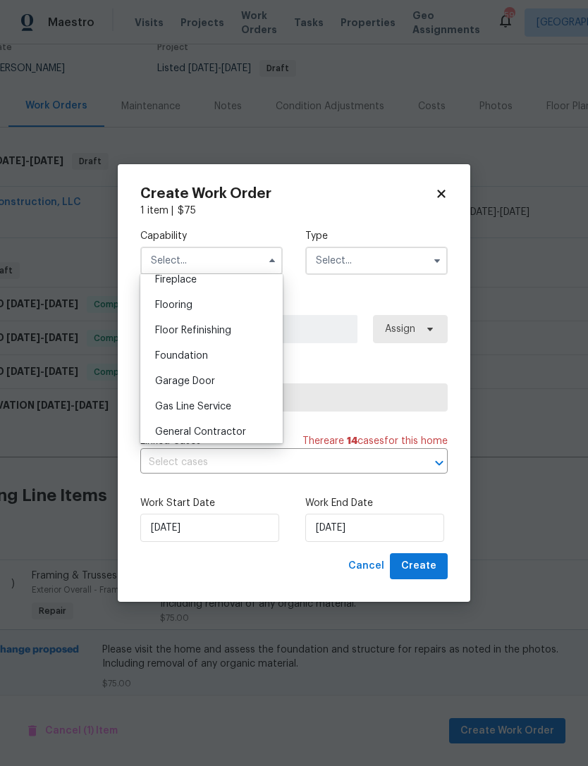
scroll to position [530, 0]
click at [214, 353] on div "Foundation" at bounding box center [211, 358] width 135 height 25
type input "Foundation"
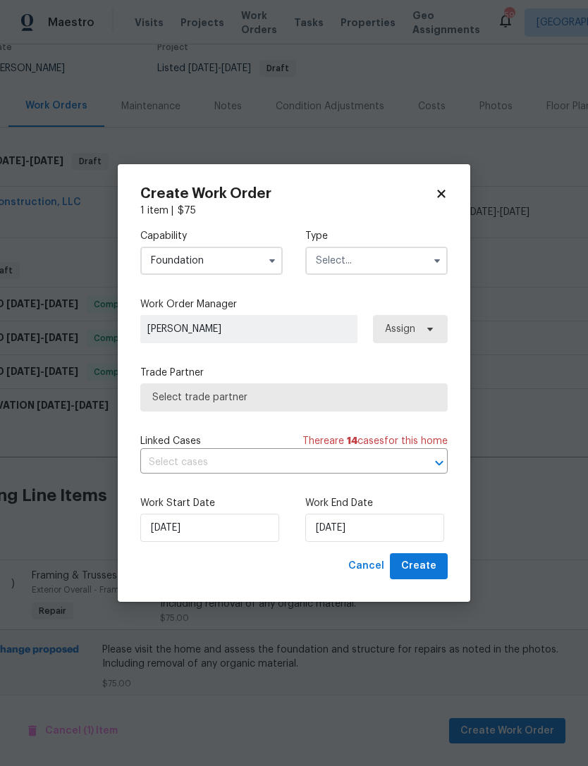
click at [370, 257] on input "text" at bounding box center [376, 261] width 142 height 28
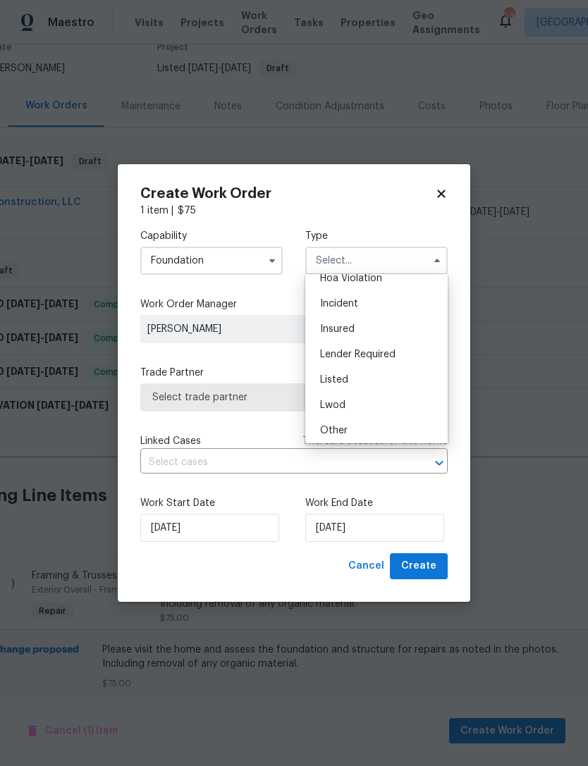
scroll to position [41, 0]
click at [350, 372] on div "Listed" at bounding box center [376, 376] width 135 height 25
type input "Listed"
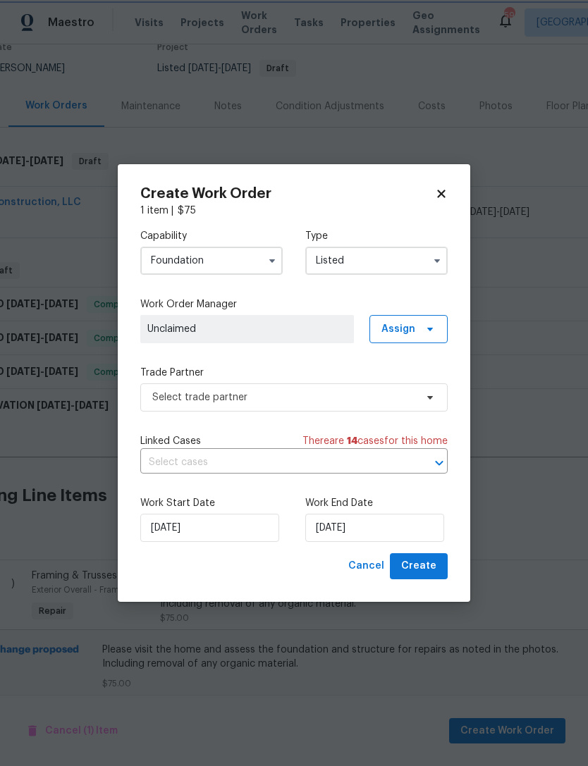
scroll to position [0, 0]
click at [408, 322] on span "Assign" at bounding box center [398, 329] width 34 height 14
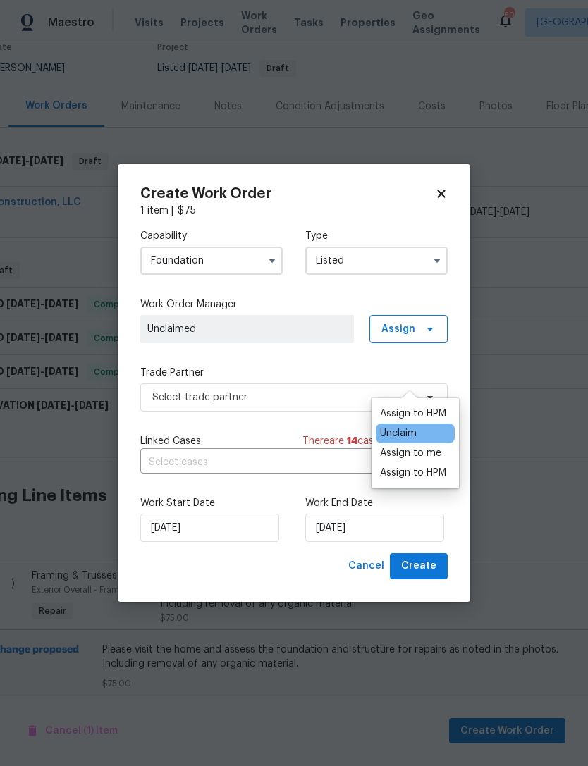
click at [415, 407] on div "Assign to HPM" at bounding box center [413, 414] width 66 height 14
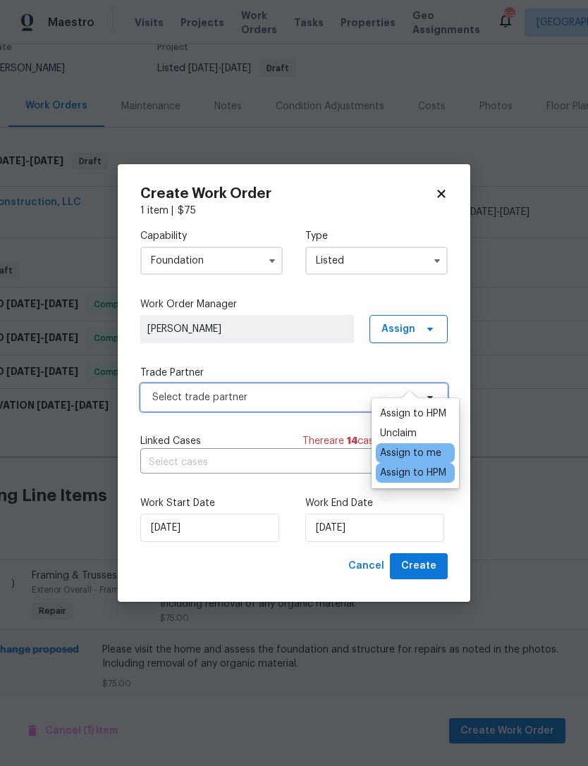
click at [255, 393] on span "Select trade partner" at bounding box center [283, 398] width 263 height 14
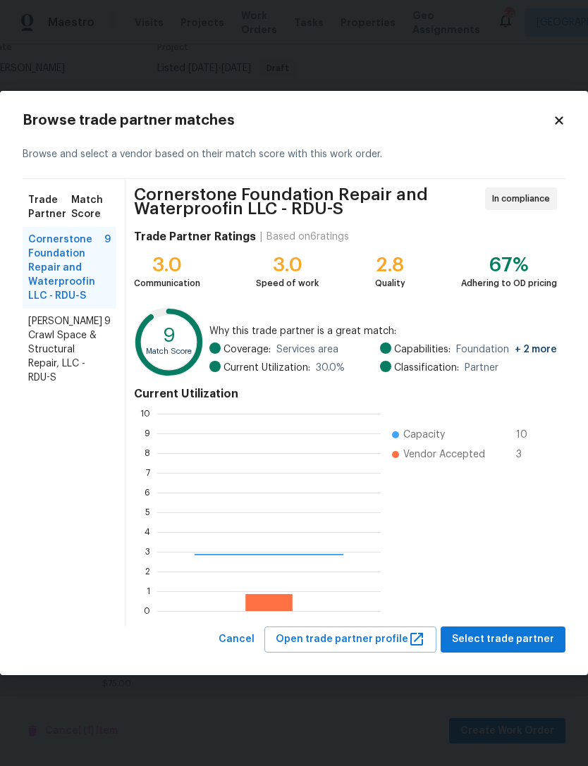
scroll to position [197, 224]
click at [47, 347] on span "Falcone Crawl Space & Structural Repair, LLC - RDU-S" at bounding box center [66, 349] width 76 height 71
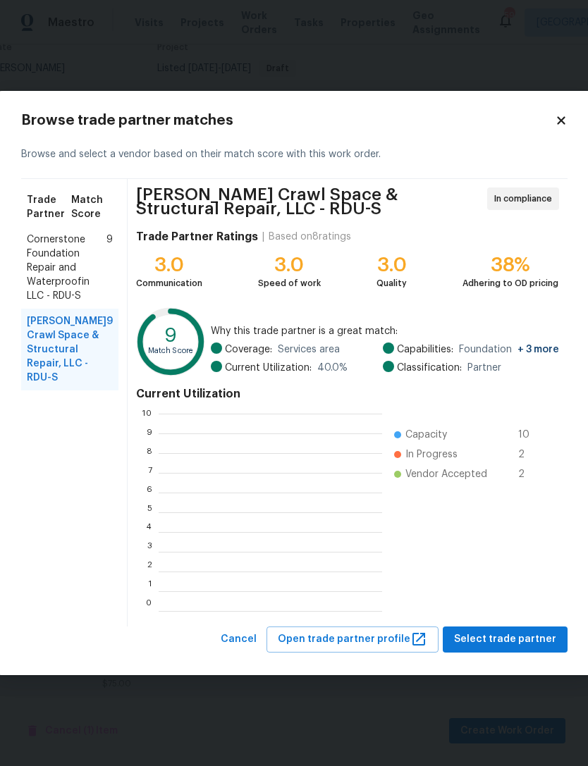
scroll to position [1, 1]
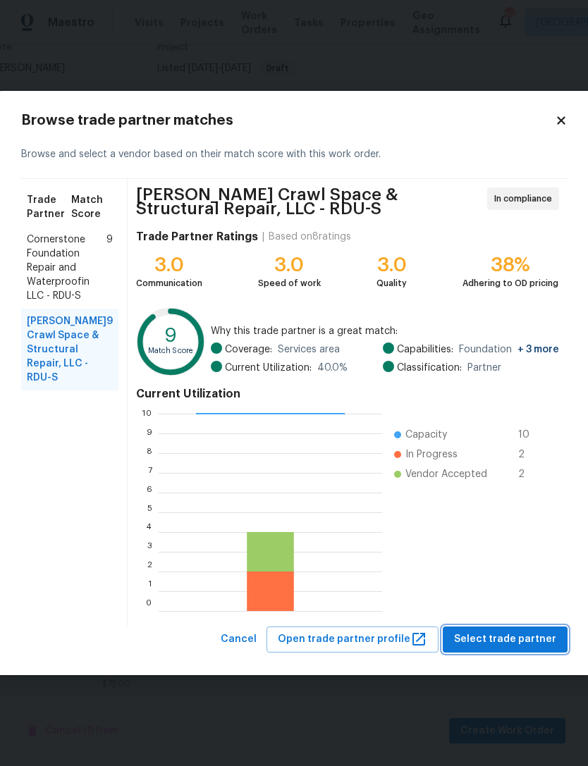
click at [526, 636] on span "Select trade partner" at bounding box center [505, 640] width 102 height 18
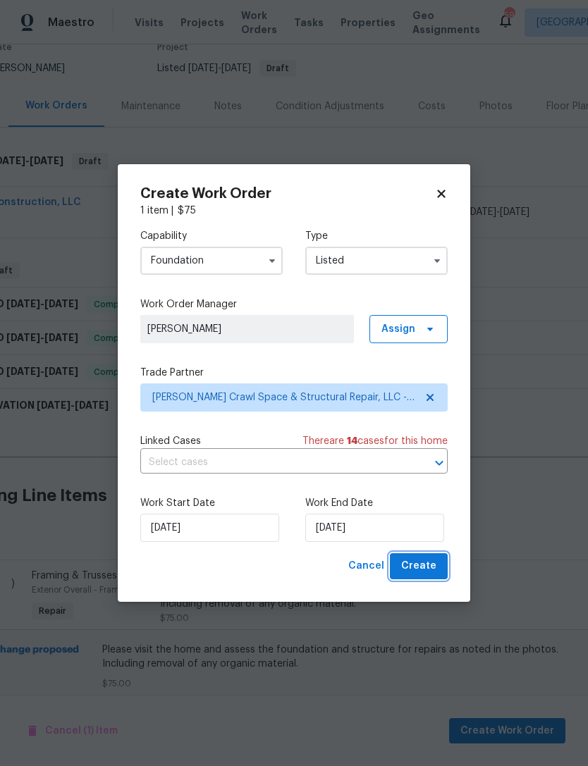
click at [429, 558] on button "Create" at bounding box center [419, 567] width 58 height 26
checkbox input "false"
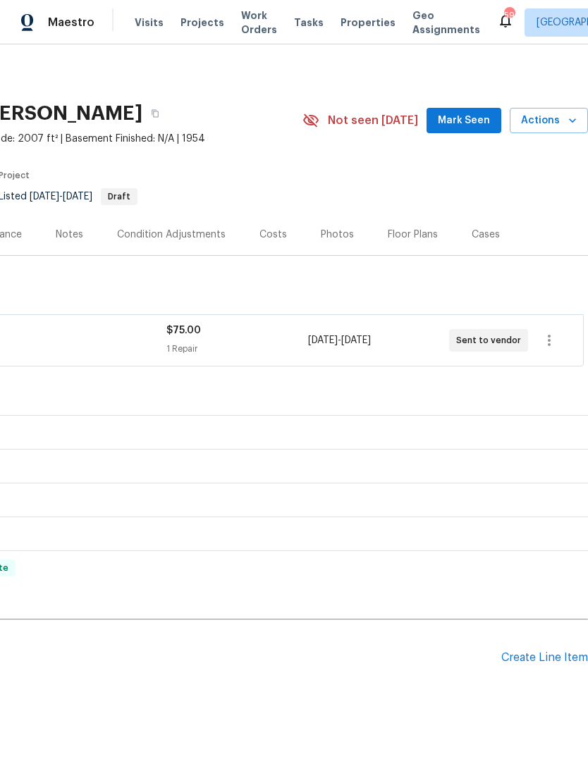
scroll to position [0, 0]
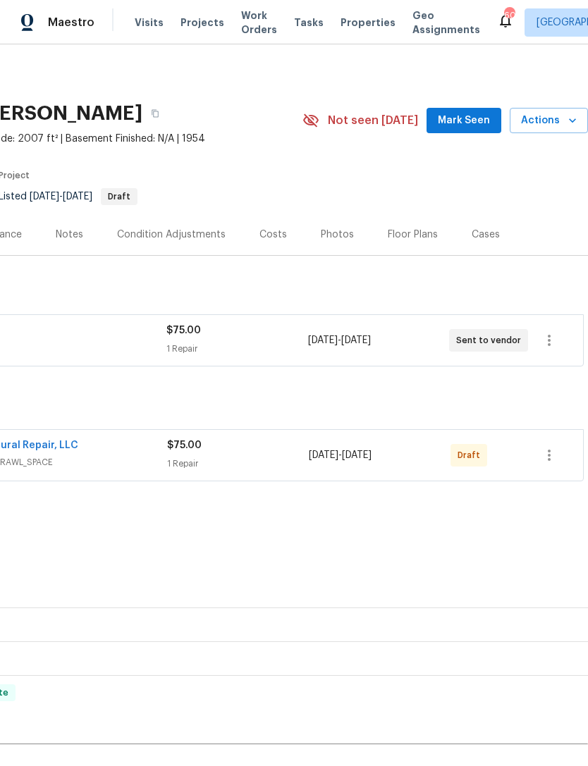
scroll to position [0, 209]
click at [552, 453] on icon "button" at bounding box center [549, 455] width 17 height 17
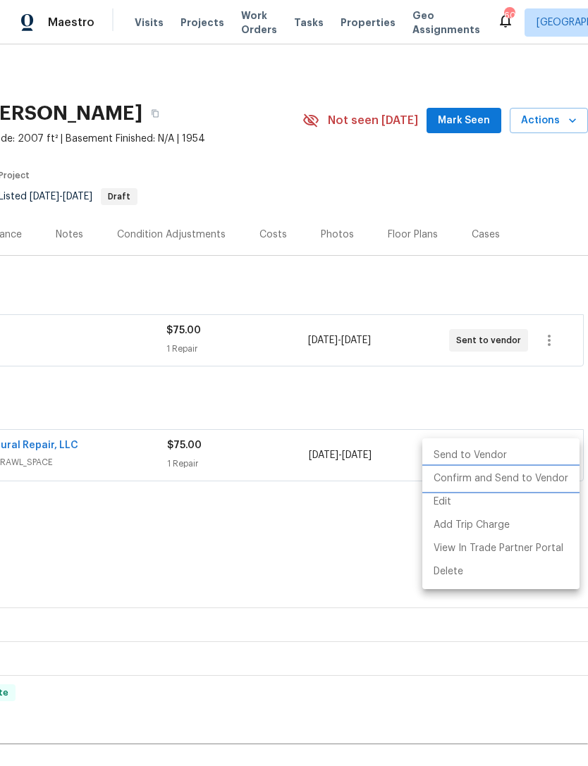
click at [532, 475] on li "Confirm and Send to Vendor" at bounding box center [500, 478] width 157 height 23
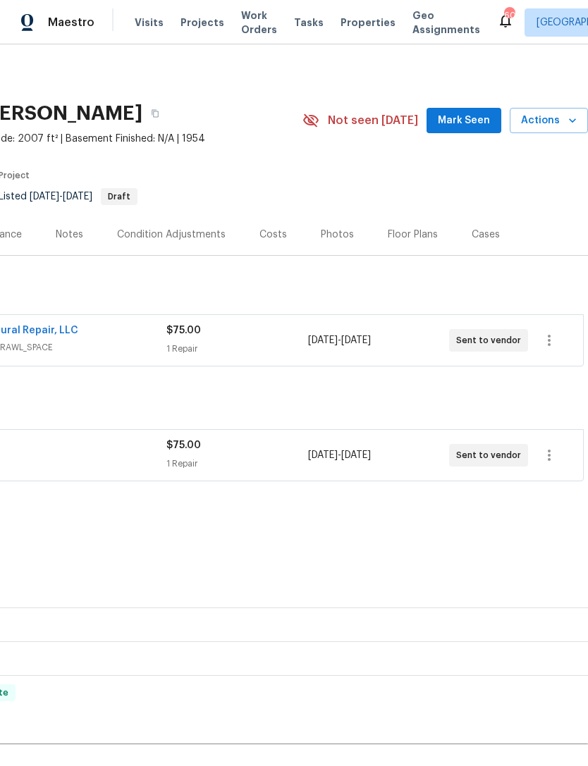
click at [475, 123] on span "Mark Seen" at bounding box center [464, 121] width 52 height 18
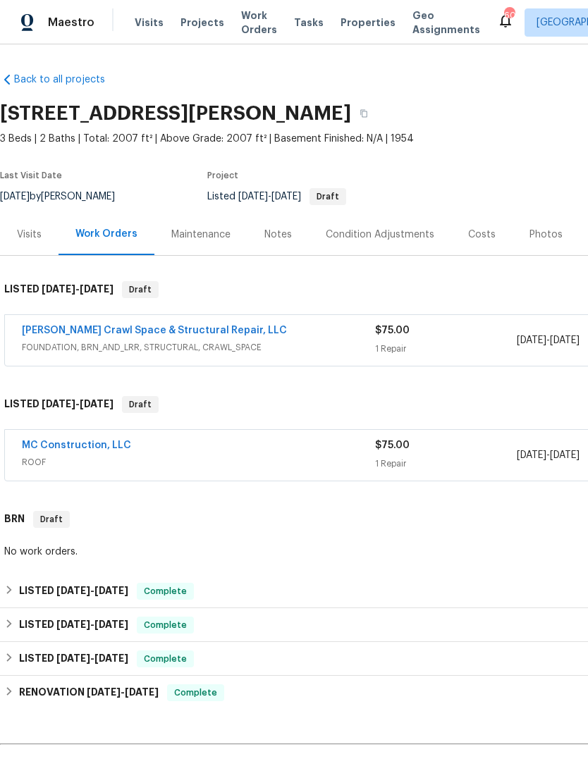
scroll to position [0, 0]
click at [276, 230] on div "Notes" at bounding box center [277, 235] width 27 height 14
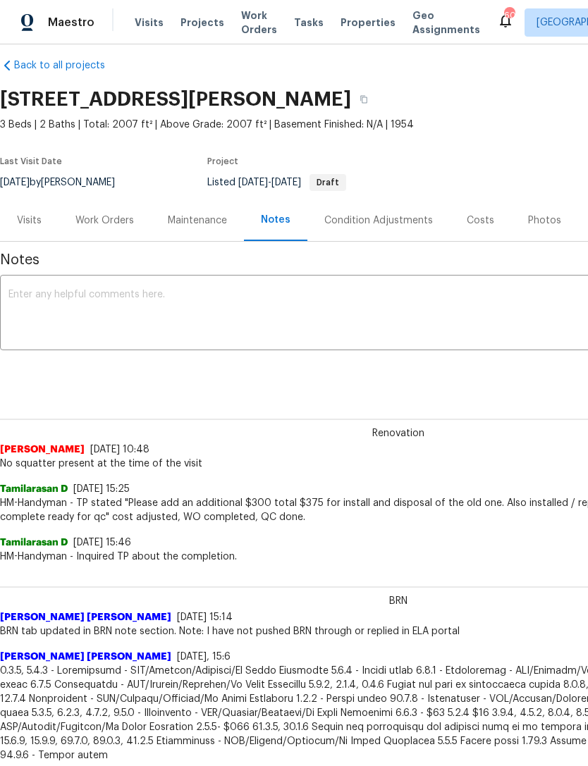
scroll to position [16, 0]
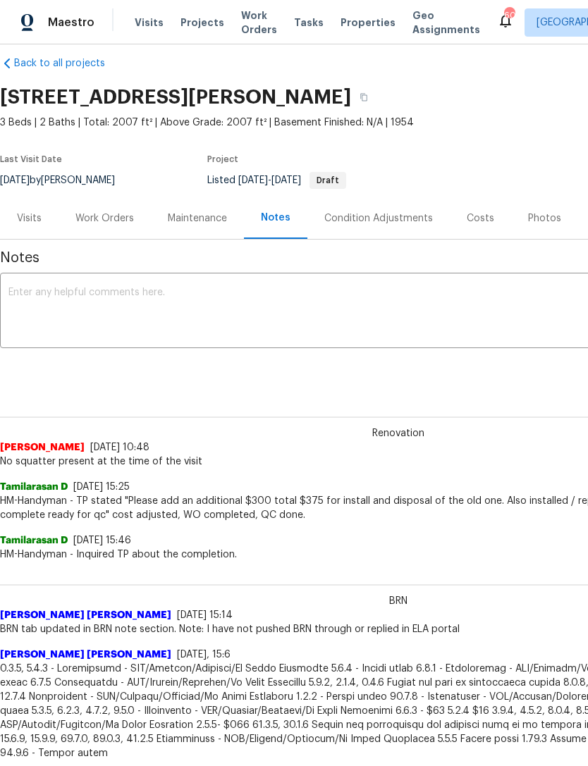
click at [93, 212] on div "Work Orders" at bounding box center [104, 219] width 59 height 14
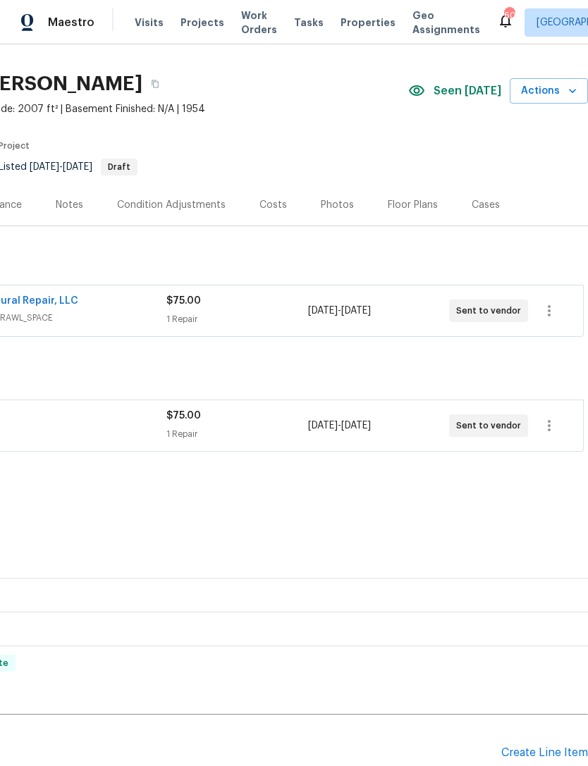
scroll to position [30, 209]
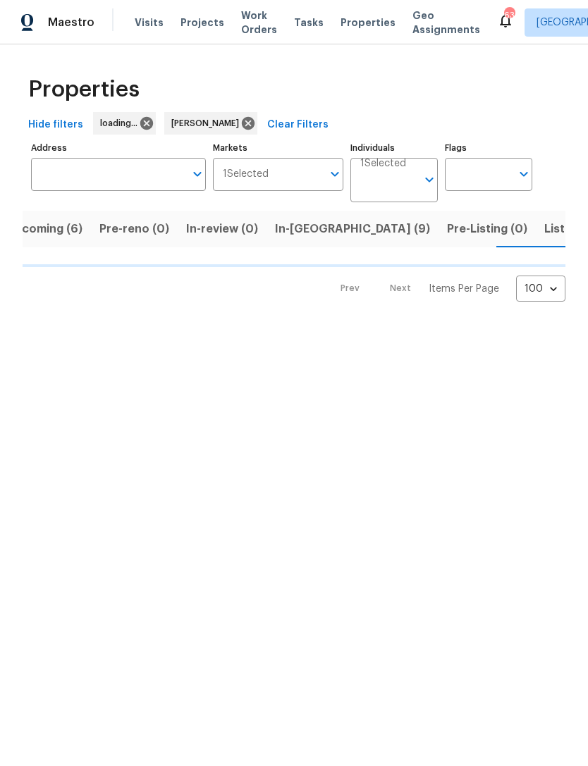
scroll to position [0, 25]
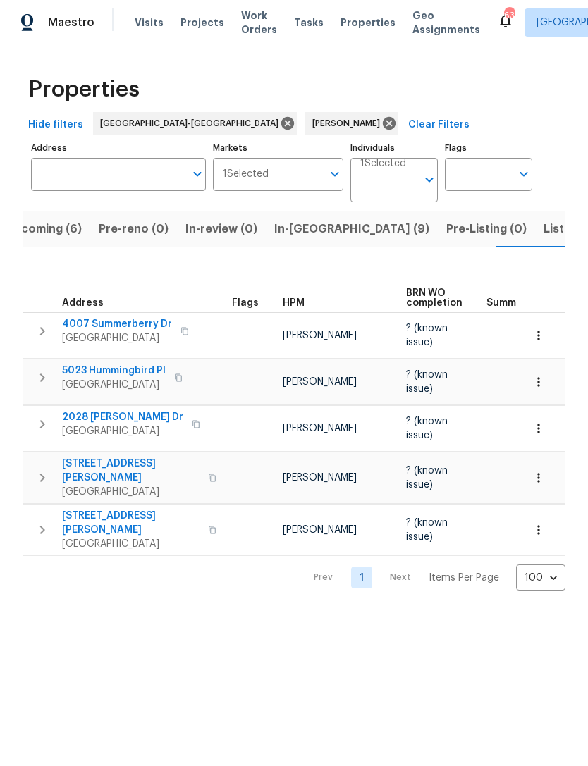
click at [55, 227] on span "Upcoming (6)" at bounding box center [44, 229] width 76 height 20
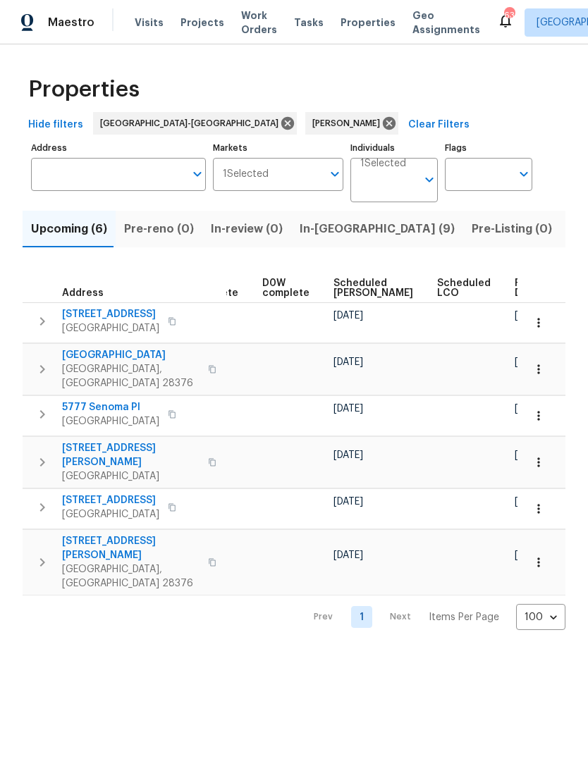
scroll to position [0, 353]
click at [355, 282] on span "Scheduled [PERSON_NAME]" at bounding box center [374, 289] width 80 height 20
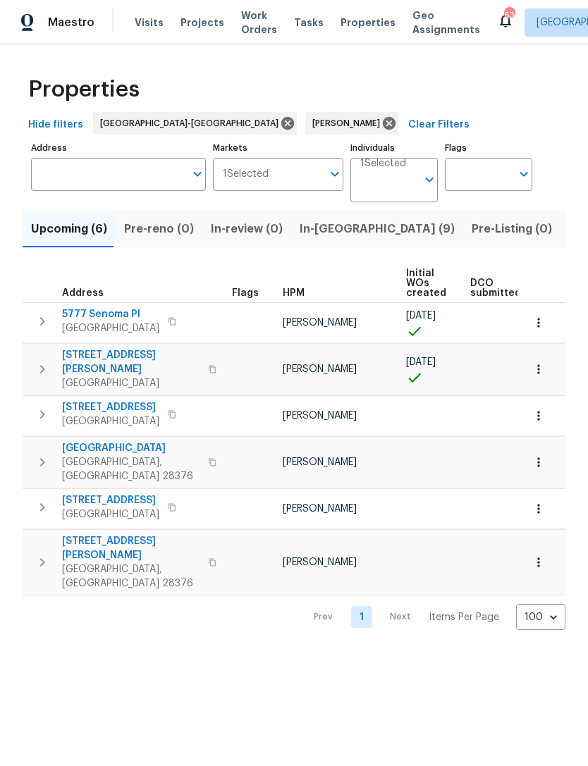
click at [106, 346] on td "[STREET_ADDRESS][PERSON_NAME]" at bounding box center [125, 369] width 204 height 51
click at [104, 350] on span "[STREET_ADDRESS][PERSON_NAME]" at bounding box center [130, 362] width 137 height 28
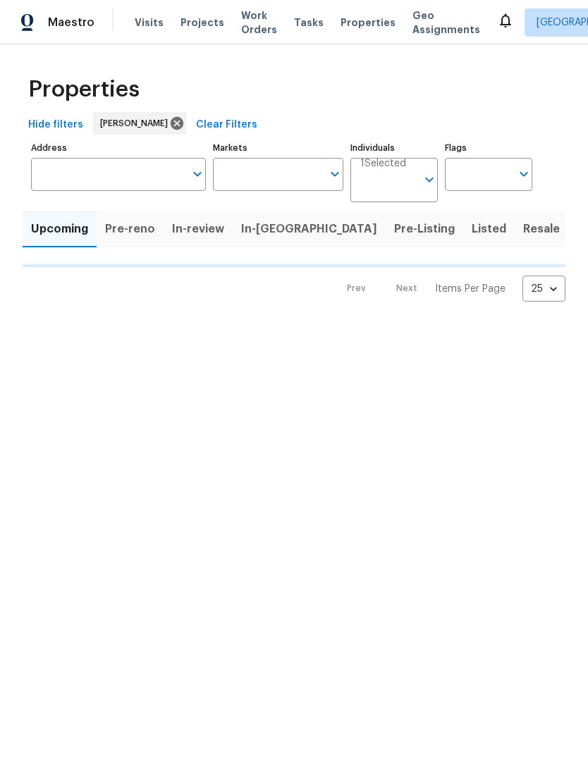
type input "100"
